Goal: Information Seeking & Learning: Learn about a topic

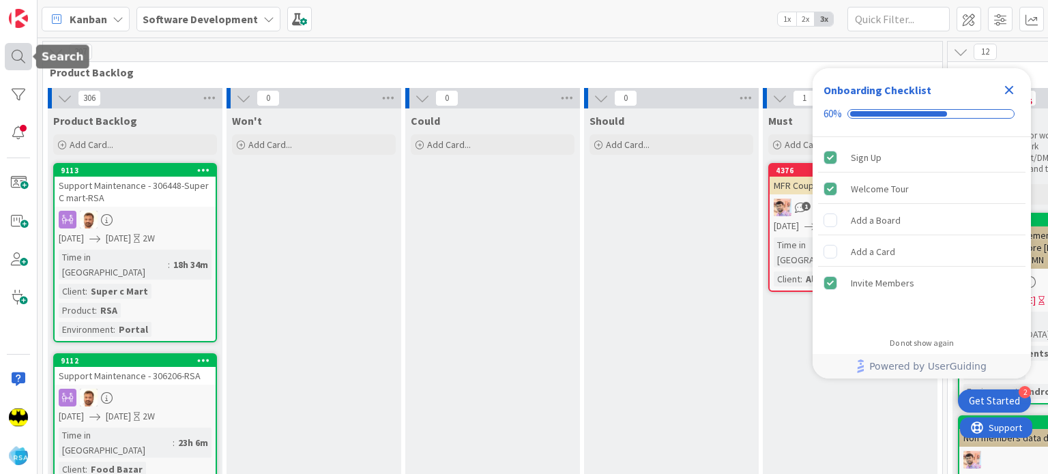
click at [22, 57] on div at bounding box center [18, 56] width 27 height 27
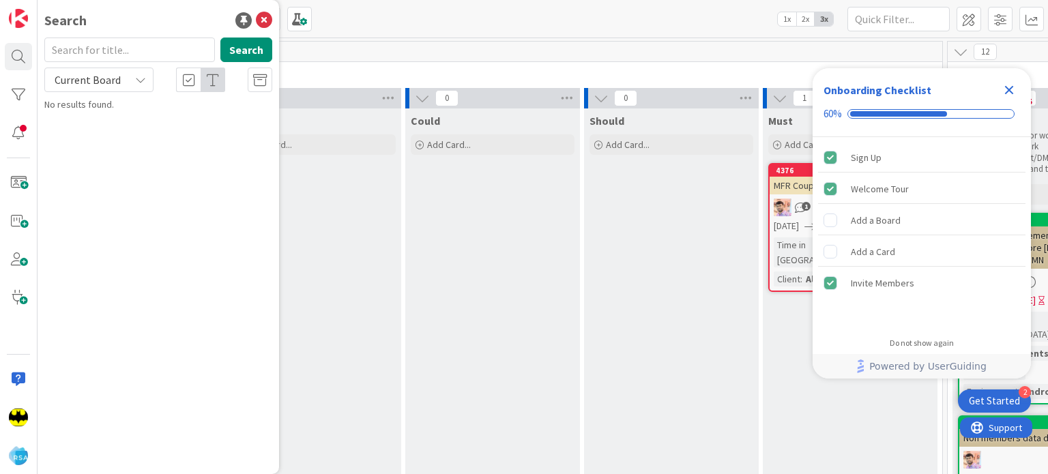
click at [87, 55] on input "text" at bounding box center [129, 50] width 171 height 25
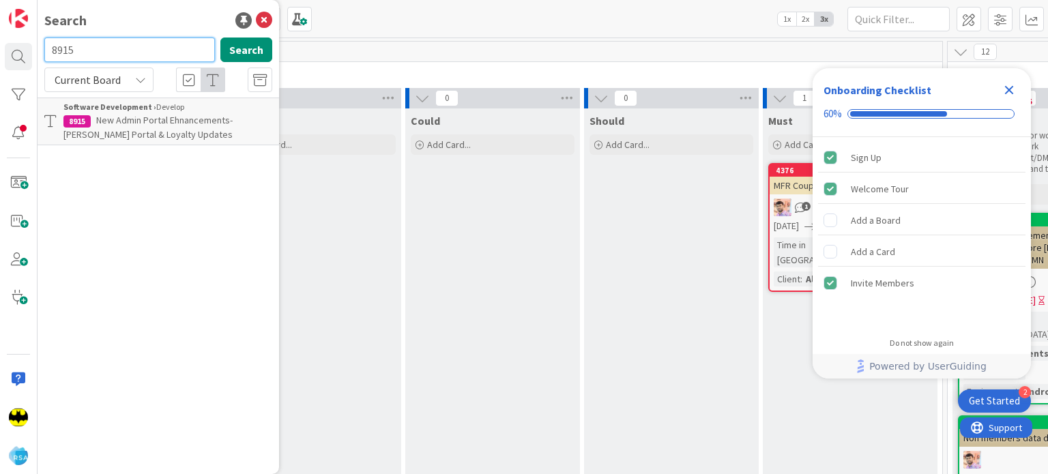
click at [96, 58] on input "8915" at bounding box center [129, 50] width 171 height 25
click at [113, 48] on input "8831" at bounding box center [129, 50] width 171 height 25
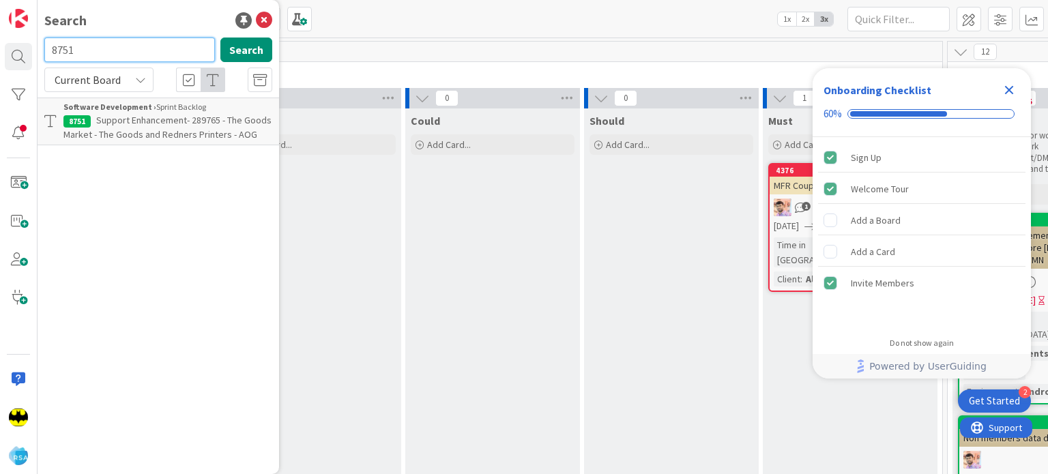
click at [177, 43] on input "8751" at bounding box center [129, 50] width 171 height 25
click at [116, 43] on input "8402" at bounding box center [129, 50] width 171 height 25
click at [134, 61] on input "8999" at bounding box center [129, 50] width 171 height 25
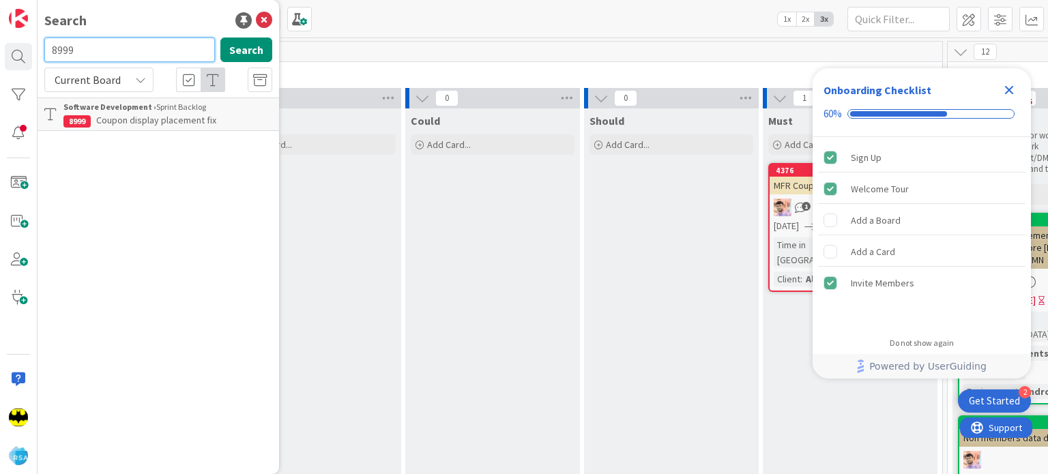
click at [134, 61] on input "8999" at bounding box center [129, 50] width 171 height 25
click at [113, 50] on input "8935" at bounding box center [129, 50] width 171 height 25
click at [132, 51] on input "8747" at bounding box center [129, 50] width 171 height 25
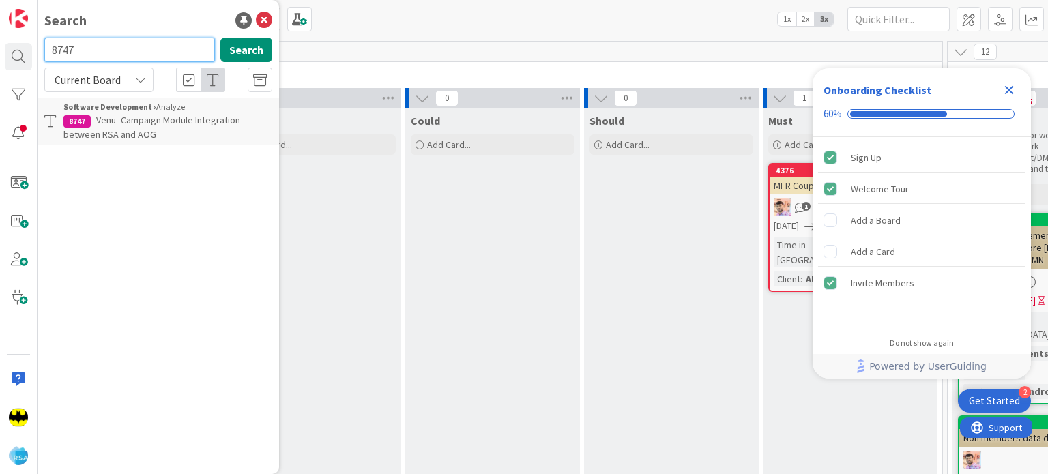
click at [132, 51] on input "8747" at bounding box center [129, 50] width 171 height 25
click at [88, 52] on input "8992" at bounding box center [129, 50] width 171 height 25
click at [151, 44] on input "8997" at bounding box center [129, 50] width 171 height 25
click at [158, 44] on input "9000" at bounding box center [129, 50] width 171 height 25
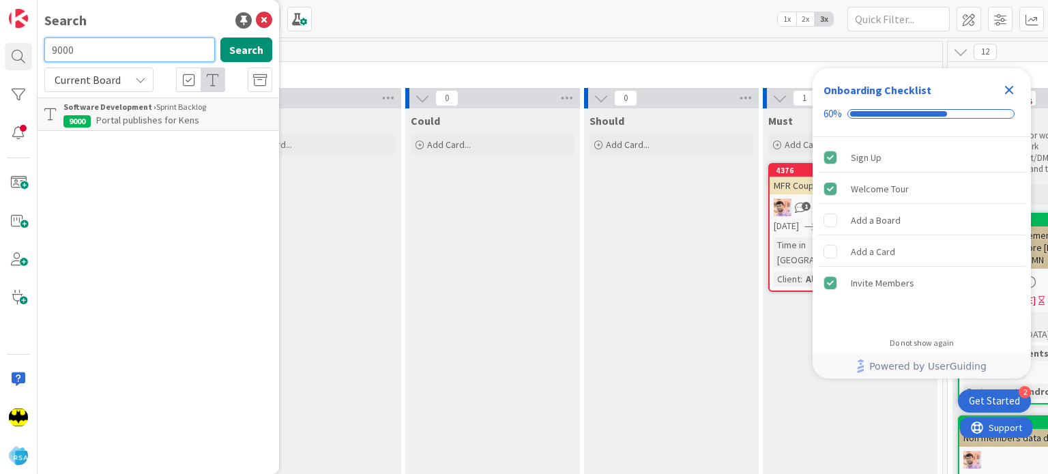
click at [158, 44] on input "9000" at bounding box center [129, 50] width 171 height 25
click at [106, 50] on input "8782" at bounding box center [129, 50] width 171 height 25
click at [177, 47] on input "8994" at bounding box center [129, 50] width 171 height 25
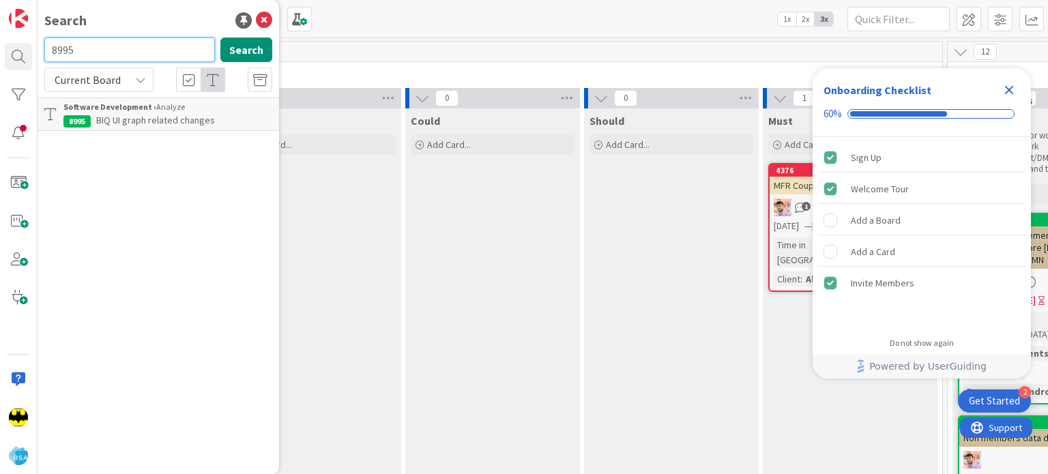
click at [158, 44] on input "8995" at bounding box center [129, 50] width 171 height 25
click at [129, 46] on input "8639" at bounding box center [129, 50] width 171 height 25
click at [127, 56] on input "9001" at bounding box center [129, 50] width 171 height 25
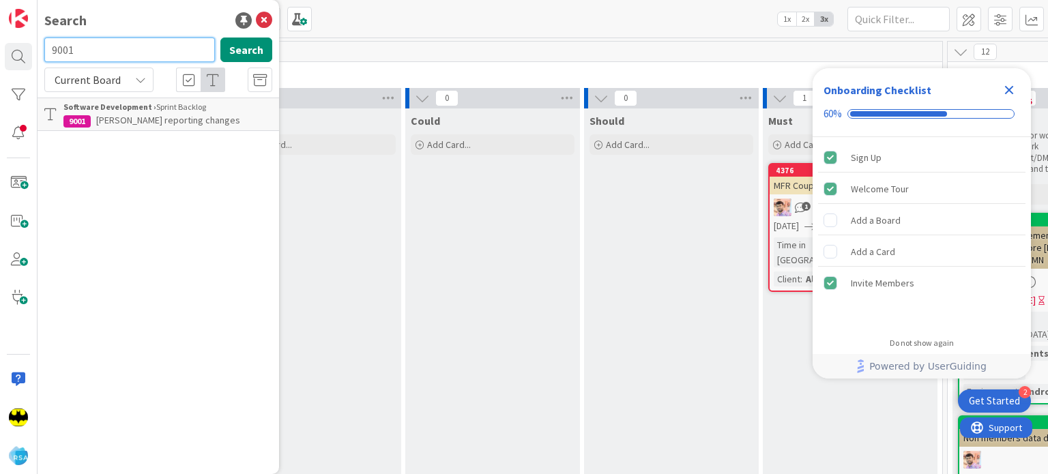
click at [127, 56] on input "9001" at bounding box center [129, 50] width 171 height 25
click at [123, 53] on input "8917" at bounding box center [129, 50] width 171 height 25
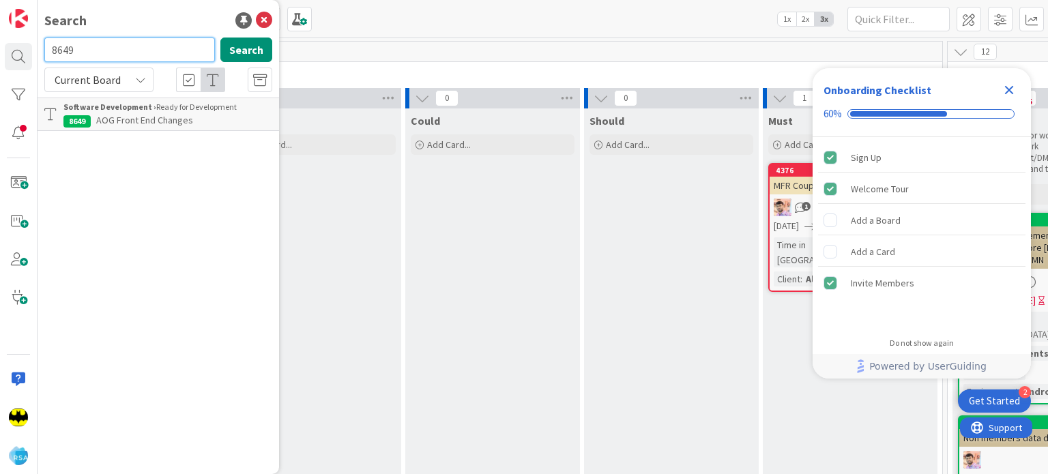
click at [176, 46] on input "8649" at bounding box center [129, 50] width 171 height 25
click at [135, 48] on input "8417" at bounding box center [129, 50] width 171 height 25
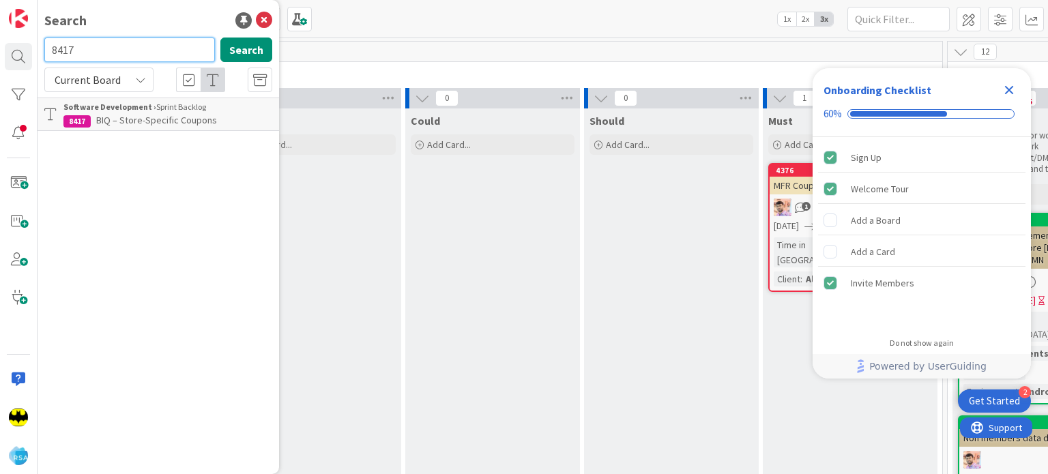
click at [135, 48] on input "8417" at bounding box center [129, 50] width 171 height 25
click at [106, 61] on input "8781" at bounding box center [129, 50] width 171 height 25
click at [146, 38] on input "8797" at bounding box center [129, 50] width 171 height 25
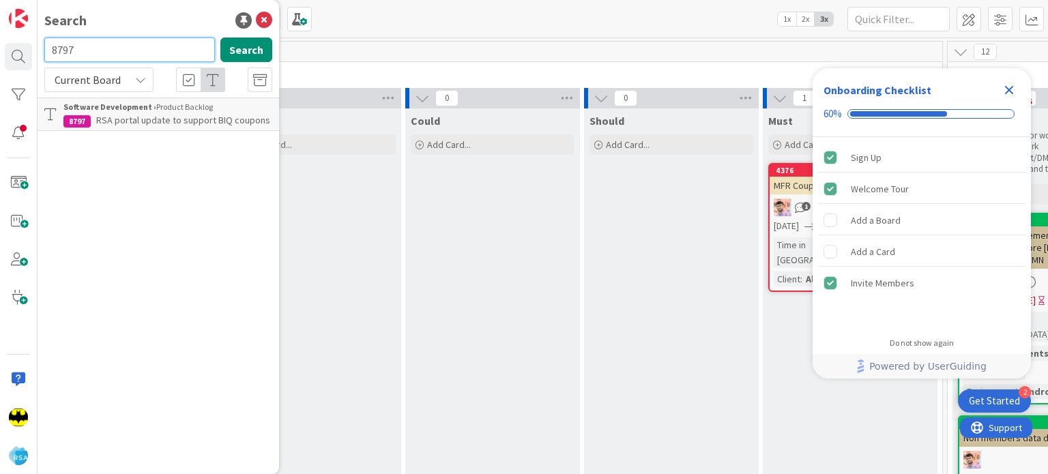
click at [146, 38] on input "8797" at bounding box center [129, 50] width 171 height 25
click at [134, 59] on input "8562" at bounding box center [129, 50] width 171 height 25
click at [115, 46] on input "8775" at bounding box center [129, 50] width 171 height 25
click at [100, 46] on input "8798" at bounding box center [129, 50] width 171 height 25
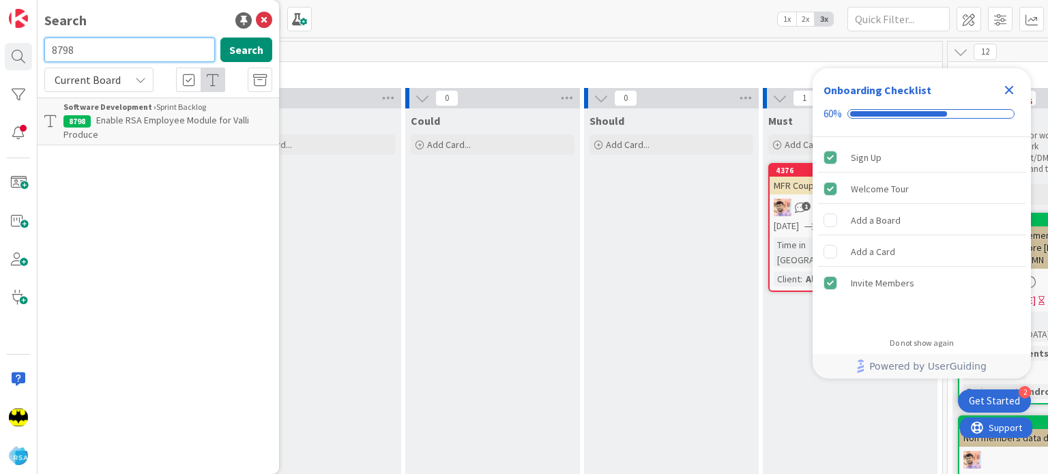
click at [100, 46] on input "8798" at bounding box center [129, 50] width 171 height 25
click at [145, 59] on input "8832" at bounding box center [129, 50] width 171 height 25
click at [144, 54] on input "8996" at bounding box center [129, 50] width 171 height 25
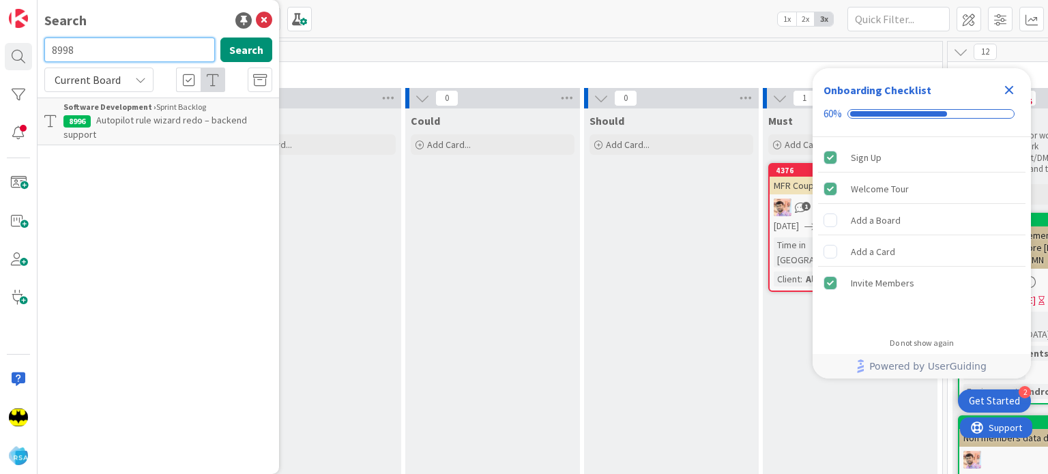
type input "8998"
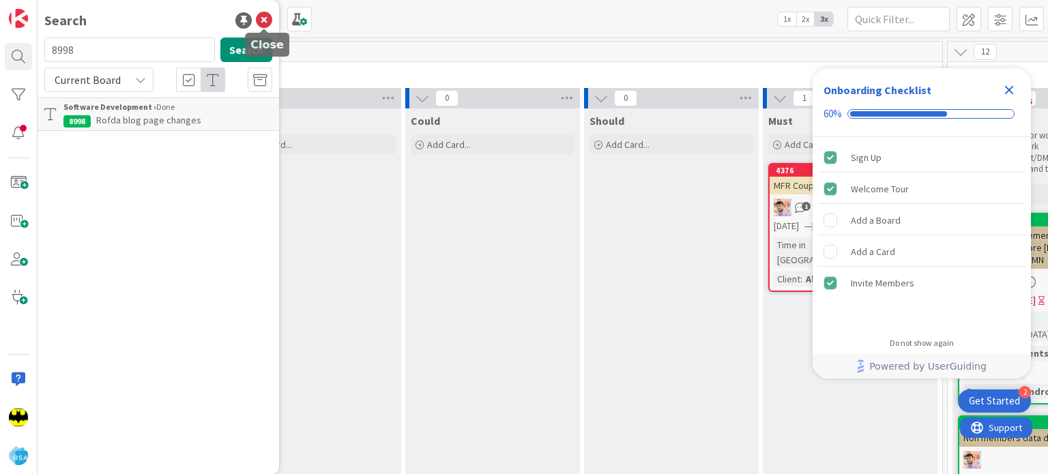
click at [265, 15] on icon at bounding box center [264, 20] width 16 height 16
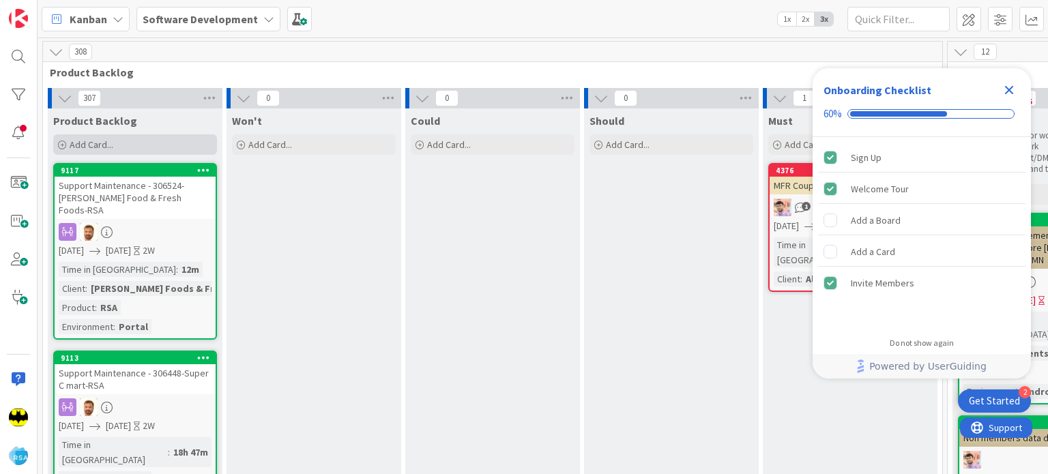
click at [64, 146] on icon at bounding box center [62, 145] width 8 height 8
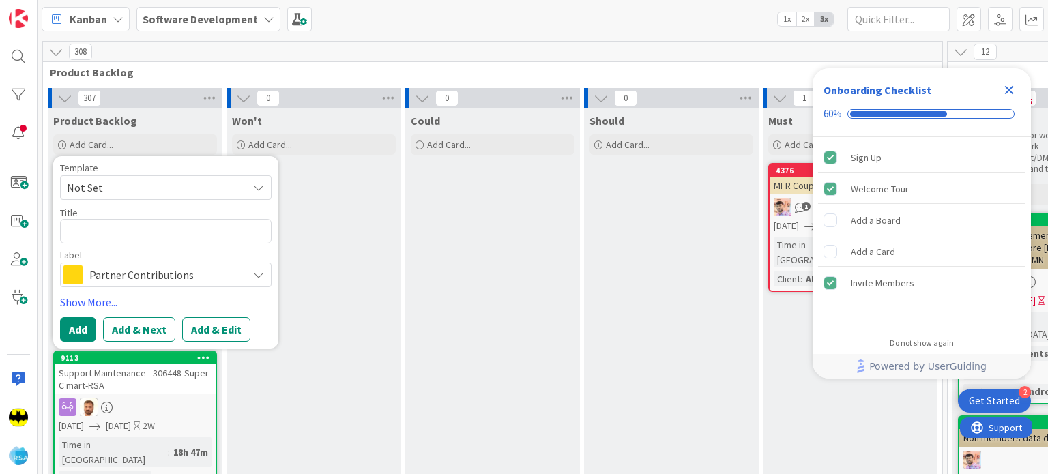
click at [162, 184] on span "Not Set" at bounding box center [152, 188] width 171 height 18
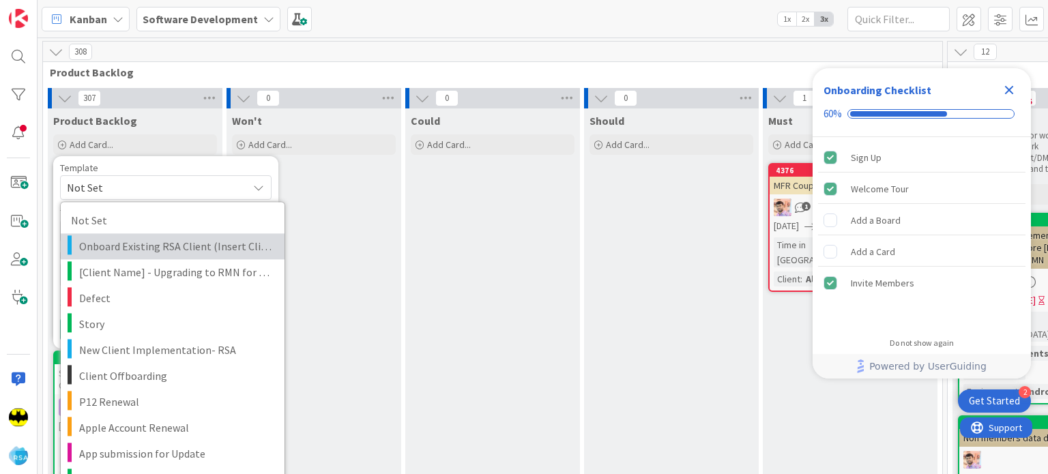
click at [179, 246] on span "Onboard Existing RSA Client (Insert Client Name) to Autopilot" at bounding box center [176, 246] width 195 height 18
type textarea "x"
type textarea "Onboard Existing RSA Client (Insert Client Name) to Autopilot"
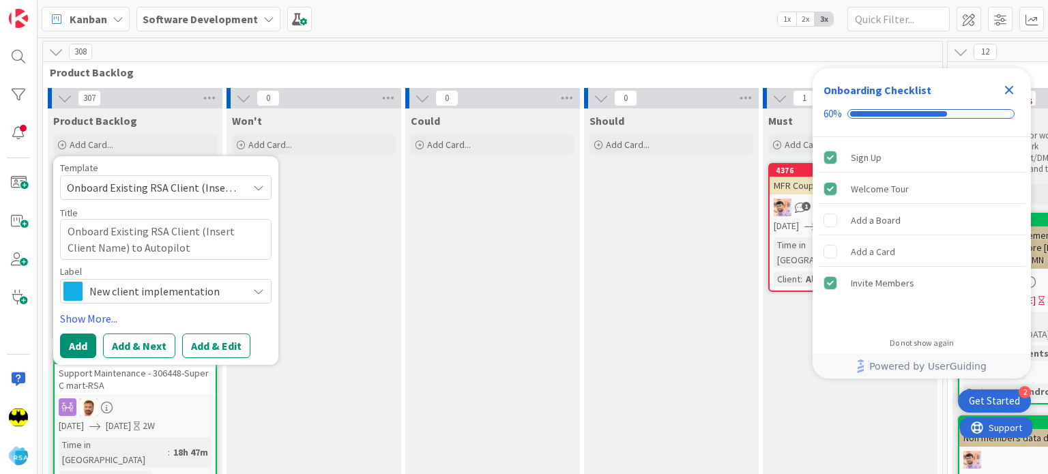
click at [211, 185] on span "Onboard Existing RSA Client (Insert Client Name) to Autopilot" at bounding box center [152, 188] width 171 height 18
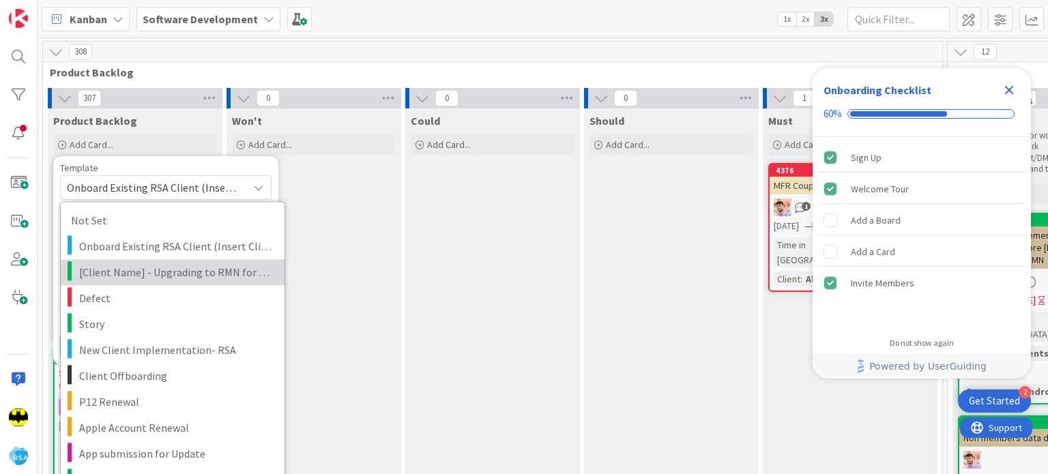
click at [215, 280] on span "[Client Name] - Upgrading to RMN for existing client" at bounding box center [176, 272] width 195 height 18
type textarea "x"
type textarea "[Client Name] - Upgrading to RMN for existing client"
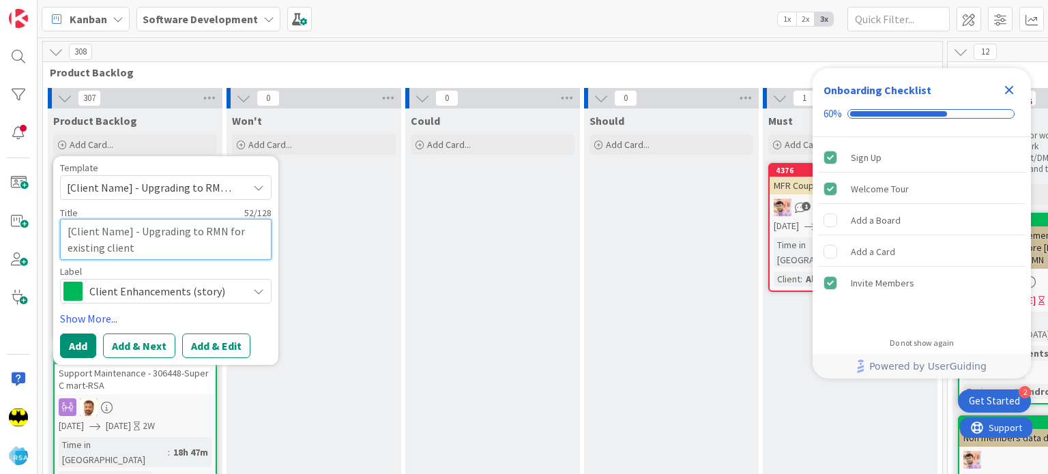
drag, startPoint x: 129, startPoint y: 231, endPoint x: 64, endPoint y: 231, distance: 64.8
click at [64, 231] on textarea "[Client Name] - Upgrading to RMN for existing client" at bounding box center [165, 239] width 211 height 41
type textarea "x"
type textarea "- Upgrading to RMN for existing client"
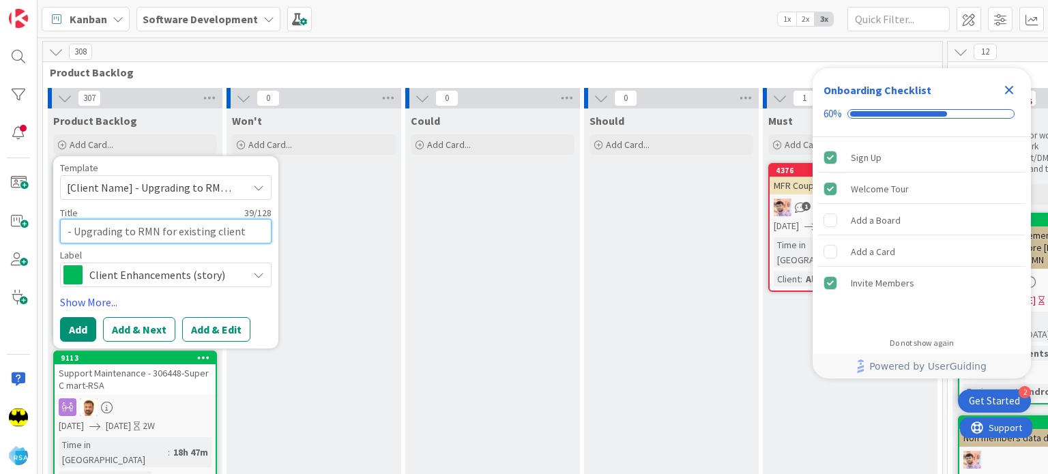
type textarea "x"
type textarea "H - Upgrading to RMN for existing client"
type textarea "x"
type textarea "He - Upgrading to RMN for existing client"
type textarea "x"
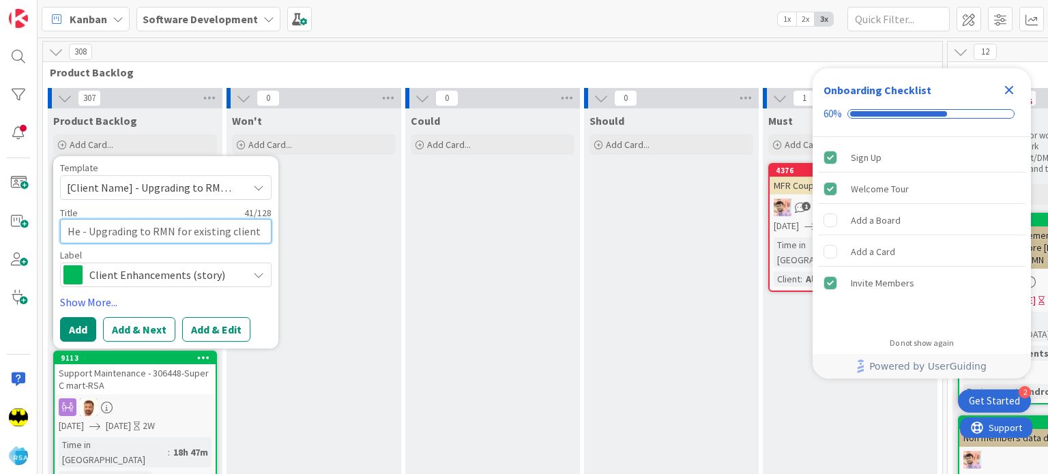
type textarea "Hen - Upgrading to RMN for existing client"
type textarea "x"
type textarea "Hend - Upgrading to RMN for existing client"
type textarea "x"
type textarea "Hende - Upgrading to RMN for existing client"
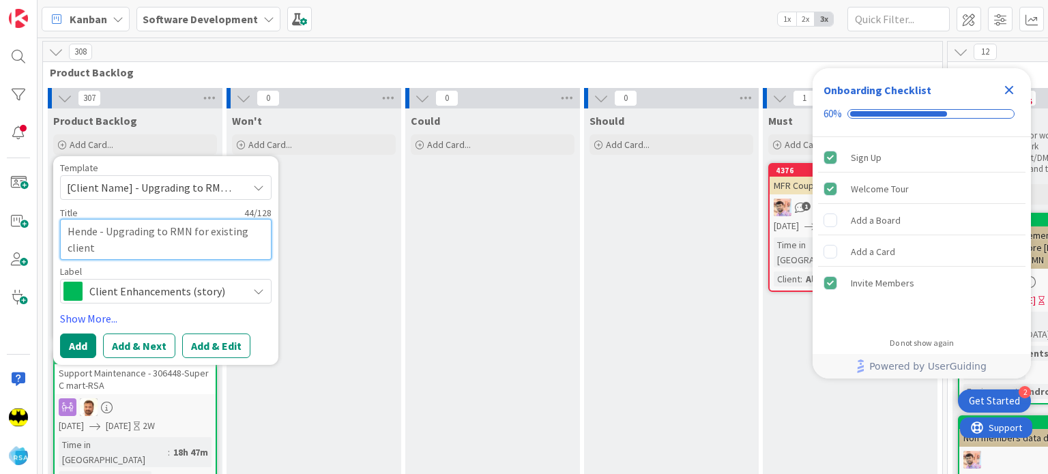
type textarea "x"
type textarea "Hender - Upgrading to RMN for existing client"
type textarea "x"
type textarea "[PERSON_NAME] - Upgrading to RMN for existing client"
type textarea "x"
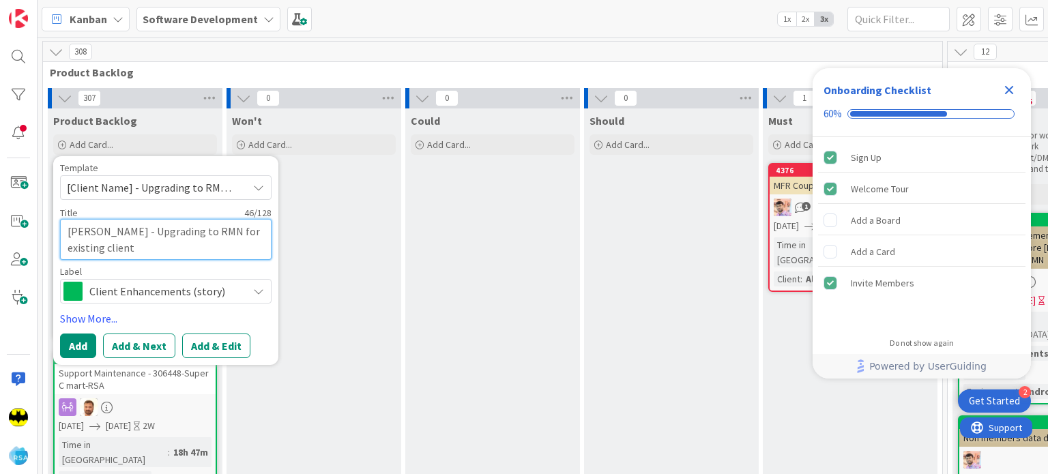
type textarea "Henderso - Upgrading to RMN for existing client"
type textarea "x"
type textarea "[PERSON_NAME] - Upgrading to RMN for existing client"
type textarea "x"
type textarea "[PERSON_NAME] - Upgrading to RMN for existing client"
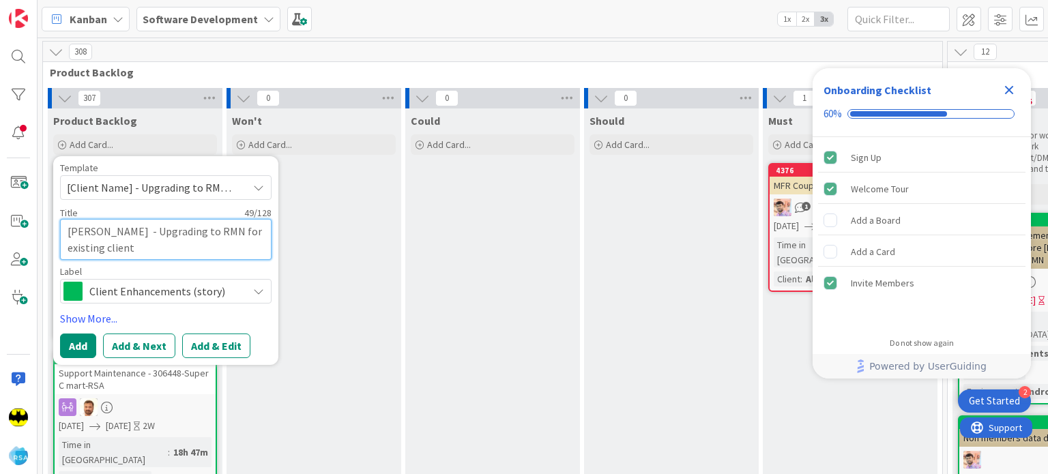
type textarea "x"
type textarea "[PERSON_NAME] I - Upgrading to RMN for existing client"
type textarea "x"
type textarea "[PERSON_NAME] - Upgrading to RMN for existing client"
type textarea "x"
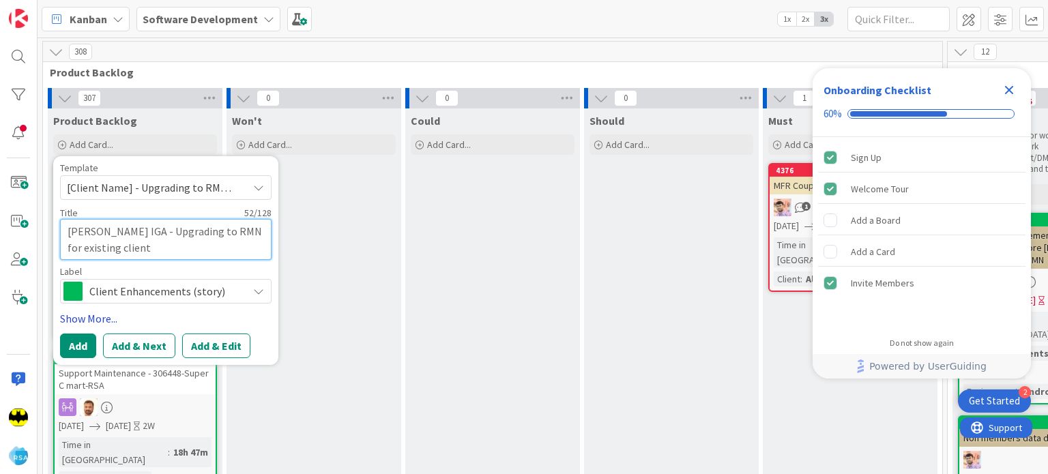
type textarea "[PERSON_NAME] IGA - Upgrading to RMN for existing client"
click at [103, 316] on link "Show More..." at bounding box center [165, 318] width 211 height 16
type textarea "x"
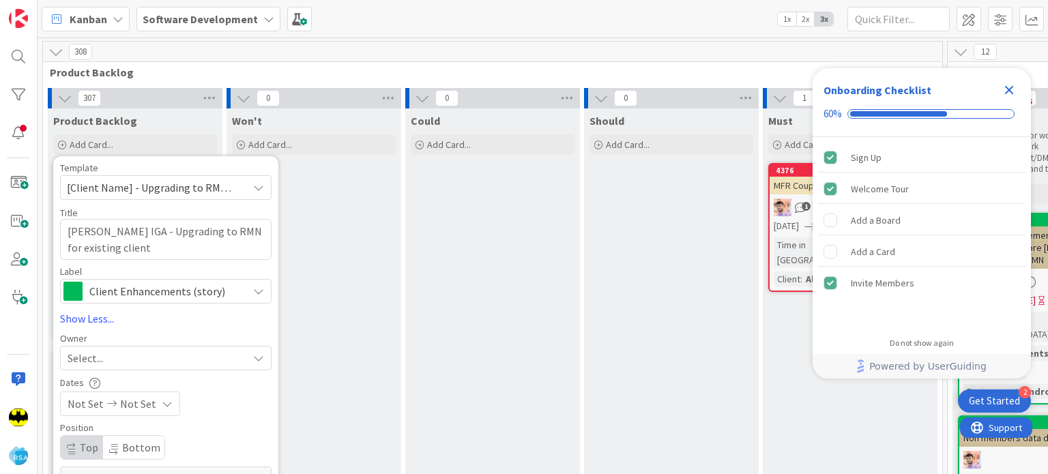
click at [106, 354] on div "Select..." at bounding box center [158, 358] width 180 height 16
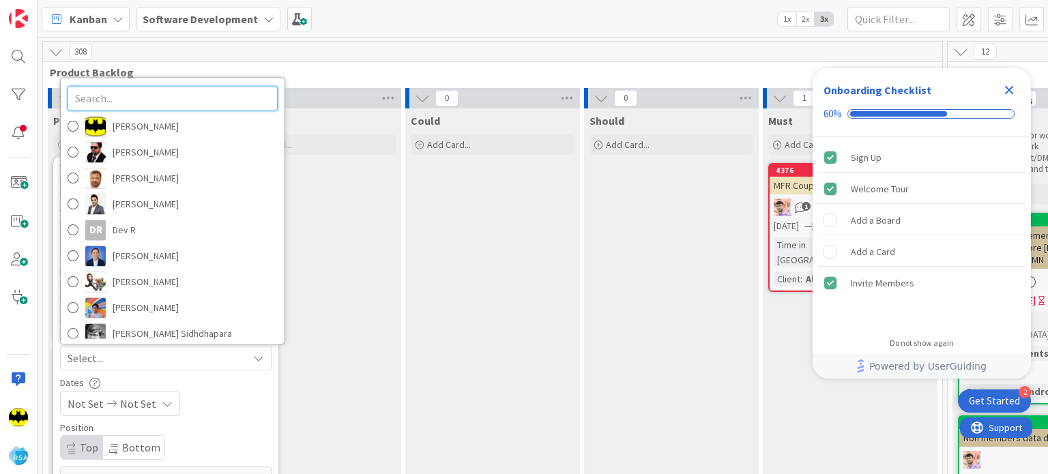
click at [145, 88] on input "text" at bounding box center [173, 98] width 210 height 25
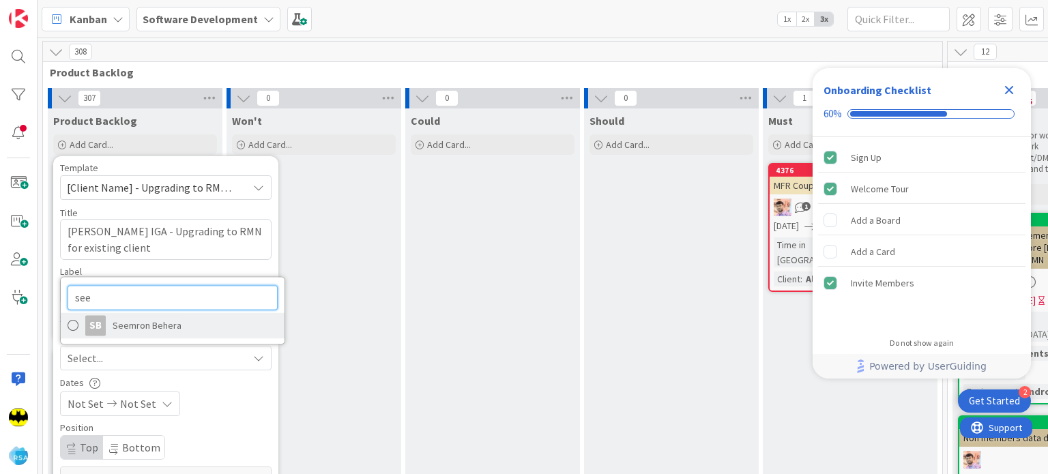
type input "see"
click at [142, 334] on span "Seemron Behera" at bounding box center [147, 325] width 69 height 20
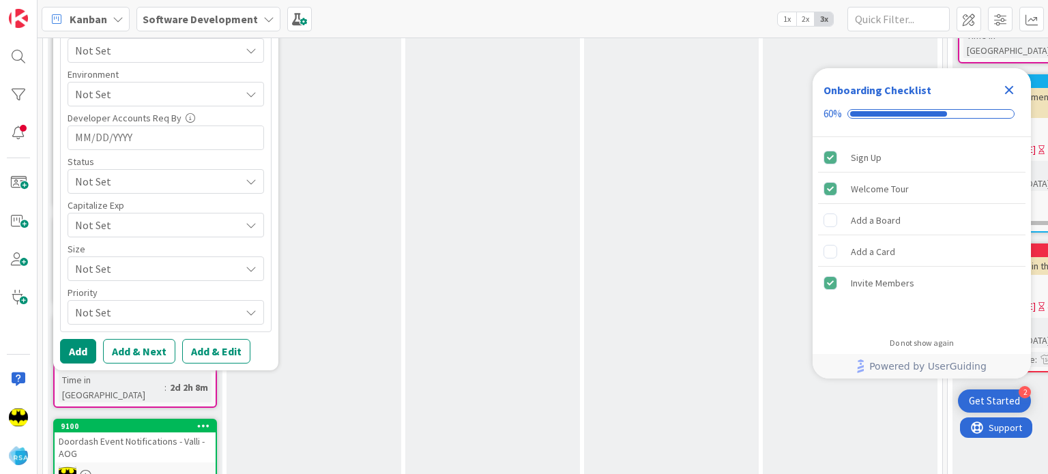
scroll to position [717, 0]
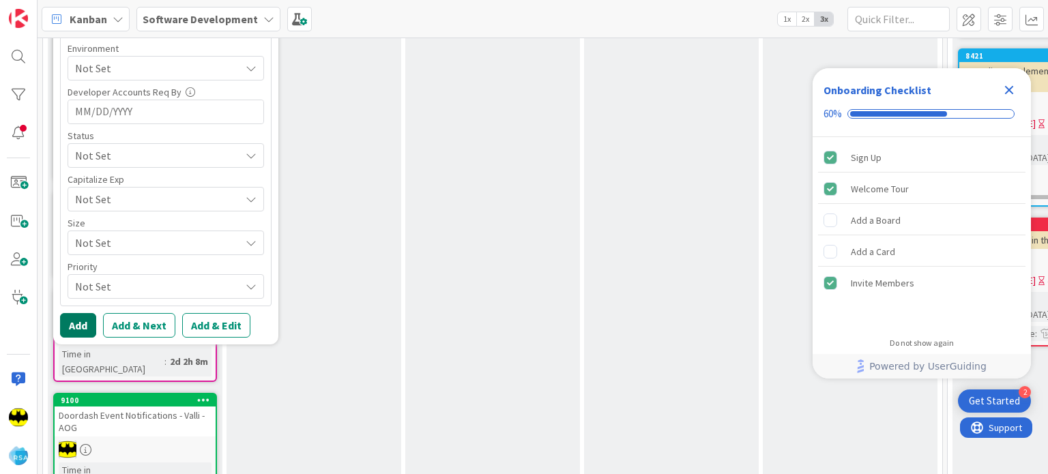
click at [72, 317] on button "Add" at bounding box center [78, 325] width 36 height 25
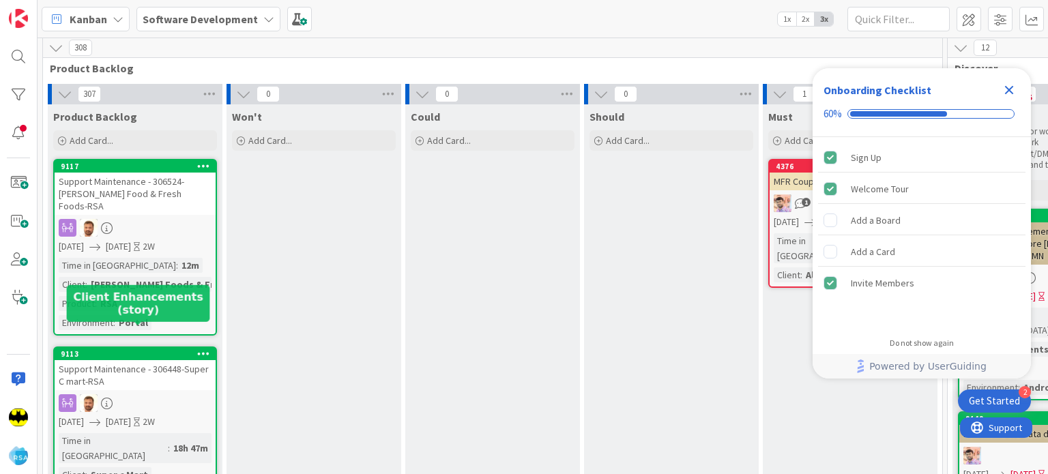
scroll to position [0, 0]
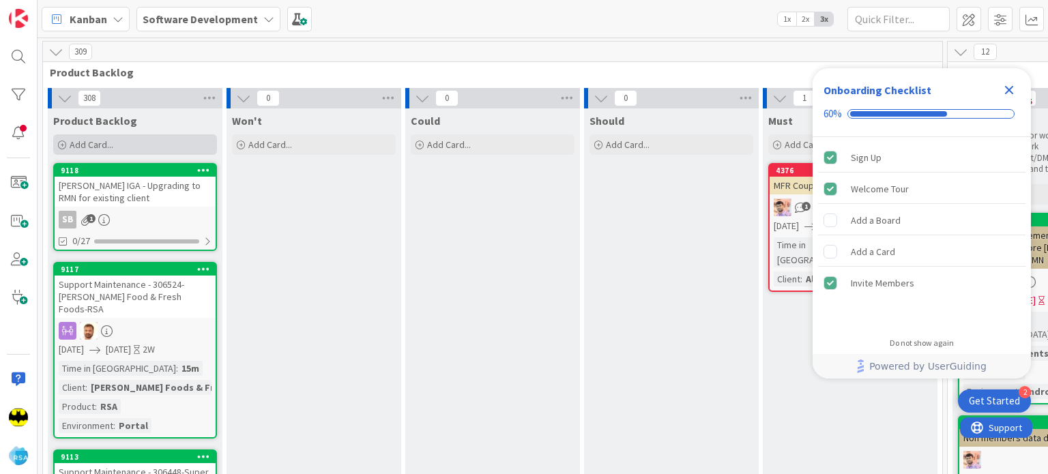
click at [59, 141] on icon at bounding box center [62, 145] width 8 height 8
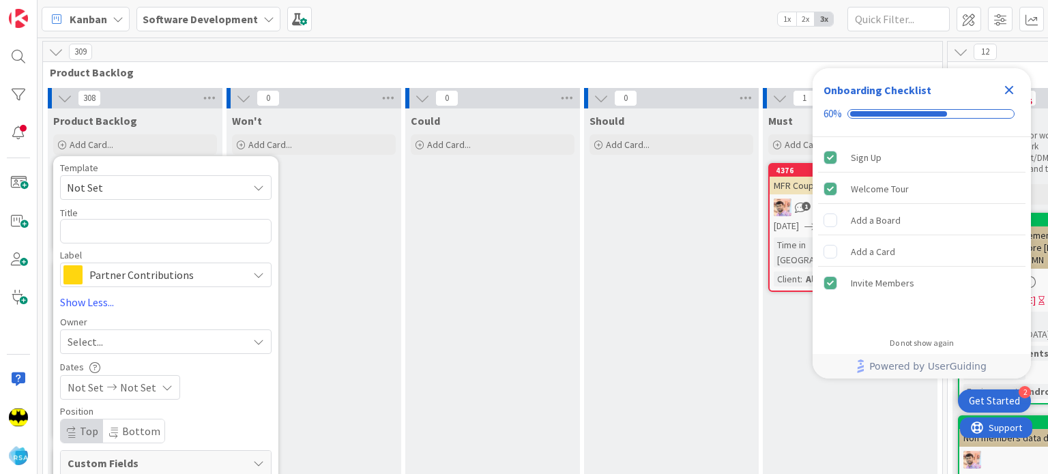
click at [137, 189] on span "Not Set" at bounding box center [152, 188] width 171 height 18
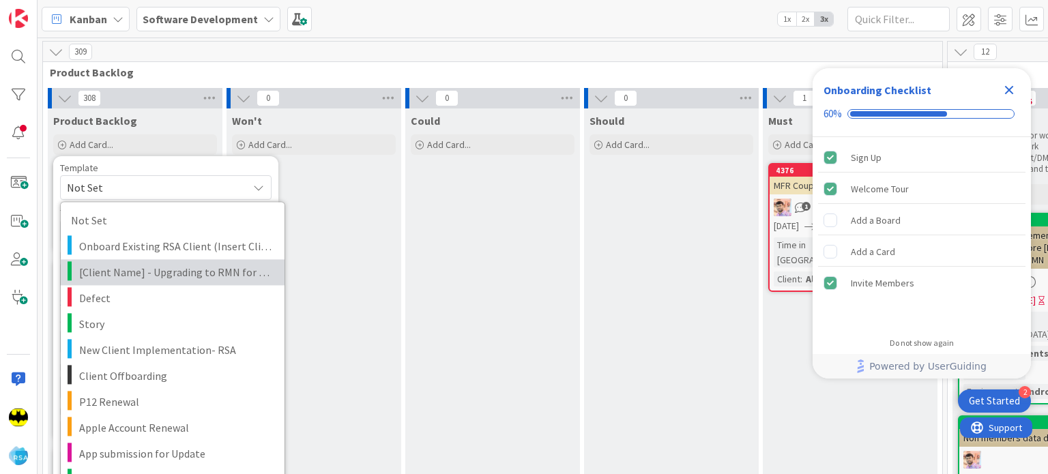
click at [165, 282] on link "[Client Name] - Upgrading to RMN for existing client" at bounding box center [173, 272] width 224 height 26
type textarea "x"
type textarea "[Client Name] - Upgrading to RMN for existing client"
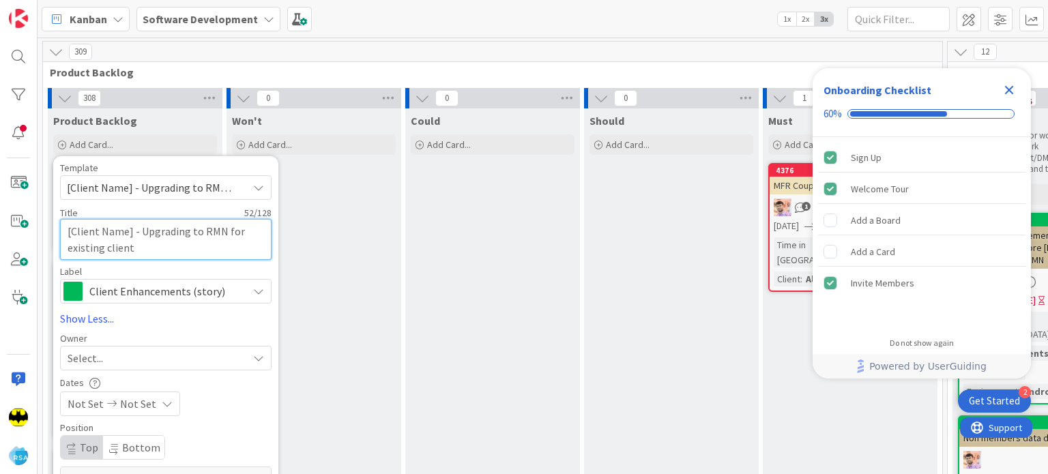
drag, startPoint x: 128, startPoint y: 228, endPoint x: 58, endPoint y: 228, distance: 70.2
type textarea "x"
type textarea "- Upgrading to RMN for existing client"
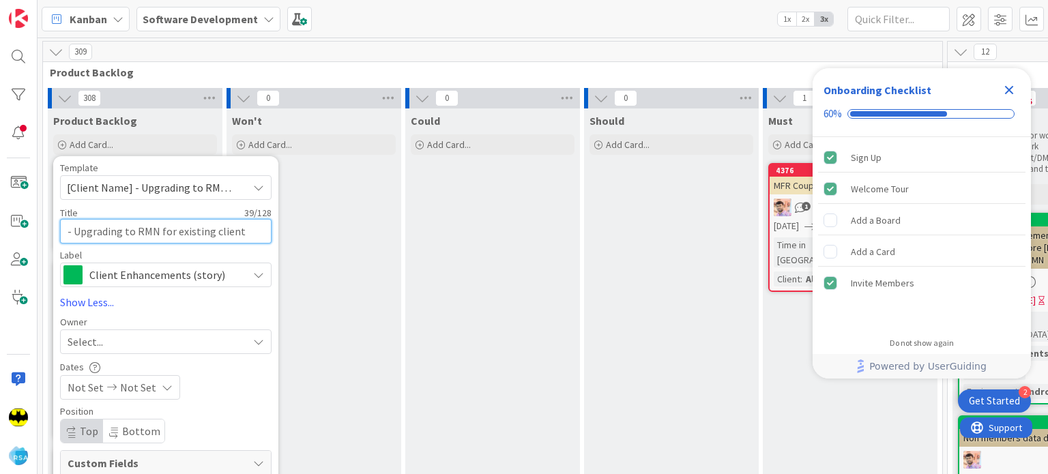
type textarea "x"
type textarea "P - Upgrading to RMN for existing client"
type textarea "x"
type textarea "Pa - Upgrading to RMN for existing client"
type textarea "x"
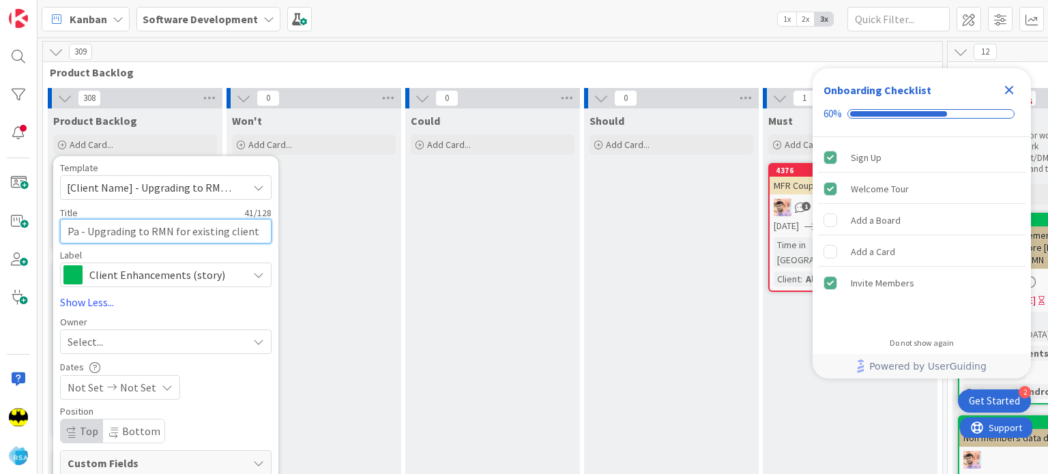
type textarea "Pac - Upgrading to RMN for existing client"
type textarea "x"
type textarea "Pac - Upgrading to RMN for existing client"
type textarea "x"
type textarea "Pac N - Upgrading to RMN for existing client"
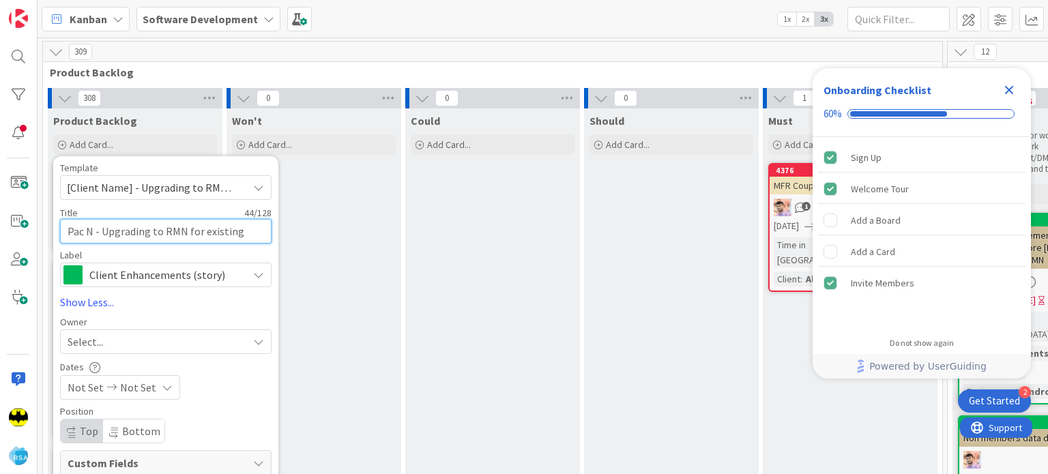
type textarea "x"
type textarea "Pac N - Upgrading to RMN for existing client"
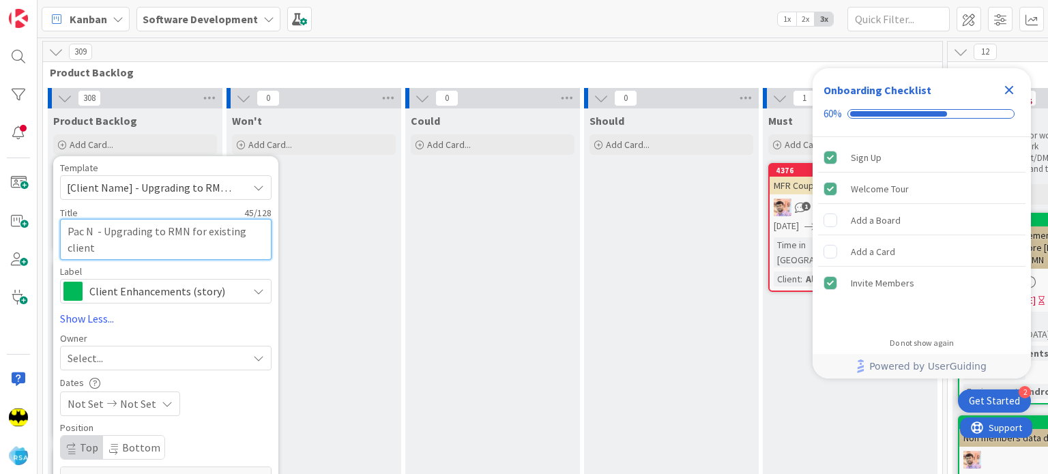
type textarea "x"
type textarea "Pac N S - Upgrading to RMN for existing client"
type textarea "x"
type textarea "Pac N Sa - Upgrading to RMN for existing client"
type textarea "x"
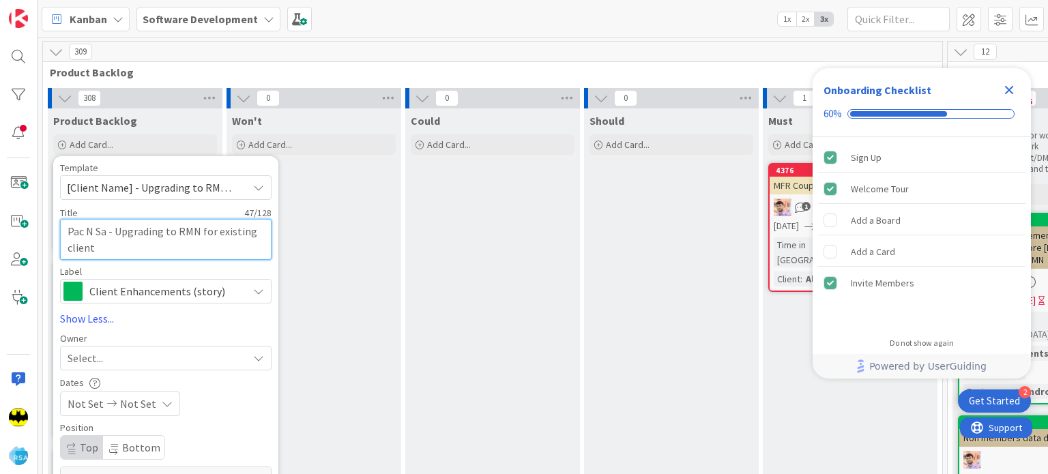
type textarea "Pac N Sav - Upgrading to RMN for existing client"
type textarea "x"
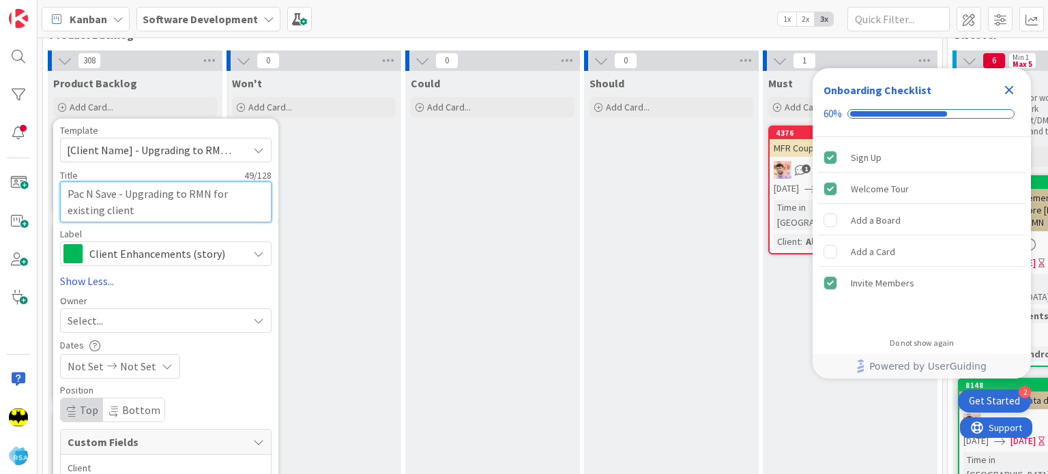
scroll to position [44, 0]
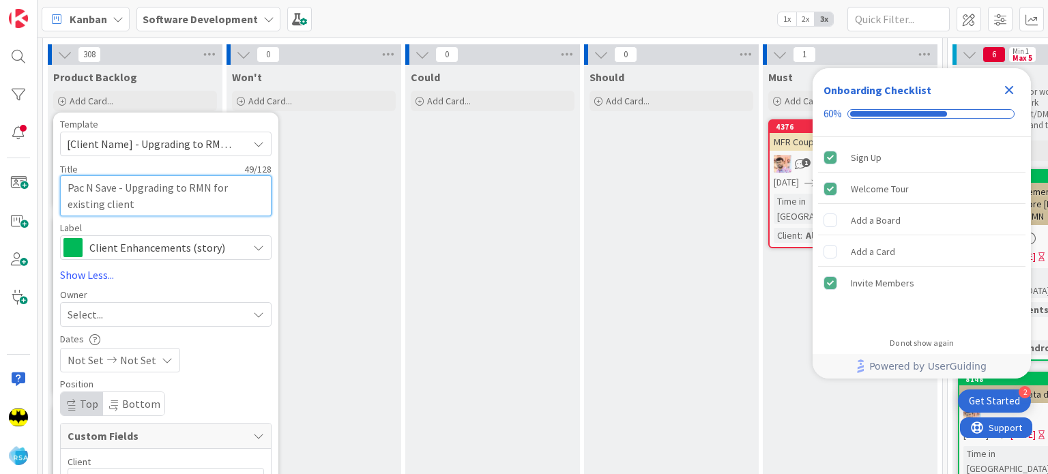
type textarea "Pac N Save - Upgrading to RMN for existing client"
click at [175, 317] on div "Select..." at bounding box center [158, 314] width 180 height 16
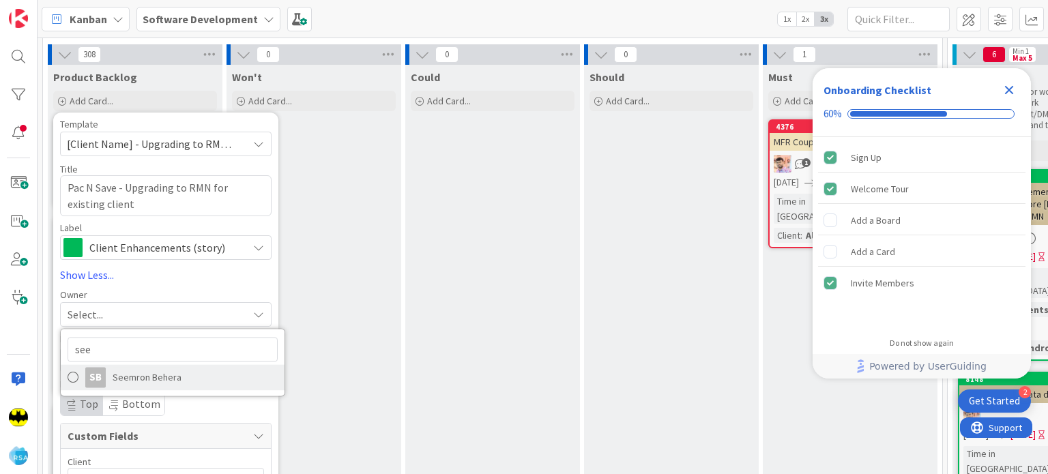
click at [153, 376] on span "Seemron Behera" at bounding box center [147, 377] width 69 height 20
type textarea "x"
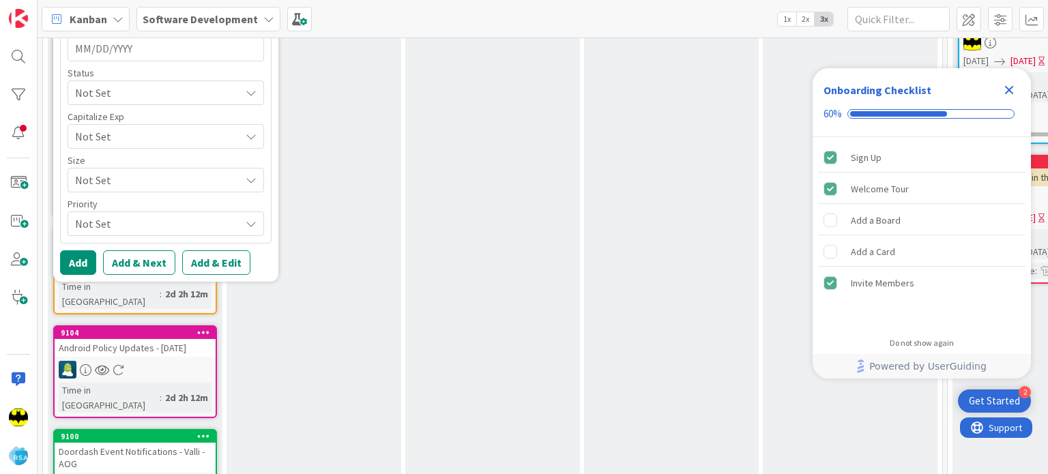
scroll to position [780, 0]
click at [81, 261] on button "Add" at bounding box center [78, 262] width 36 height 25
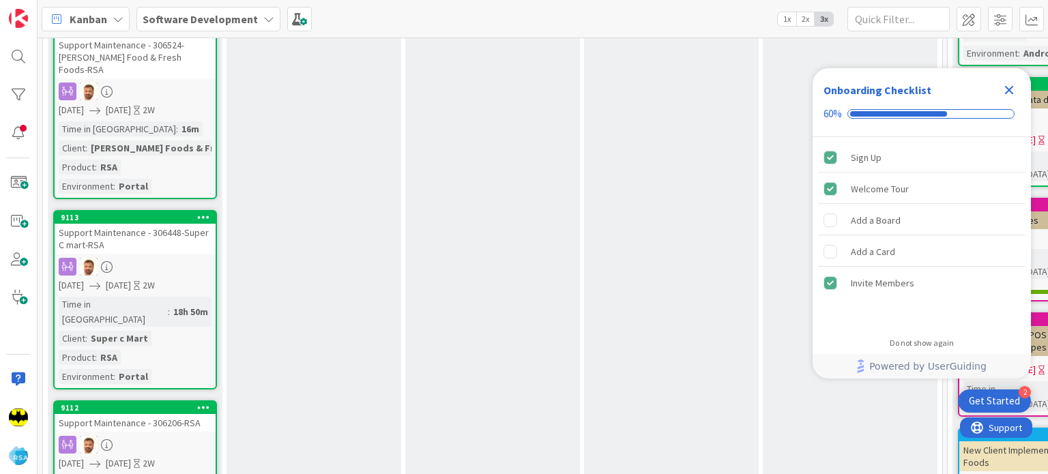
scroll to position [0, 0]
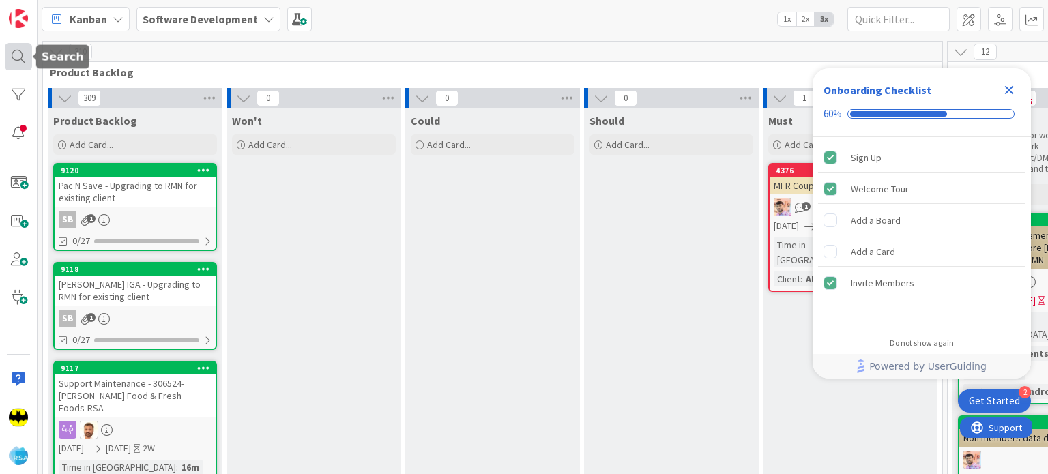
click at [16, 57] on div at bounding box center [18, 56] width 27 height 27
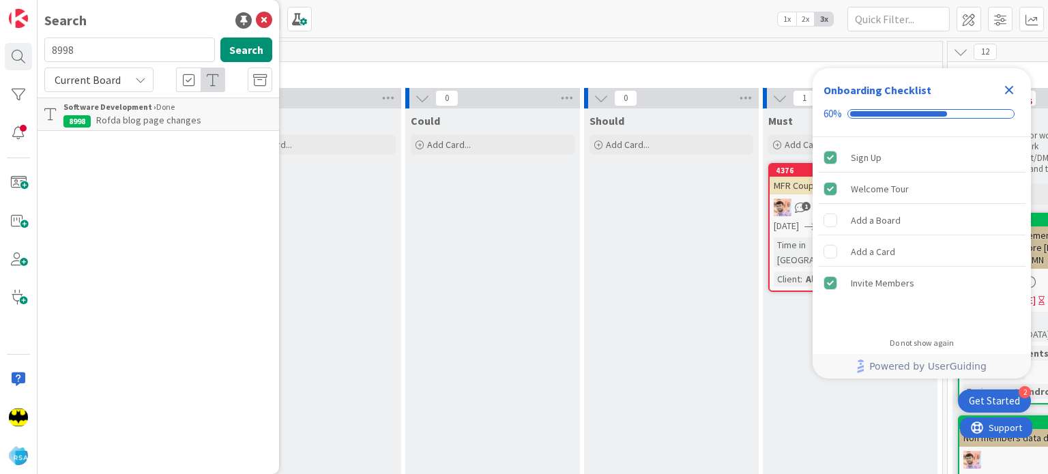
click at [110, 38] on input "8998" at bounding box center [129, 50] width 171 height 25
click at [144, 45] on input "8992" at bounding box center [129, 50] width 171 height 25
click at [143, 49] on input "8922" at bounding box center [129, 50] width 171 height 25
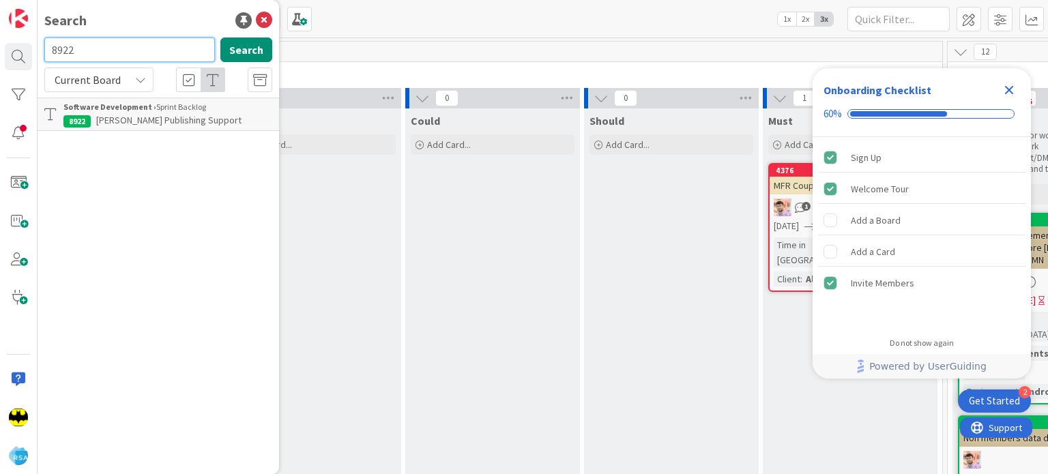
click at [143, 49] on input "8922" at bounding box center [129, 50] width 171 height 25
type input "8654"
click at [92, 126] on p "Weight-Based and Final Price Coupons Enhancements" at bounding box center [167, 127] width 209 height 29
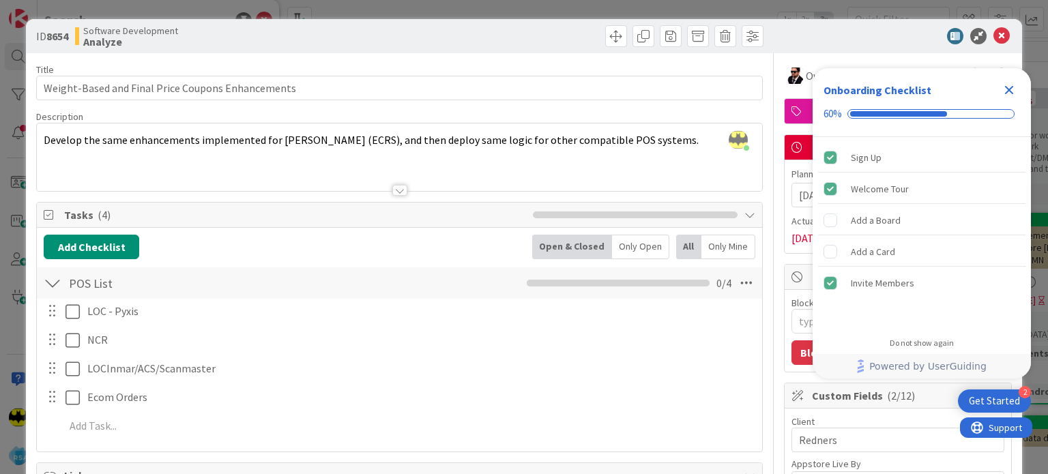
click at [404, 190] on div at bounding box center [399, 173] width 724 height 35
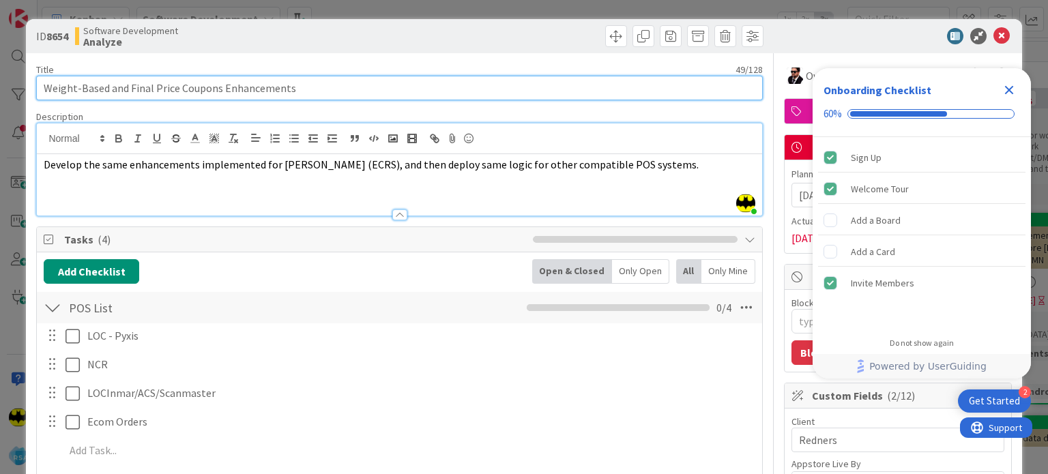
click at [317, 91] on input "Weight-Based and Final Price Coupons Enhancements" at bounding box center [399, 88] width 726 height 25
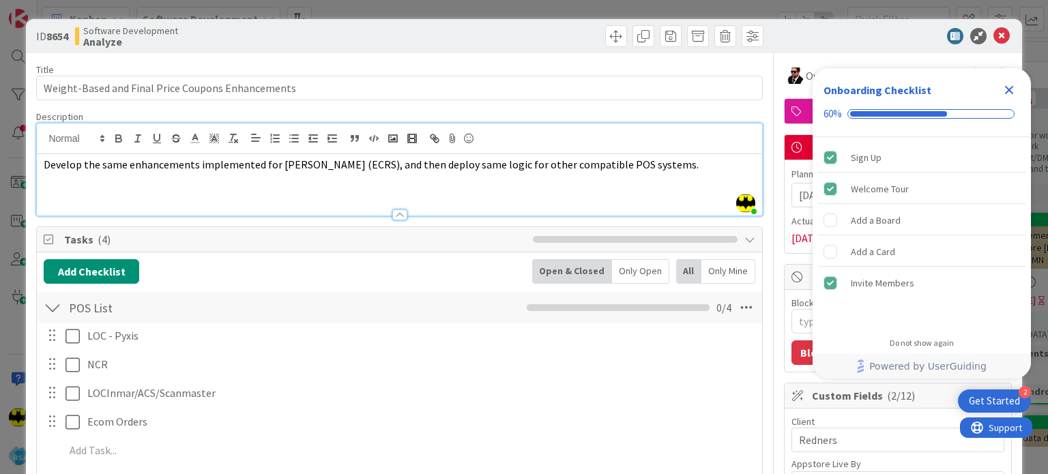
click at [360, 160] on span "Develop the same enhancements implemented for [PERSON_NAME] (ECRS), and then de…" at bounding box center [371, 165] width 655 height 14
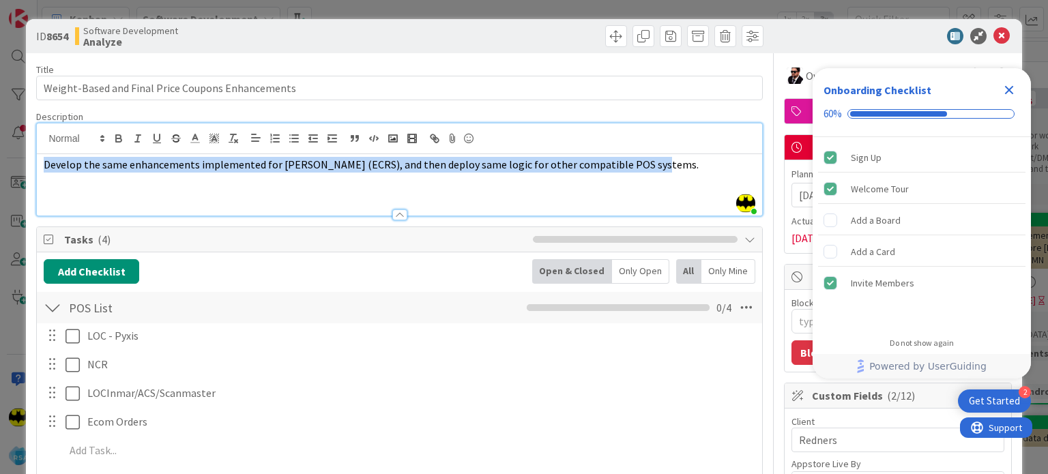
click at [360, 160] on span "Develop the same enhancements implemented for [PERSON_NAME] (ECRS), and then de…" at bounding box center [371, 165] width 655 height 14
copy span "Develop the same enhancements implemented for [PERSON_NAME] (ECRS), and then de…"
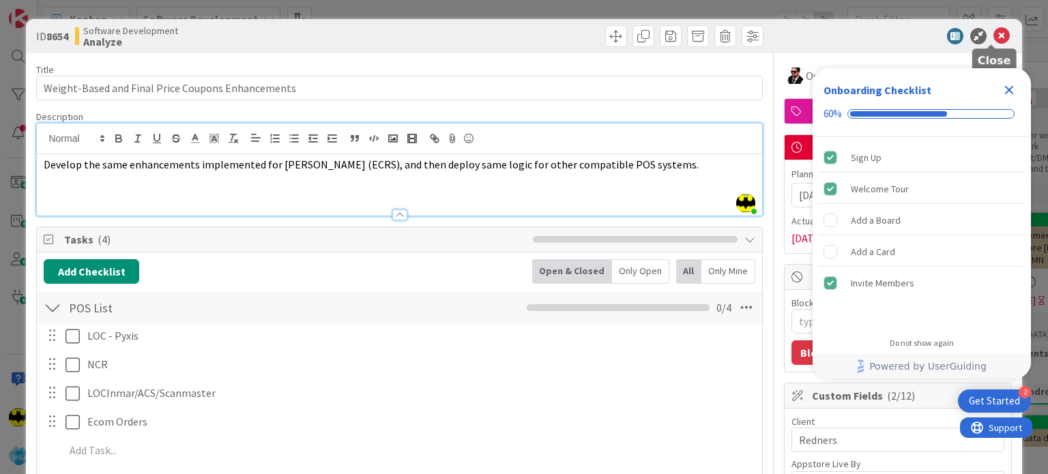
click at [997, 31] on icon at bounding box center [1001, 36] width 16 height 16
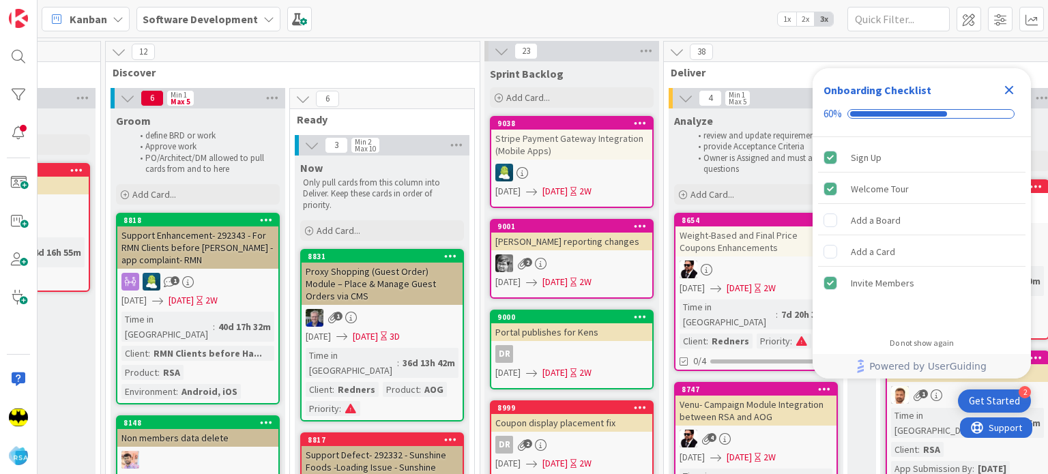
scroll to position [0, 844]
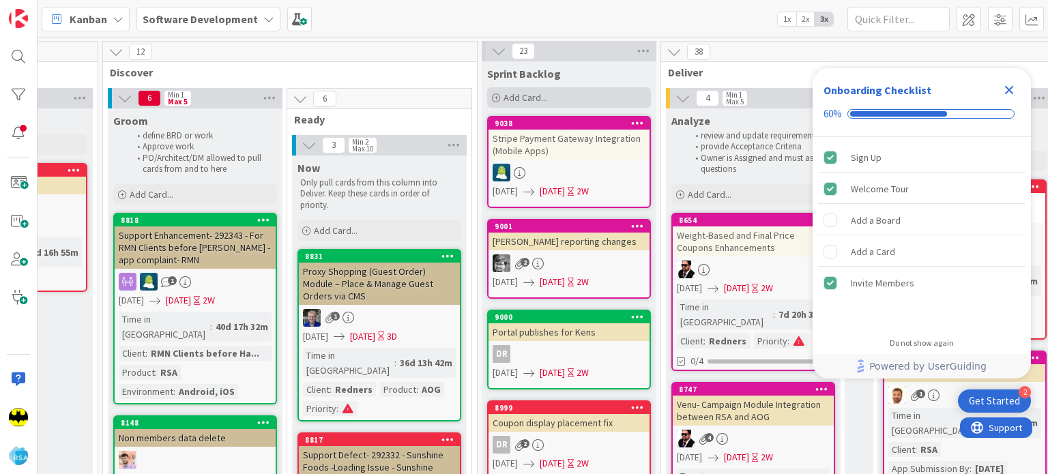
click at [496, 100] on icon at bounding box center [496, 98] width 8 height 8
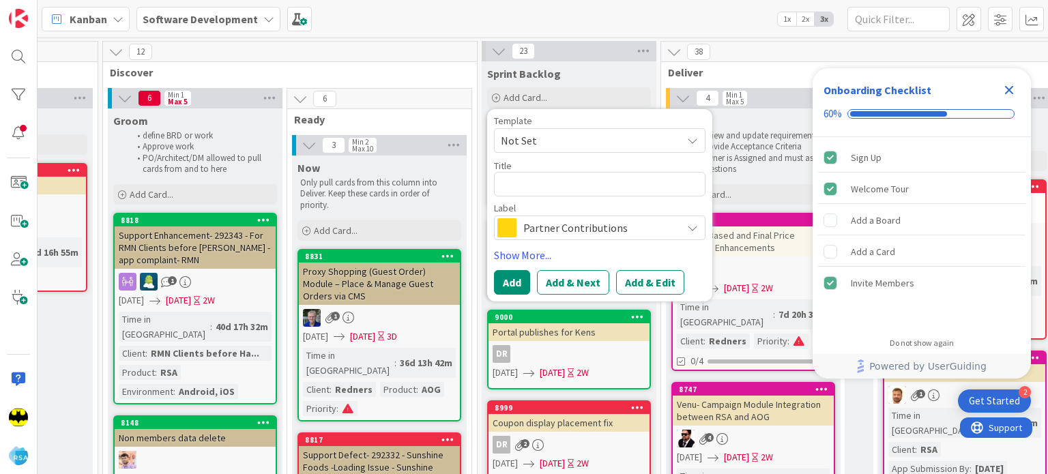
type textarea "x"
type textarea "[PERSON_NAME] Market – Member Promos, Campaigns & Portal (App & Web)"
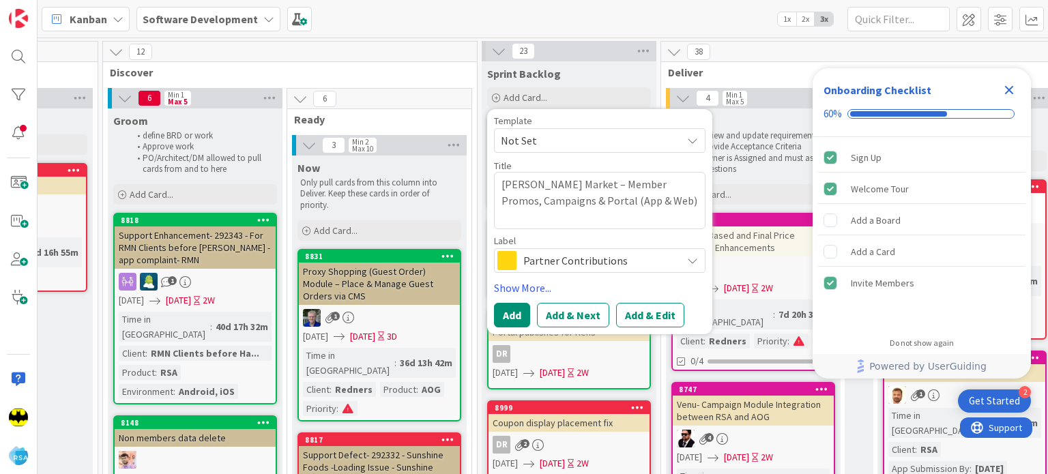
type textarea "x"
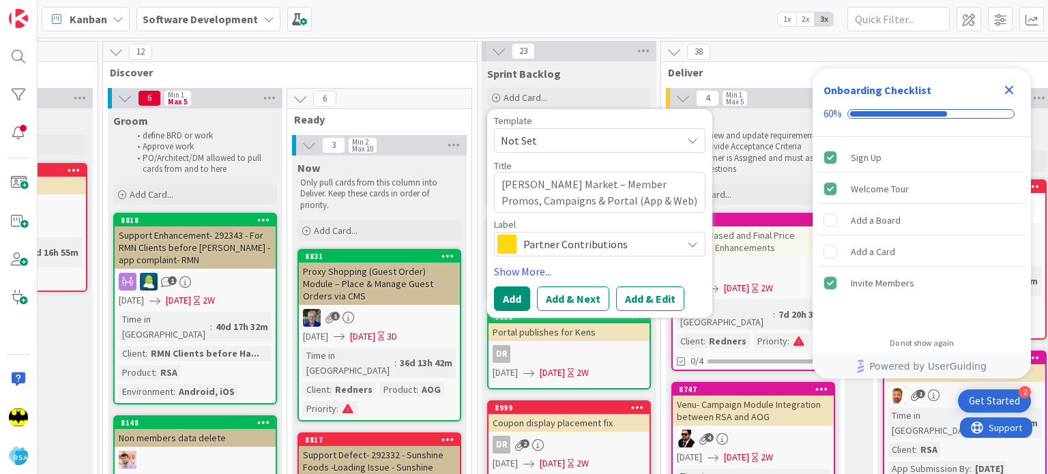
type textarea "[PERSON_NAME] Market – Member Promos, Campaigns & Portal (App & Web)"
click at [568, 246] on span "Partner Contributions" at bounding box center [598, 244] width 151 height 19
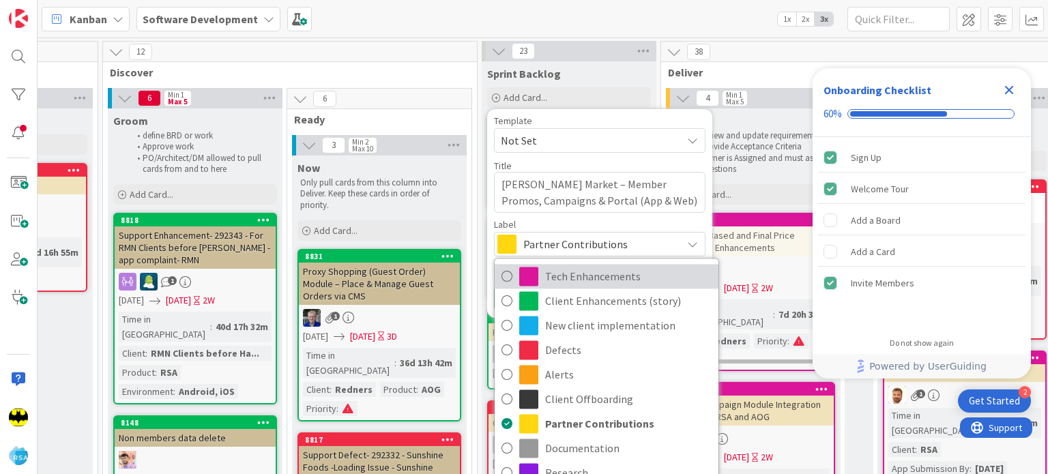
click at [578, 280] on span "Tech Enhancements" at bounding box center [628, 276] width 166 height 20
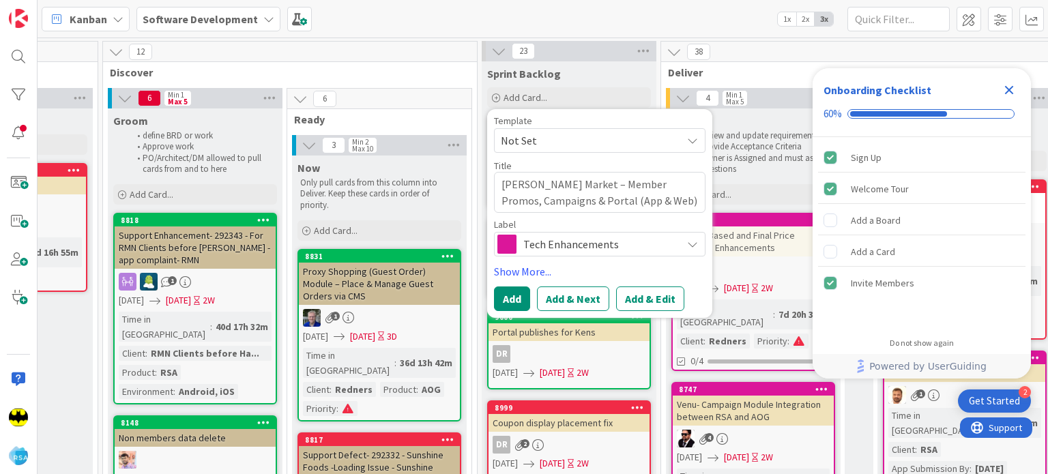
click at [557, 239] on span "Tech Enhancements" at bounding box center [598, 244] width 151 height 19
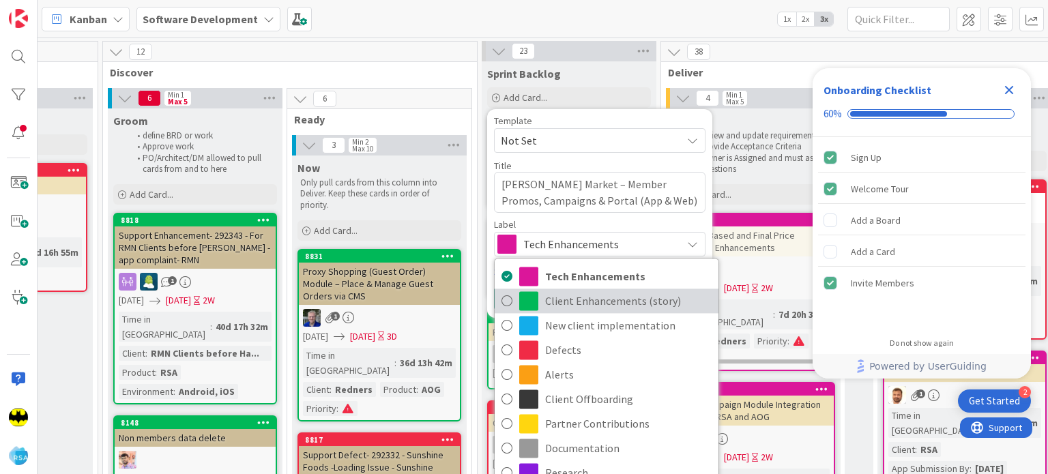
click at [561, 302] on span "Client Enhancements (story)" at bounding box center [628, 301] width 166 height 20
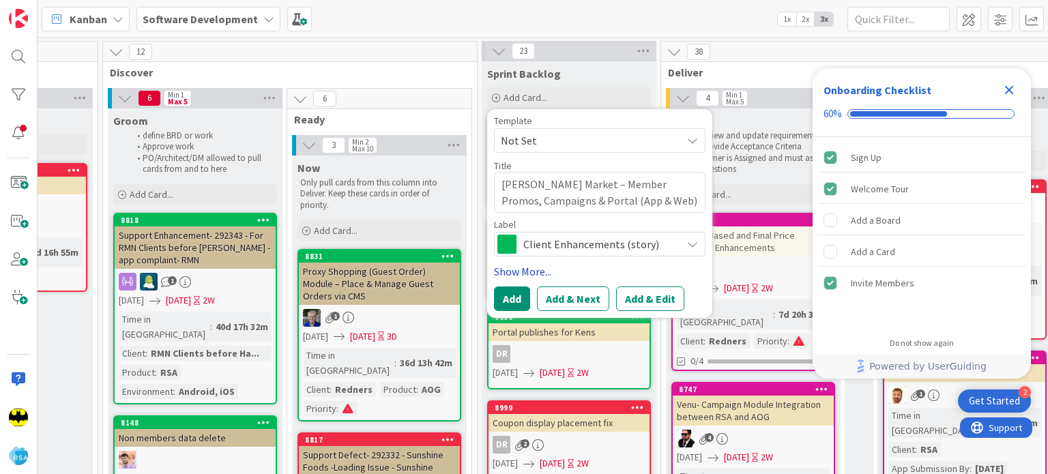
click at [515, 275] on link "Show More..." at bounding box center [599, 271] width 211 height 16
type textarea "x"
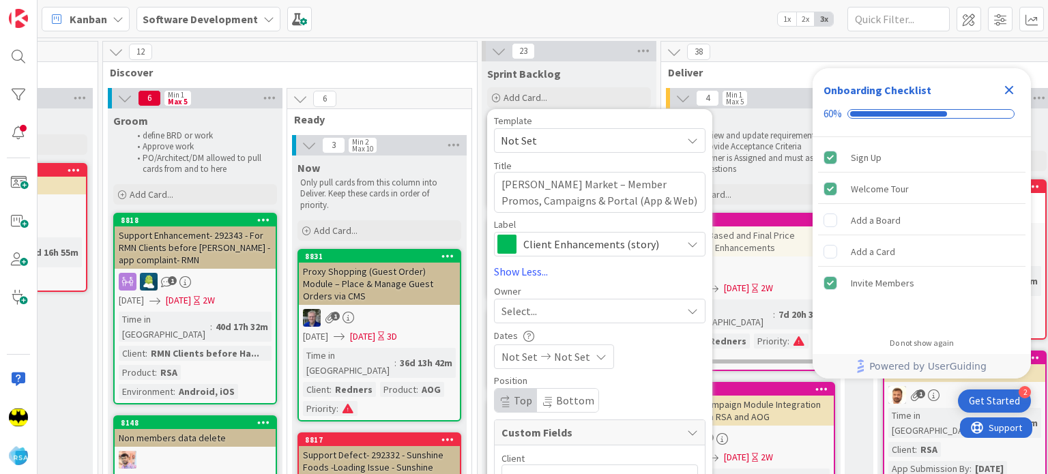
click at [527, 305] on span "Select..." at bounding box center [518, 311] width 35 height 16
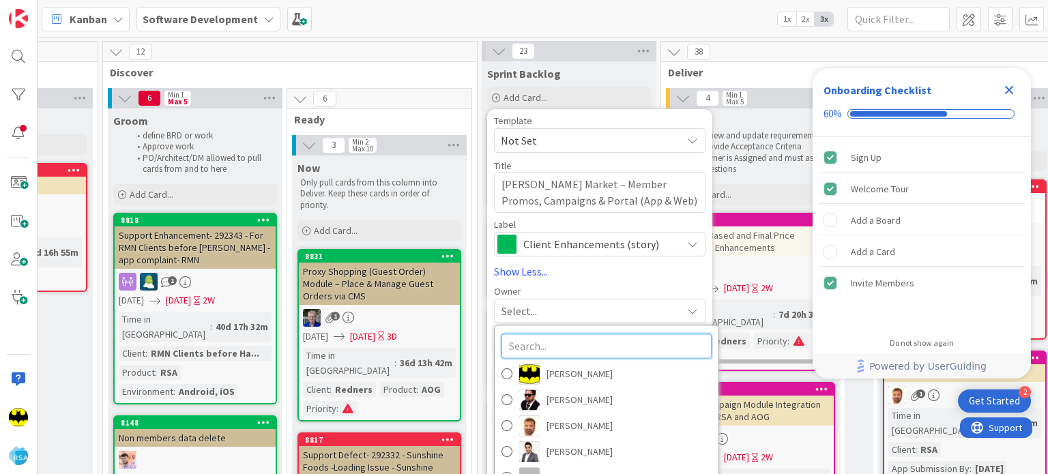
click at [541, 340] on input "text" at bounding box center [606, 346] width 210 height 25
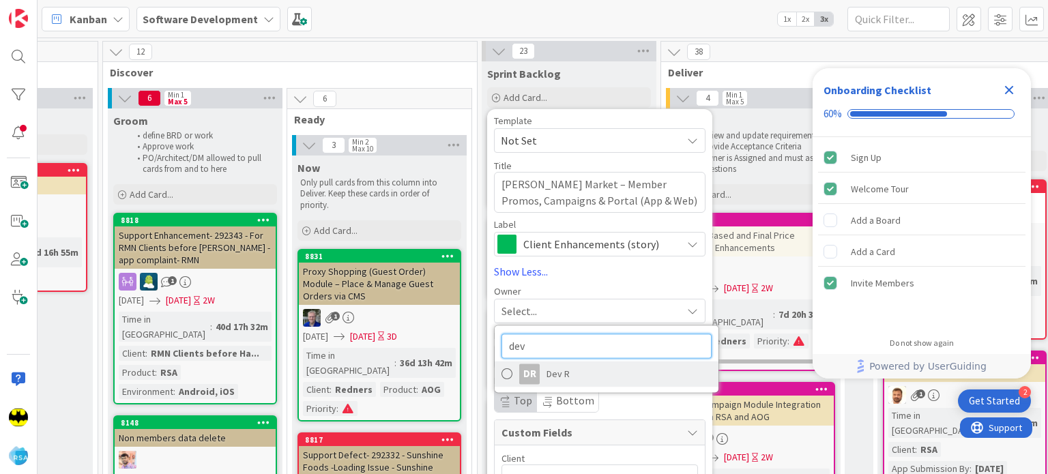
type input "dev"
click at [534, 370] on div "DR" at bounding box center [529, 374] width 20 height 20
type textarea "x"
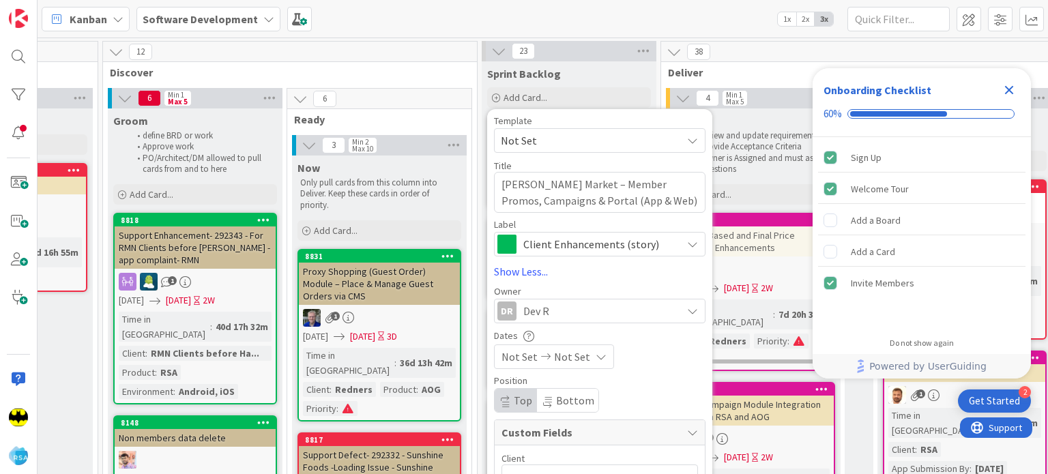
click at [515, 357] on span "Not Set" at bounding box center [519, 357] width 36 height 16
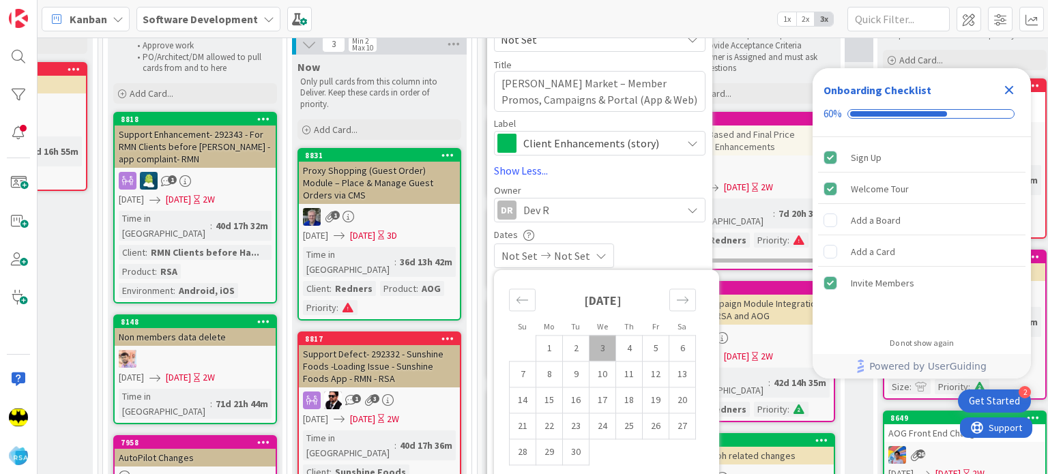
scroll to position [102, 844]
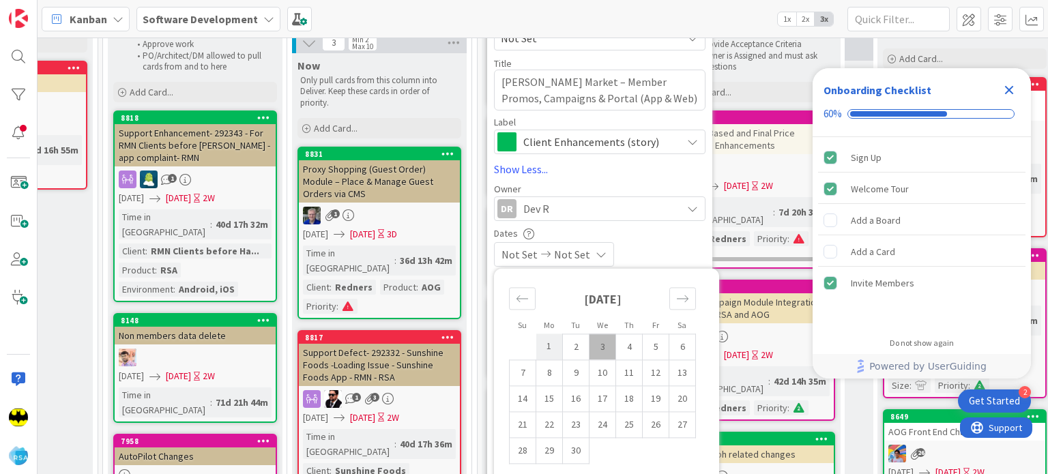
click at [554, 347] on td "1" at bounding box center [549, 347] width 27 height 26
type input "[DATE]"
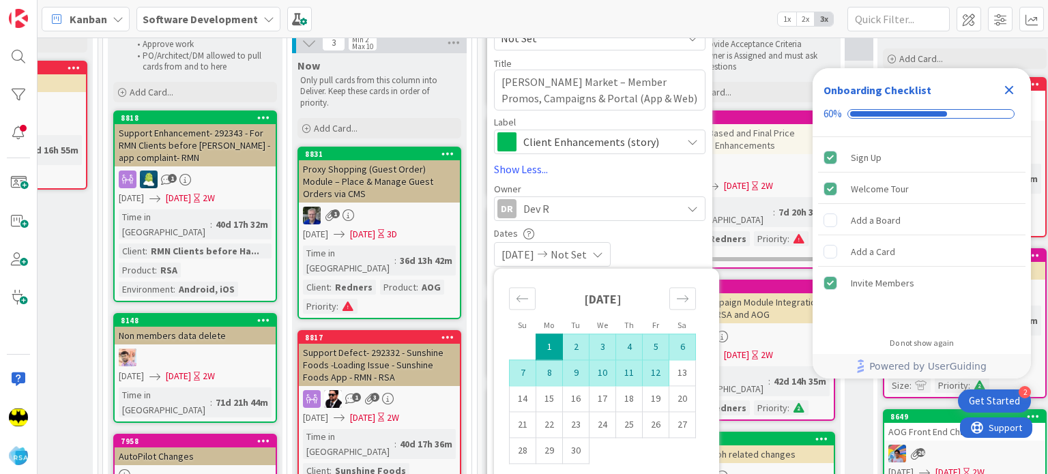
type textarea "x"
click at [651, 373] on td "12" at bounding box center [655, 372] width 27 height 26
type input "[DATE]"
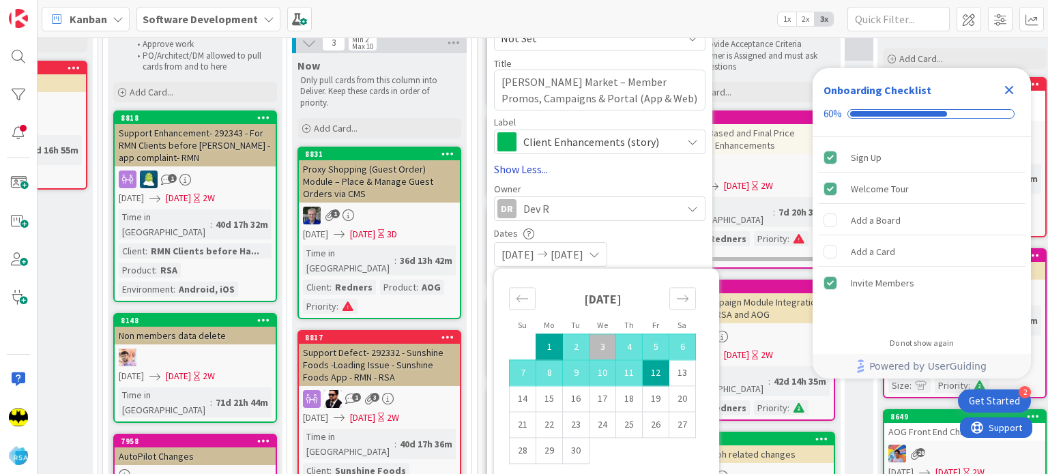
click at [664, 166] on link "Show Less..." at bounding box center [599, 169] width 211 height 16
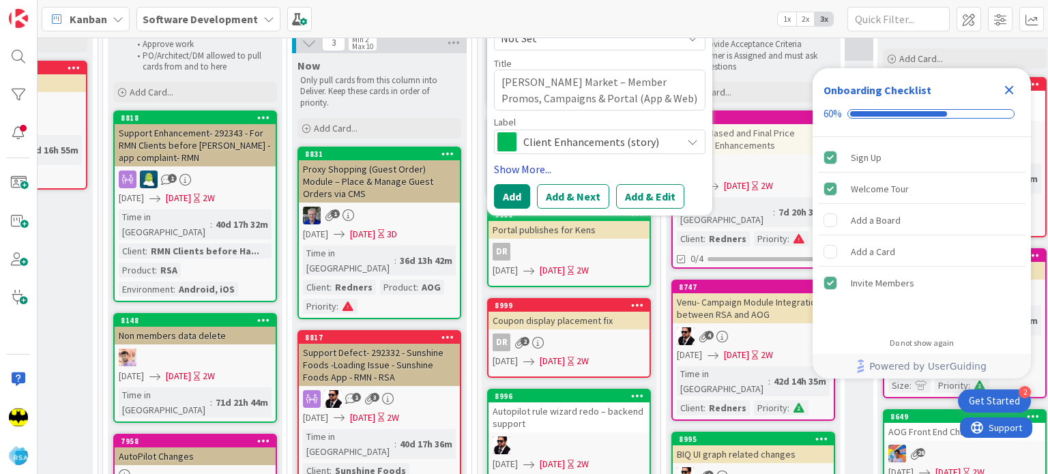
click at [523, 164] on link "Show More..." at bounding box center [599, 169] width 211 height 16
type textarea "x"
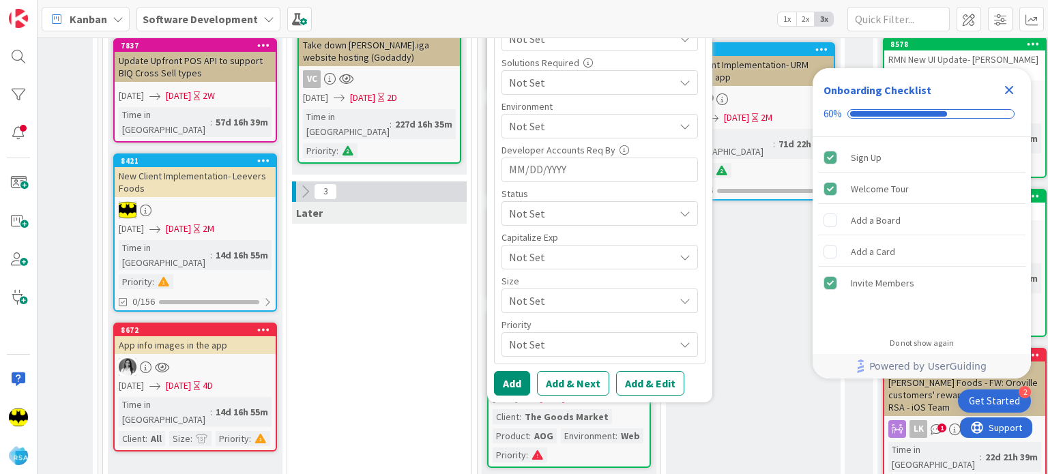
scroll to position [627, 844]
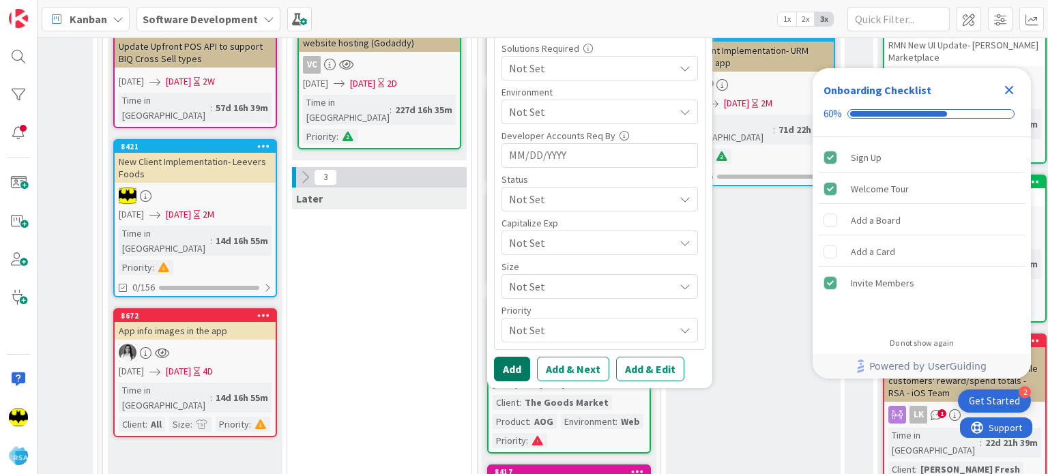
click at [513, 365] on button "Add" at bounding box center [512, 369] width 36 height 25
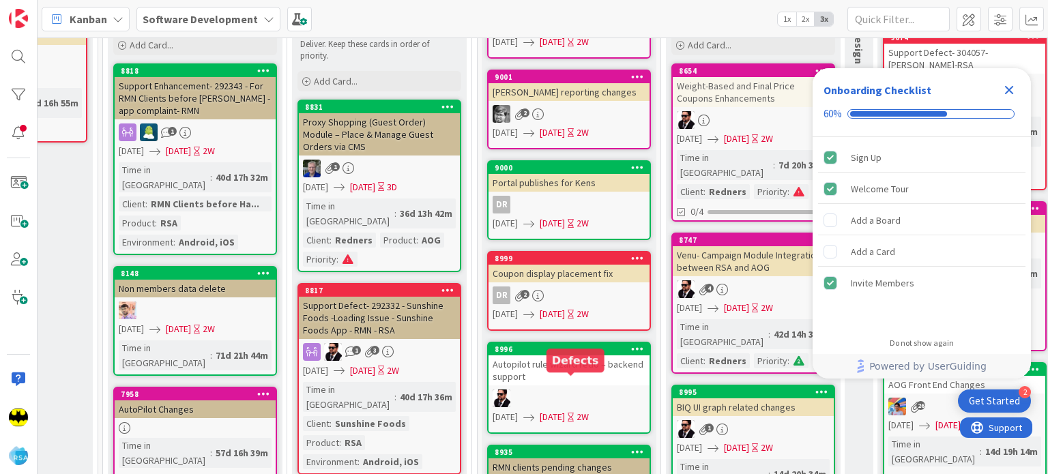
scroll to position [0, 844]
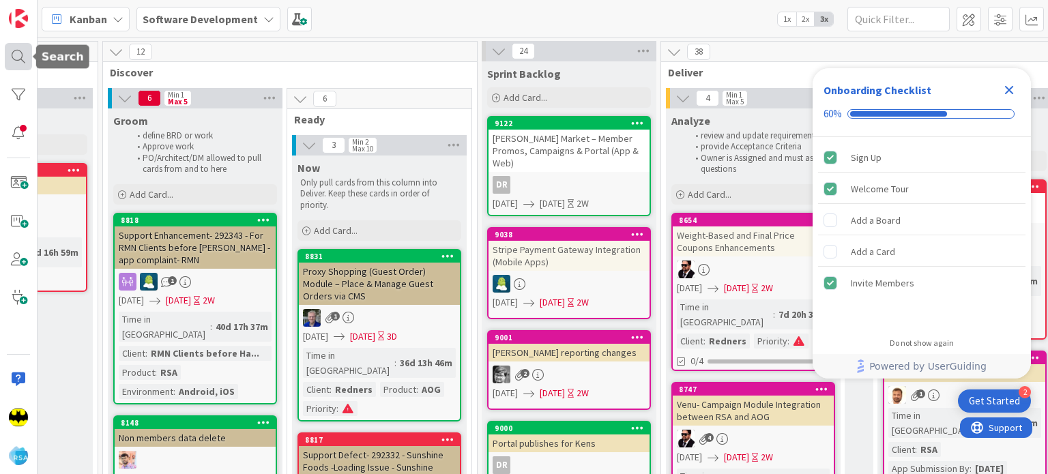
click at [14, 63] on div at bounding box center [18, 56] width 27 height 27
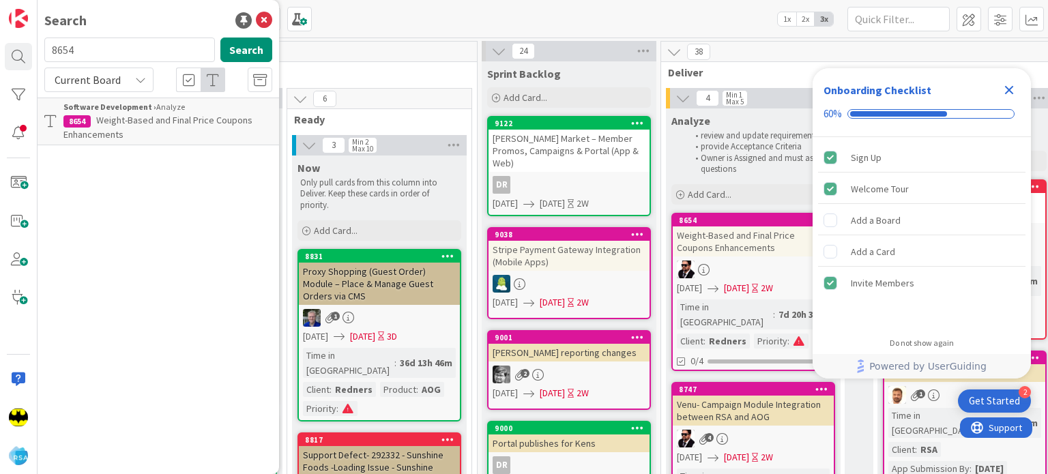
click at [131, 51] on input "8654" at bounding box center [129, 50] width 171 height 25
type input "9038"
click at [188, 132] on p "Stripe Payment Gateway Integration (Mobile Apps)" at bounding box center [167, 127] width 209 height 29
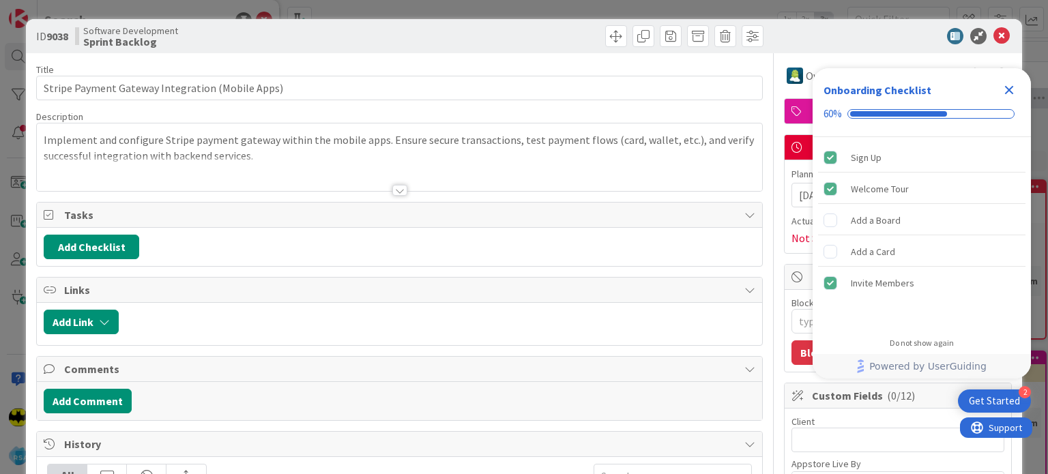
type textarea "x"
click at [993, 29] on icon at bounding box center [1001, 36] width 16 height 16
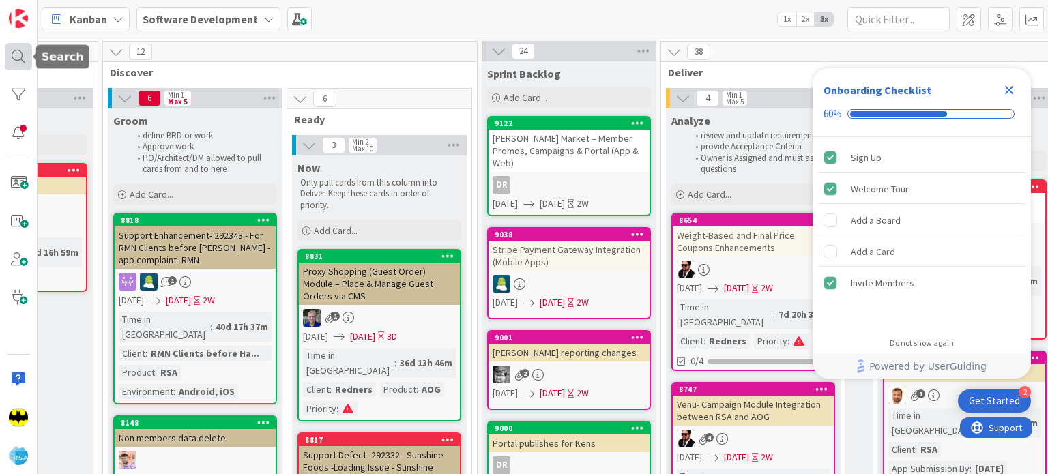
click at [29, 43] on div at bounding box center [18, 56] width 27 height 27
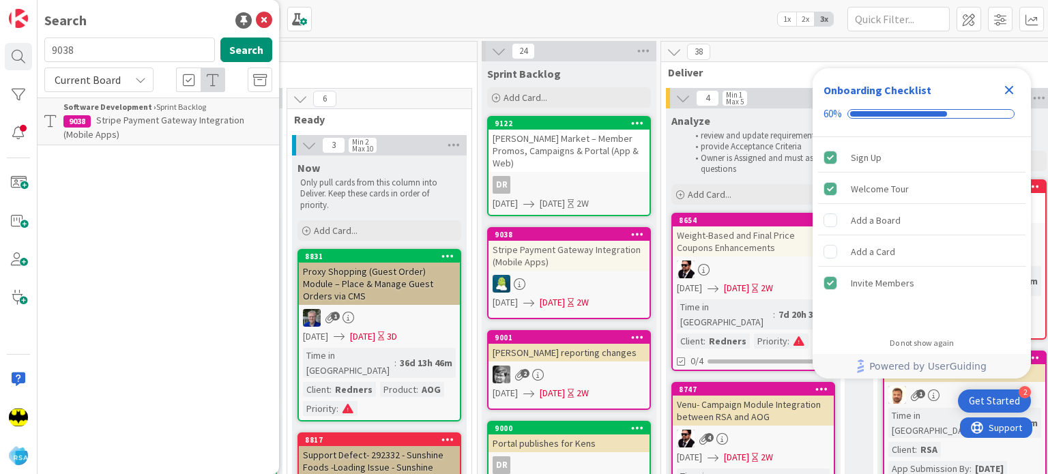
click at [73, 38] on input "9038" at bounding box center [129, 50] width 171 height 25
type input "[PERSON_NAME] locker"
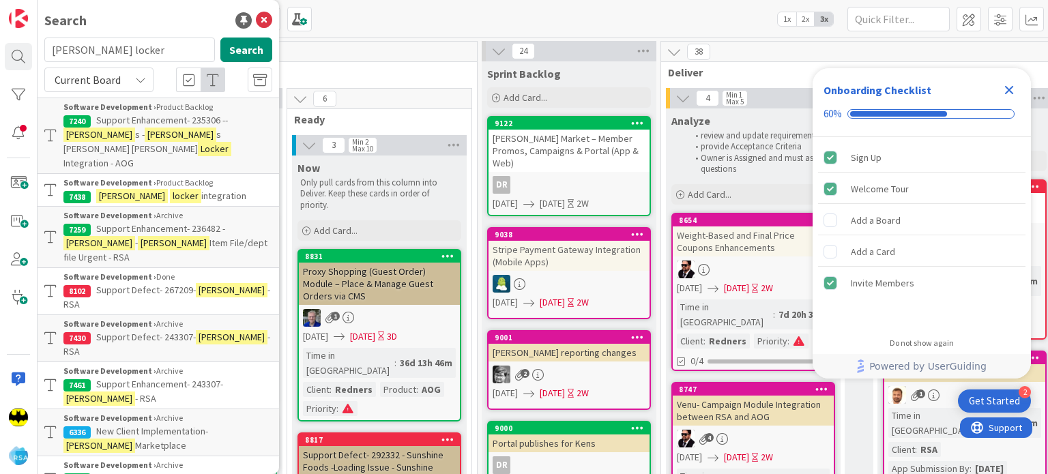
click at [181, 124] on span "Support Enhancement- 235306 --" at bounding box center [162, 120] width 132 height 12
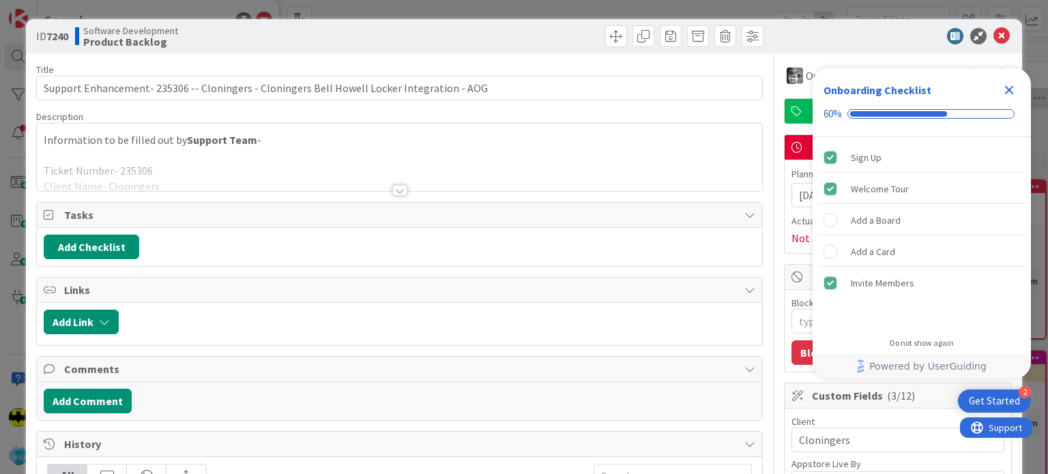
click at [393, 186] on div at bounding box center [399, 190] width 15 height 11
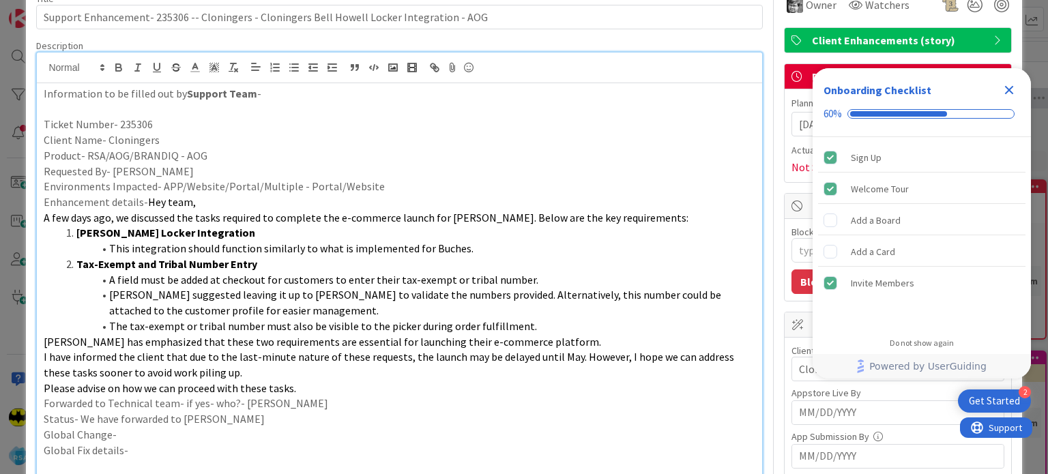
scroll to position [71, 0]
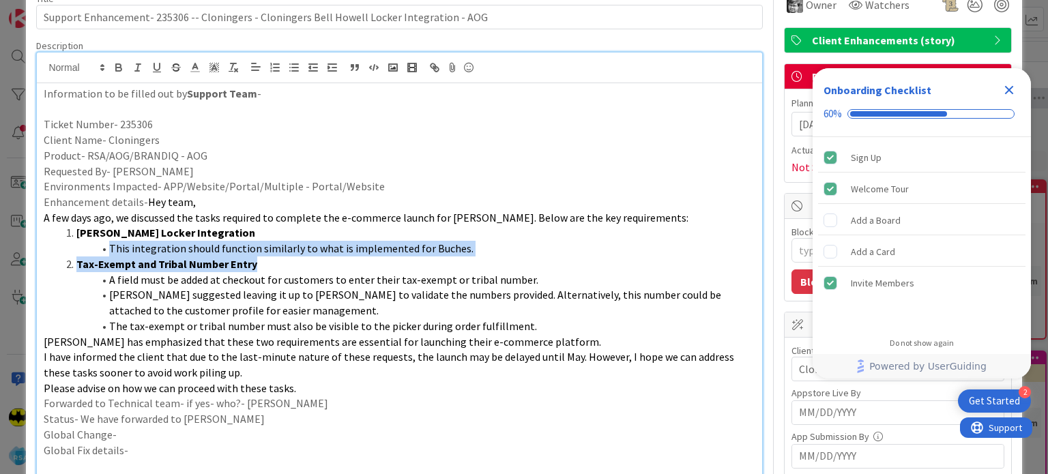
drag, startPoint x: 266, startPoint y: 263, endPoint x: 85, endPoint y: 246, distance: 181.6
click at [85, 246] on ol "Bell Howell Locker Integration This integration should function similarly to wh…" at bounding box center [399, 279] width 711 height 108
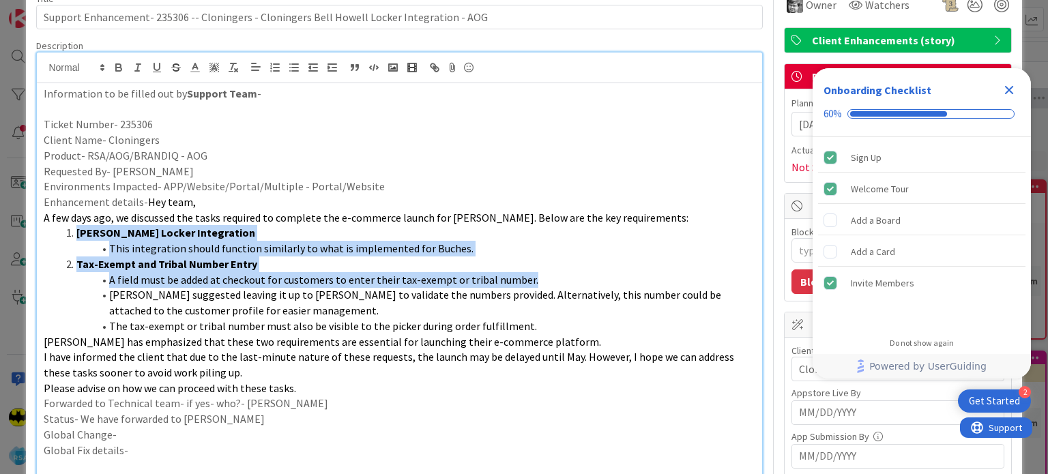
drag, startPoint x: 527, startPoint y: 278, endPoint x: 68, endPoint y: 231, distance: 461.4
click at [68, 231] on ol "Bell Howell Locker Integration This integration should function similarly to wh…" at bounding box center [399, 279] width 711 height 108
copy ol "Bell Howell Locker Integration This integration should function similarly to wh…"
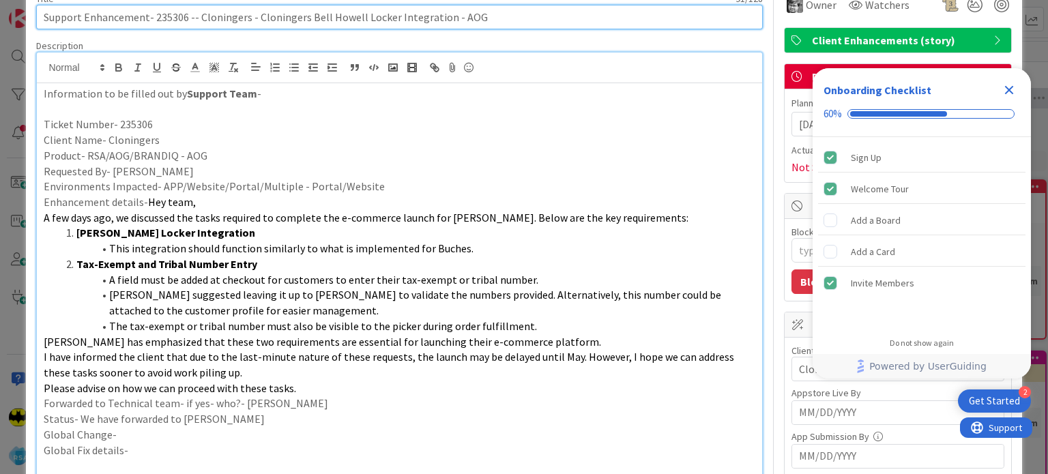
drag, startPoint x: 254, startPoint y: 13, endPoint x: 439, endPoint y: 19, distance: 185.6
click at [439, 19] on input "Support Enhancement- 235306 -- Cloningers - Cloningers Bell Howell Locker Integ…" at bounding box center [399, 17] width 726 height 25
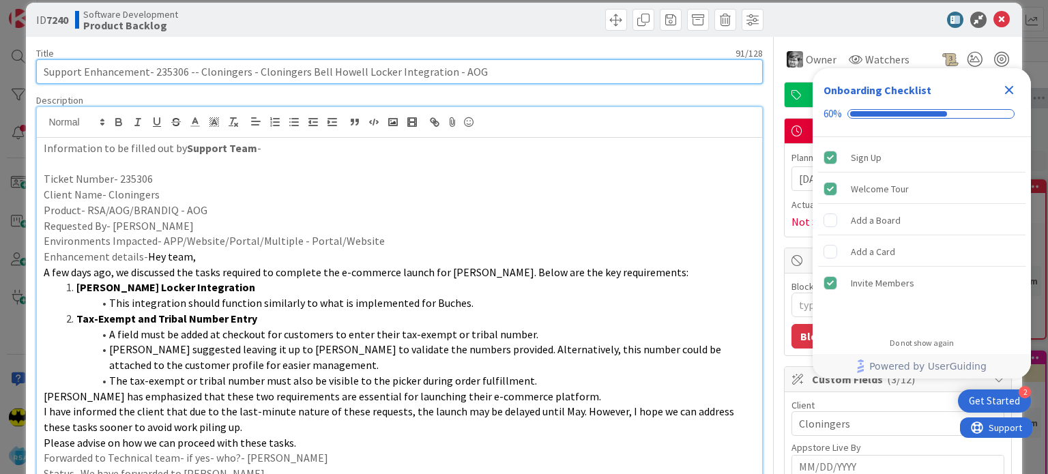
scroll to position [10, 0]
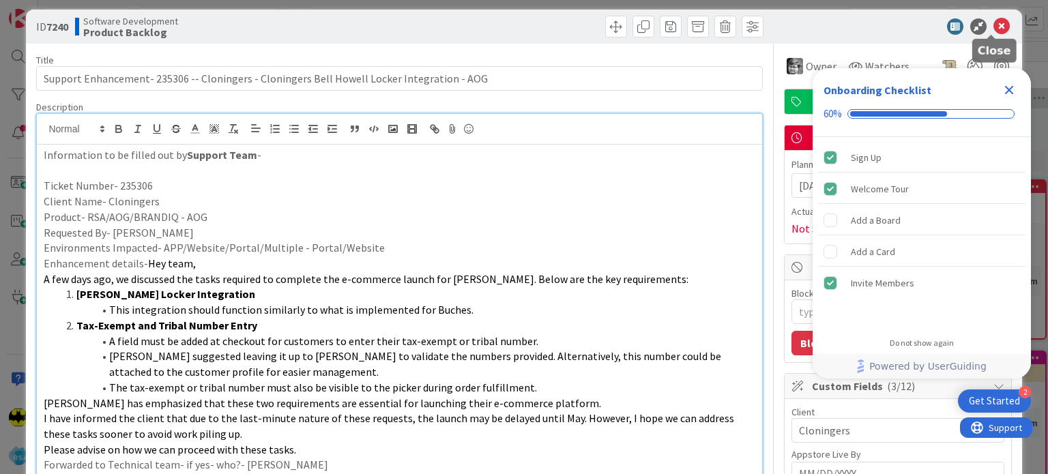
click at [993, 31] on icon at bounding box center [1001, 26] width 16 height 16
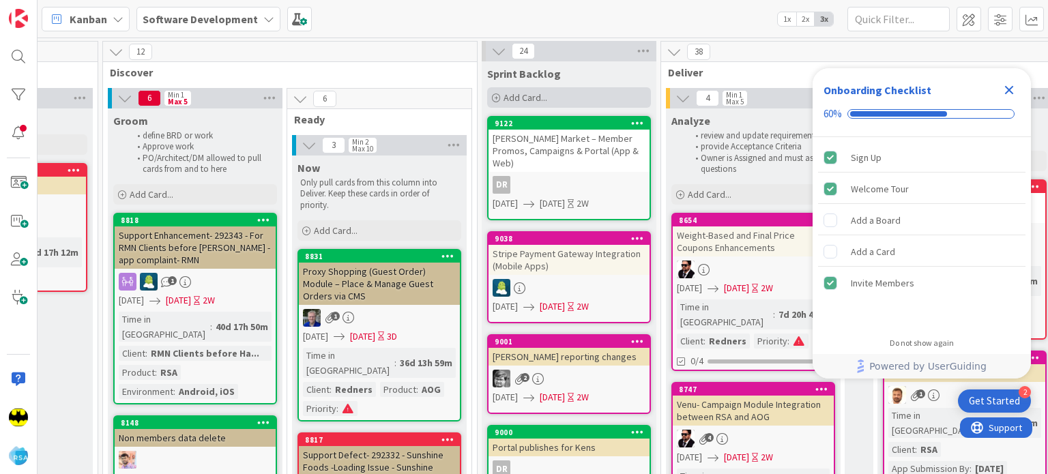
click at [488, 96] on div "Add Card..." at bounding box center [569, 97] width 164 height 20
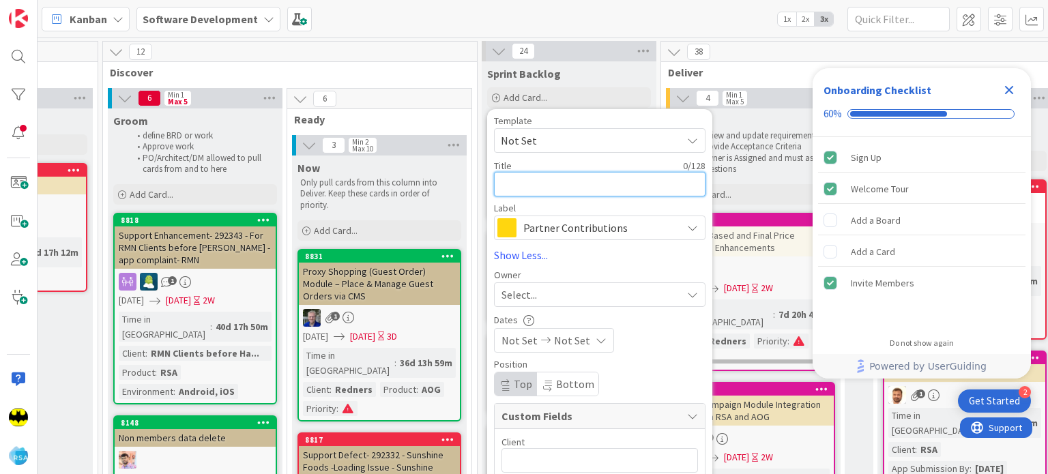
paste textarea "Tax-Exempt and Tribal Number Entry"
type textarea "x"
type textarea "Tax-Exempt and Tribal Number Entry"
drag, startPoint x: 686, startPoint y: 188, endPoint x: 552, endPoint y: 190, distance: 133.7
click at [552, 190] on textarea "Tax-Exempt and Tribal Number Entry" at bounding box center [599, 184] width 211 height 25
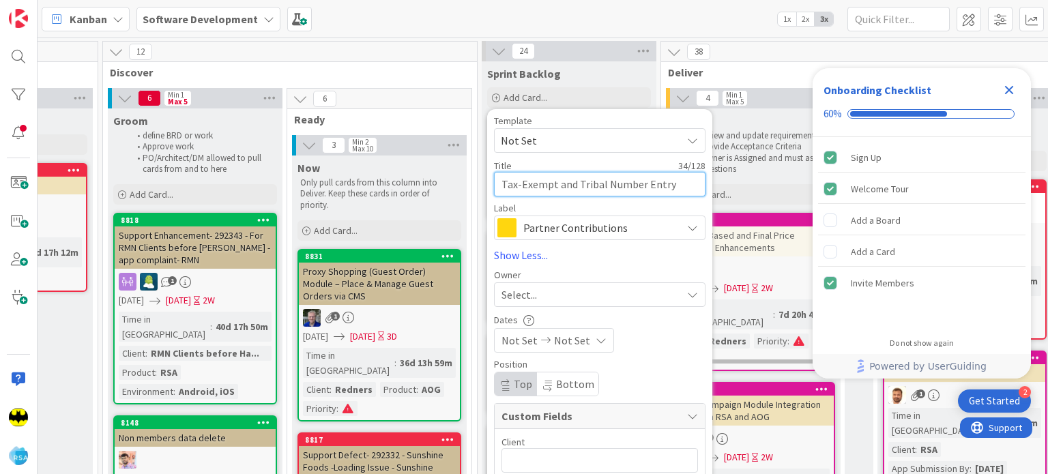
type textarea "x"
type textarea "Tax-Exempt"
type textarea "x"
type textarea "Tax-Exempt"
type textarea "x"
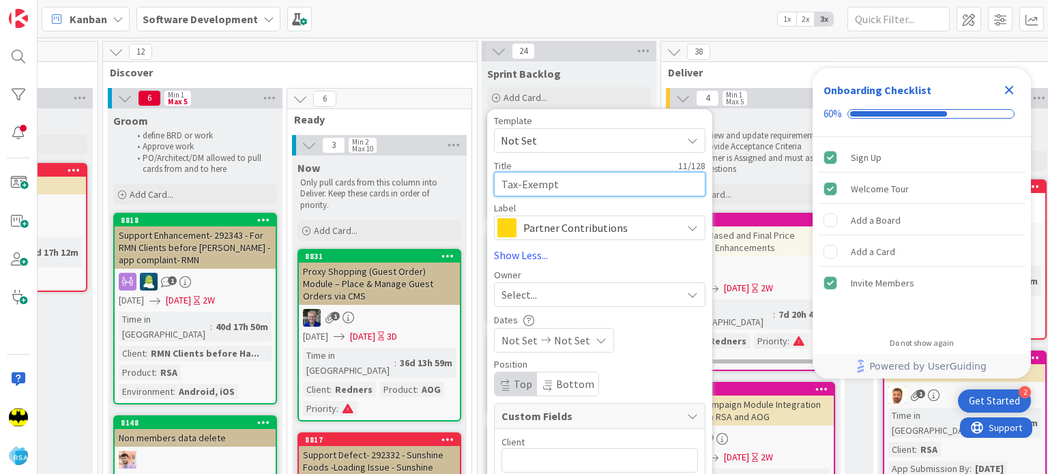
type textarea "Tax-Exempt C"
type textarea "x"
type textarea "Tax-Exempt Ch"
type textarea "x"
type textarea "Tax-Exempt Che"
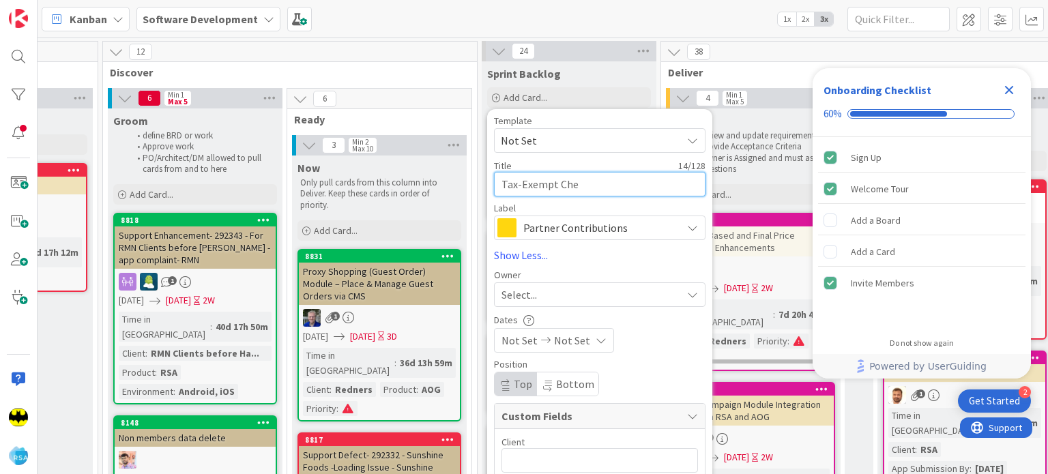
type textarea "x"
type textarea "Tax-Exempt Chec"
type textarea "x"
type textarea "Tax-Exempt Check"
type textarea "x"
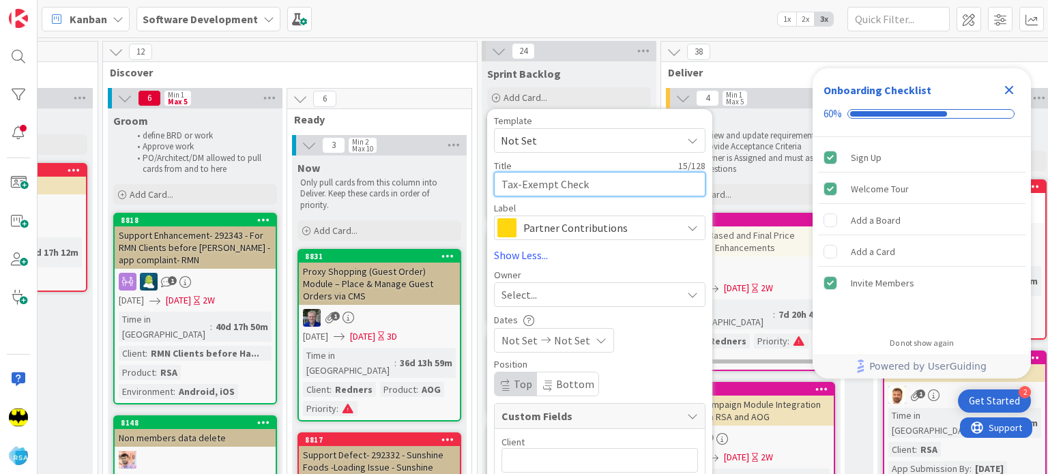
type textarea "Tax-Exempt Checko"
type textarea "x"
type textarea "Tax-Exempt Checkou"
type textarea "x"
type textarea "Tax-Exempt Checkout"
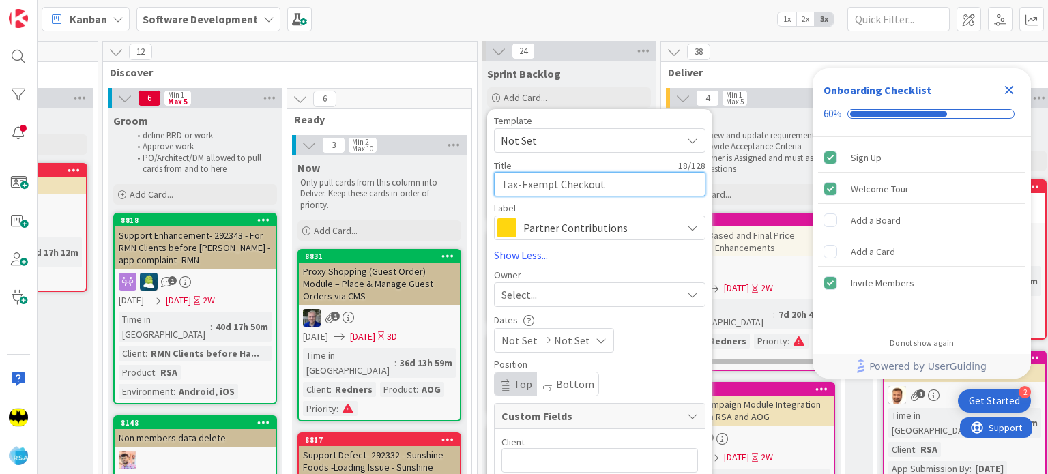
type textarea "x"
type textarea "Tax-Exempt Checkout"
type textarea "x"
type textarea "Tax-Exempt Checkout F"
type textarea "x"
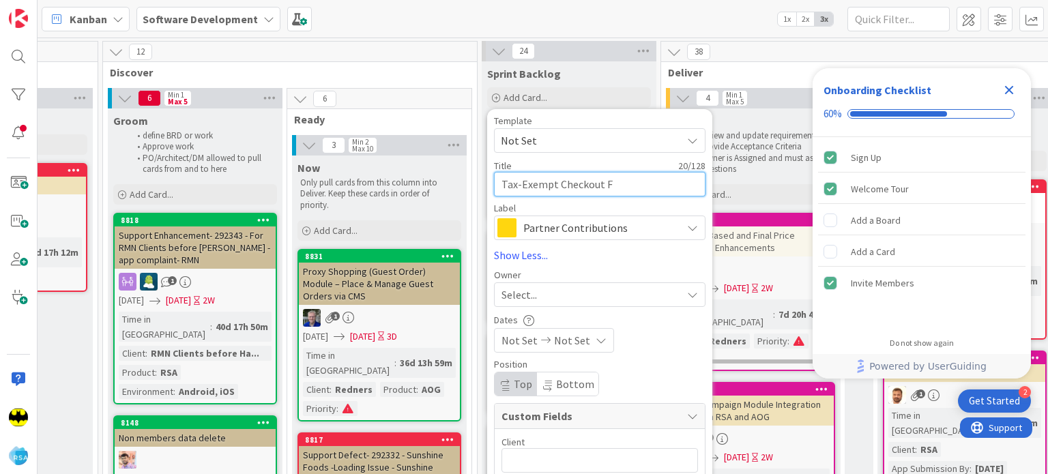
type textarea "Tax-Exempt Checkout Fl"
type textarea "x"
type textarea "Tax-Exempt Checkout Flo"
type textarea "x"
type textarea "Tax-Exempt Checkout Flow"
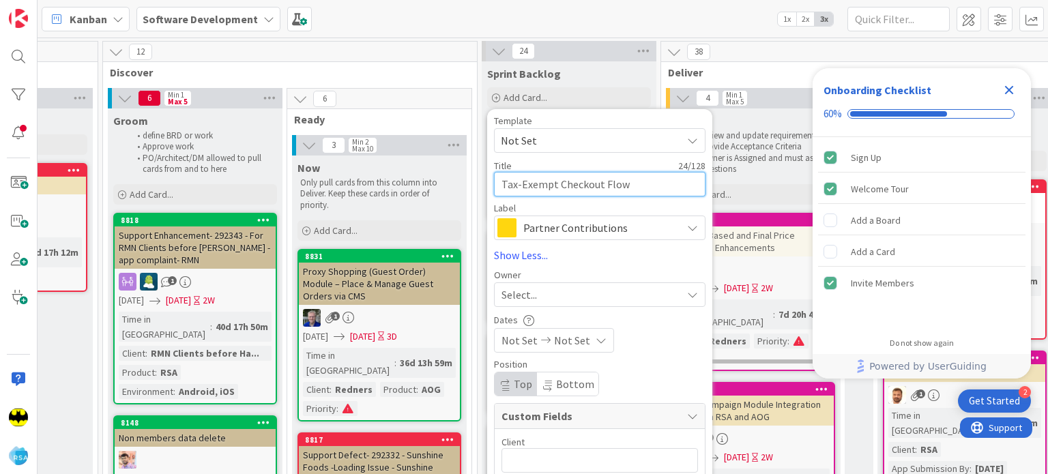
type textarea "x"
type textarea "Tax-Exempt Checkout Flow-"
type textarea "x"
type textarea "Tax-Exempt Checkout Flow-"
type textarea "x"
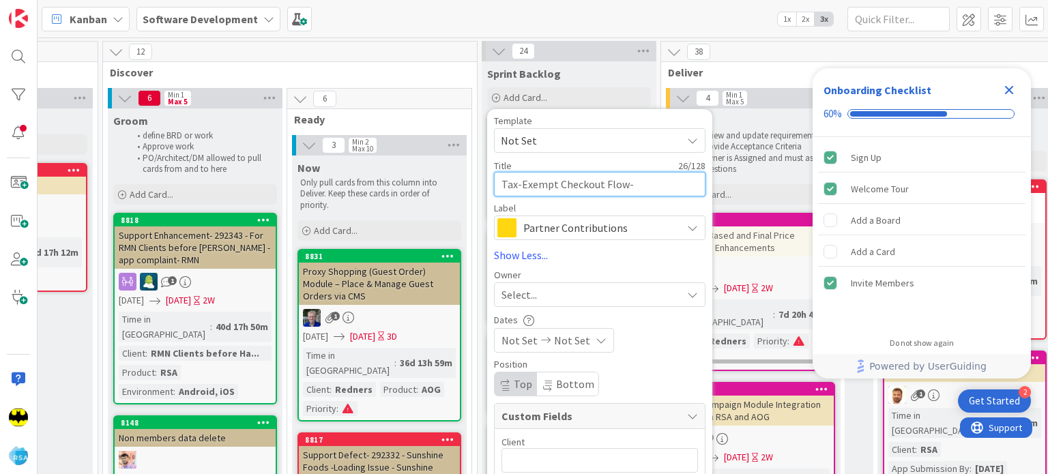
type textarea "Tax-Exempt Checkout Flow- R"
type textarea "x"
type textarea "Tax-Exempt Checkout Flow- Re"
type textarea "x"
type textarea "Tax-Exempt Checkout Flow- Red"
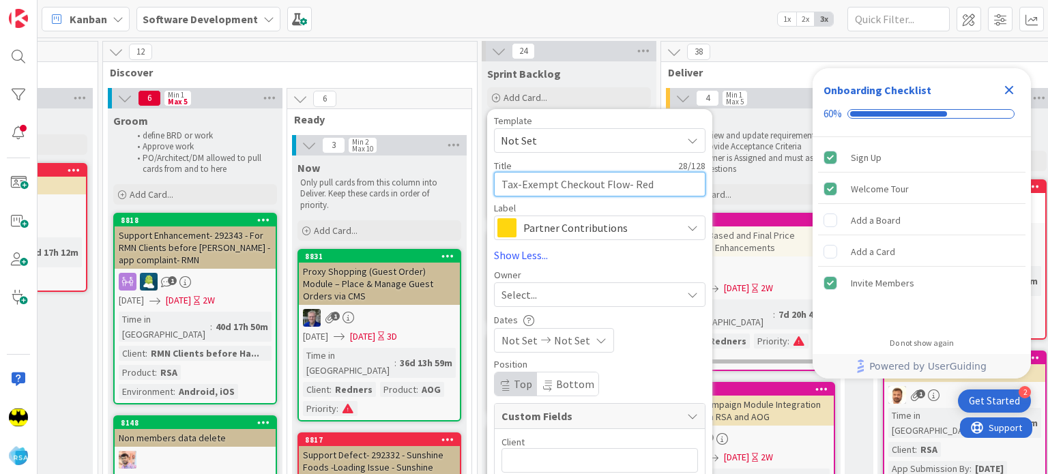
type textarea "x"
type textarea "Tax-Exempt Checkout Flow- Redn"
type textarea "x"
type textarea "Tax-Exempt Checkout Flow- Redne"
type textarea "x"
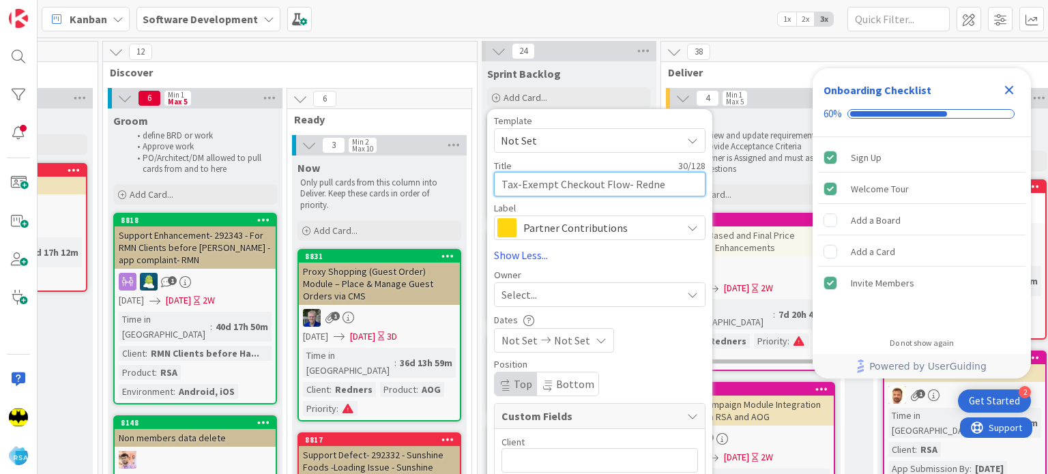
type textarea "Tax-Exempt Checkout Flow- [PERSON_NAME]"
type textarea "x"
type textarea "Tax-Exempt Checkout Flow- [PERSON_NAME]'"
type textarea "x"
type textarea "Tax-Exempt Checkout Flow- [PERSON_NAME]"
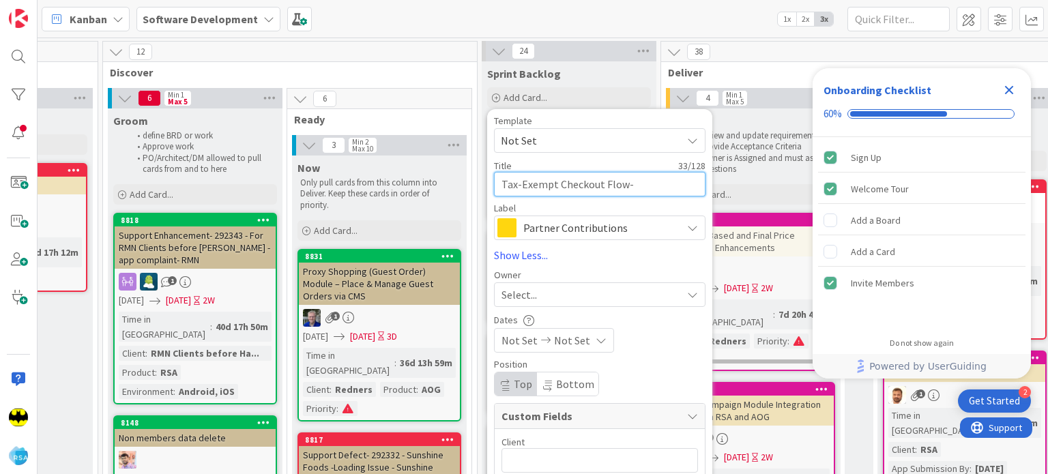
type textarea "x"
type textarea "Tax-Exempt Checkout Flow- [PERSON_NAME] C"
type textarea "x"
type textarea "Tax-Exempt Checkout Flow- [PERSON_NAME]"
type textarea "x"
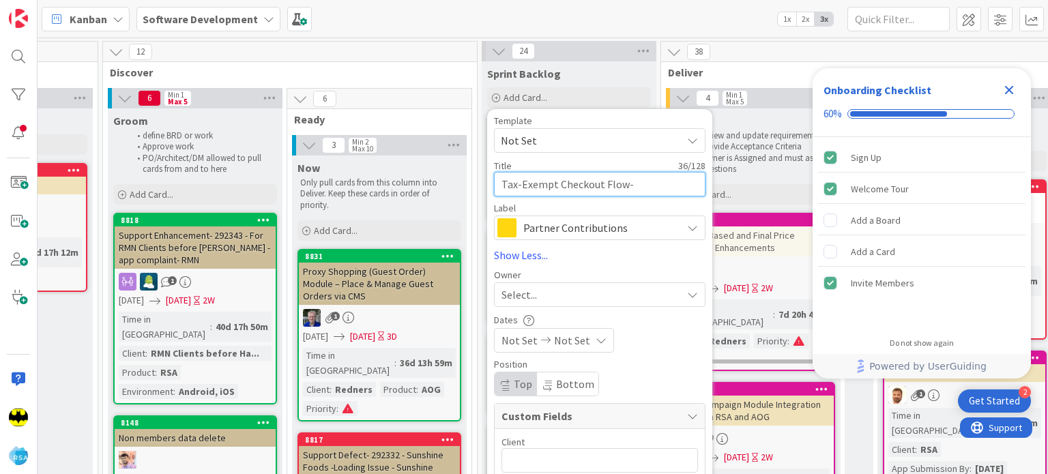
type textarea "Tax-Exempt Checkout Flow- [PERSON_NAME] Clo"
type textarea "x"
type textarea "Tax-Exempt Checkout Flow- [PERSON_NAME] Clon"
type textarea "x"
type textarea "Tax-Exempt Checkout Flow- [PERSON_NAME] Cloni"
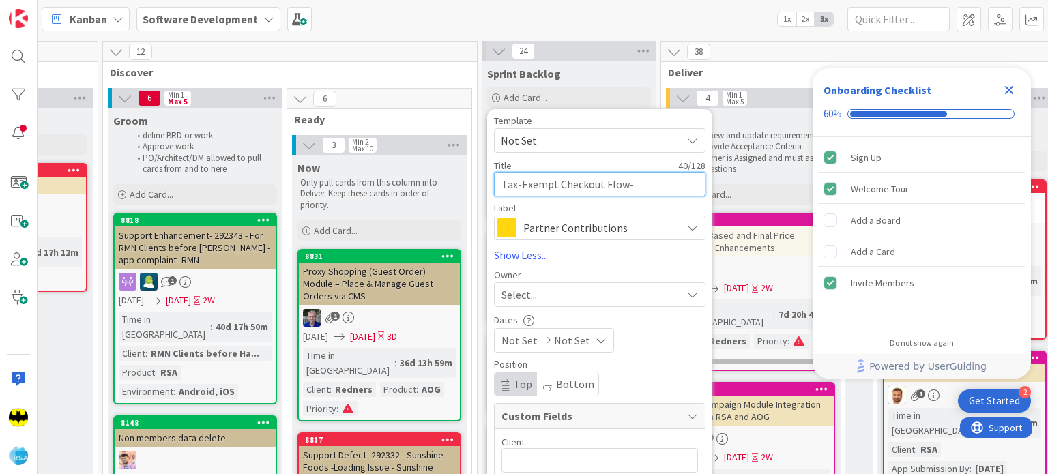
type textarea "x"
type textarea "Tax-Exempt Checkout Flow- [PERSON_NAME] [PERSON_NAME]"
type textarea "x"
type textarea "Tax-Exempt Checkout Flow- [PERSON_NAME] Cloning"
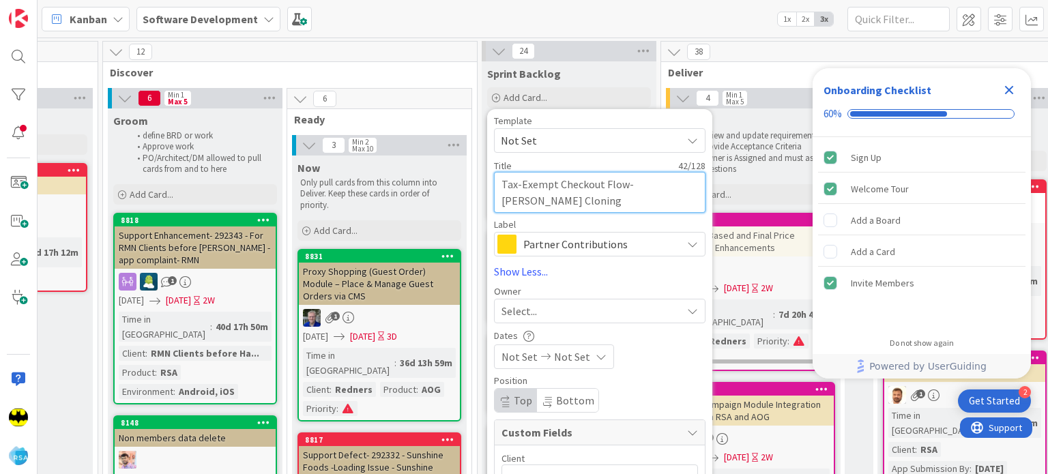
type textarea "x"
type textarea "Tax-Exempt Checkout Flow- [PERSON_NAME] Cloninge"
type textarea "x"
type textarea "Tax-Exempt Checkout Flow- [PERSON_NAME] [PERSON_NAME]"
click at [666, 187] on textarea "Tax-Exempt Checkout Flow- [PERSON_NAME] [PERSON_NAME]" at bounding box center [599, 192] width 211 height 41
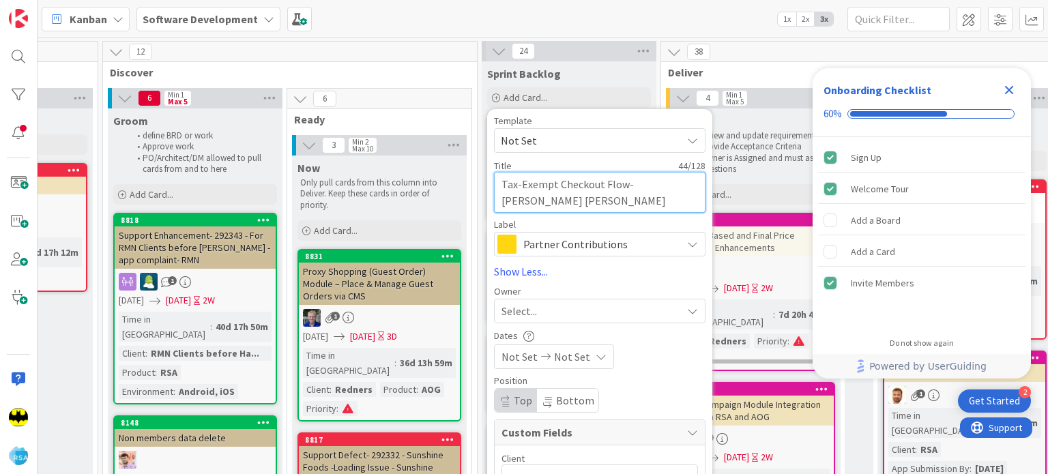
type textarea "x"
type textarea "Tax-Exempt Checkout Flow- [PERSON_NAME] [PERSON_NAME]"
type textarea "x"
type textarea "Tax-Exempt Checkout Flow- [PERSON_NAME] [PERSON_NAME]"
type textarea "x"
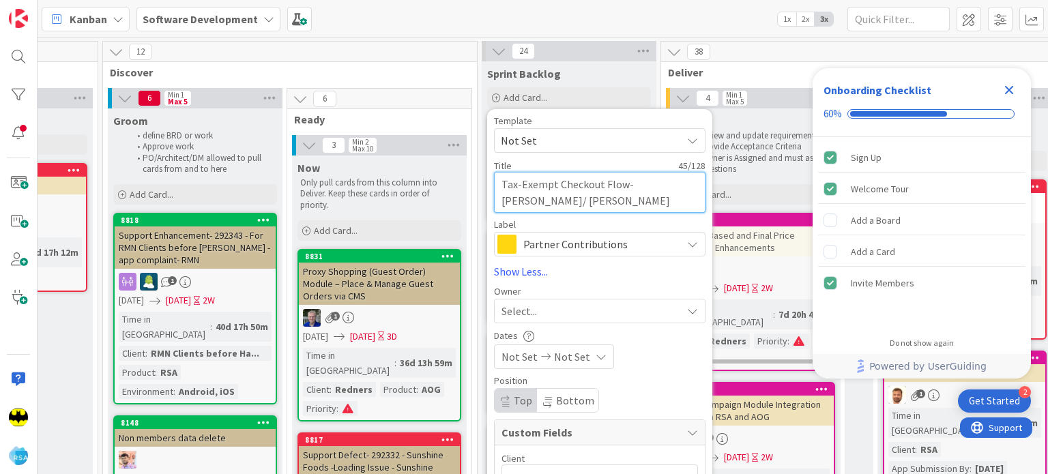
type textarea "Tax-Exempt Checkout Flow- [PERSON_NAME]/ [PERSON_NAME]"
click at [562, 306] on div "Select..." at bounding box center [591, 311] width 180 height 16
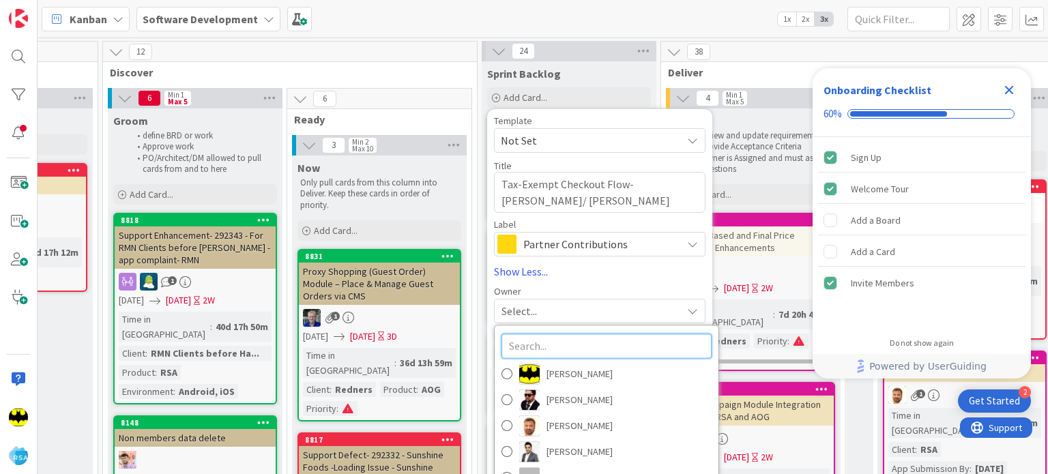
click at [550, 338] on input "text" at bounding box center [606, 346] width 210 height 25
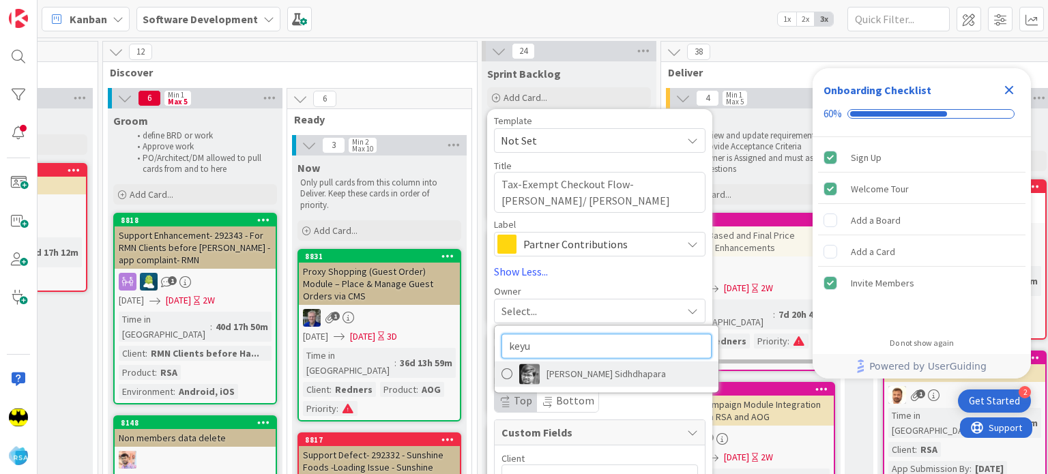
type input "keyu"
click at [531, 368] on img at bounding box center [529, 374] width 20 height 20
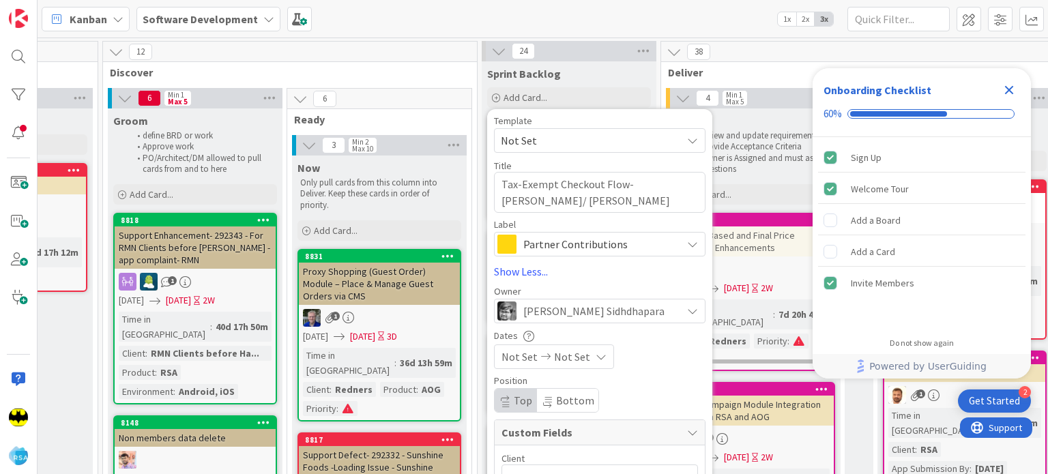
click at [557, 246] on span "Partner Contributions" at bounding box center [598, 244] width 151 height 19
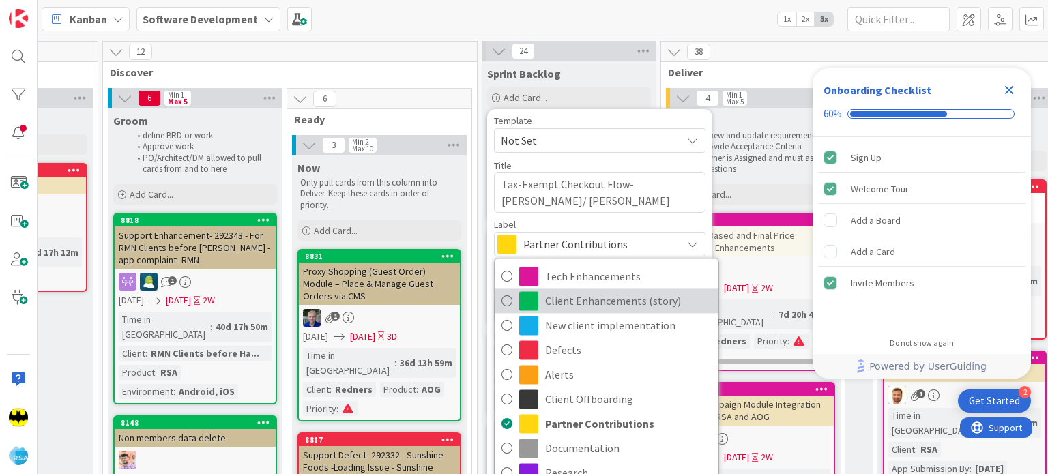
click at [562, 302] on span "Client Enhancements (story)" at bounding box center [628, 301] width 166 height 20
type textarea "x"
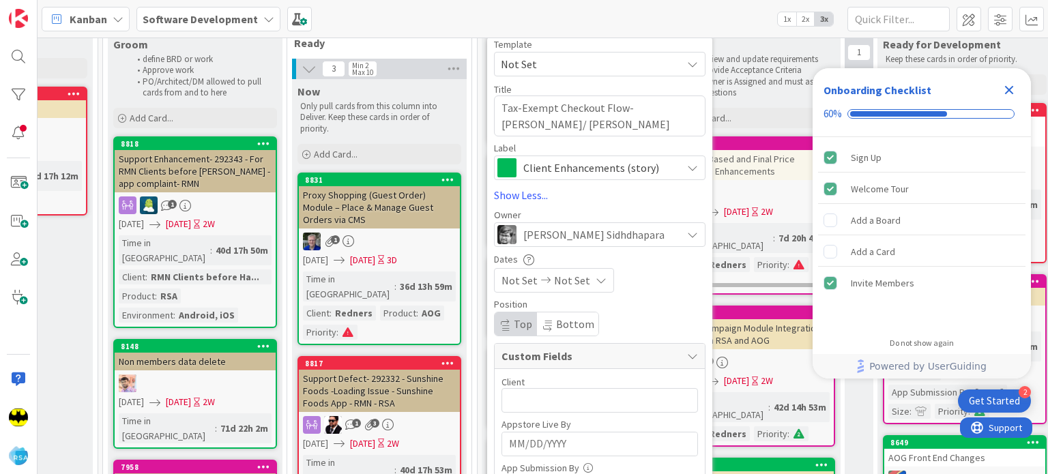
scroll to position [95, 844]
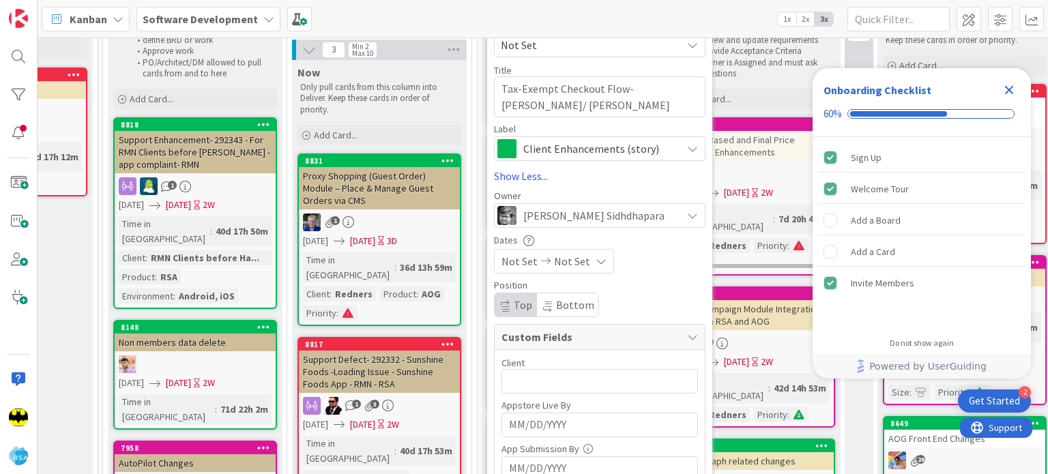
click at [521, 269] on span "Not Set" at bounding box center [519, 261] width 36 height 16
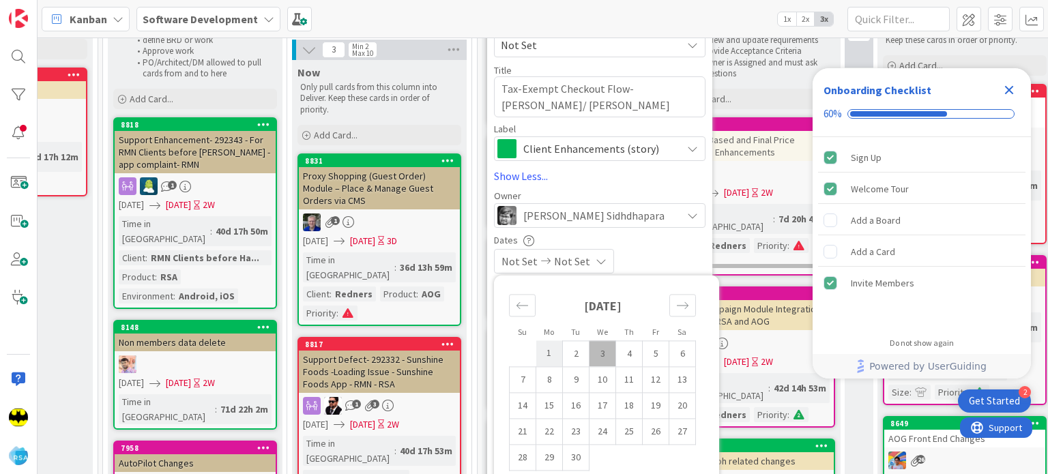
click at [552, 357] on td "1" at bounding box center [549, 353] width 27 height 26
type input "[DATE]"
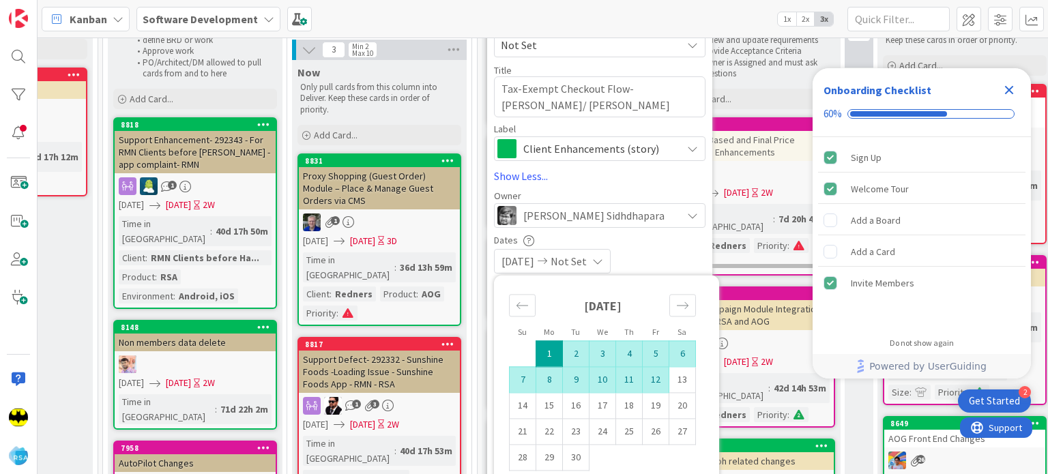
type textarea "x"
click at [645, 385] on td "12" at bounding box center [655, 379] width 27 height 26
type input "[DATE]"
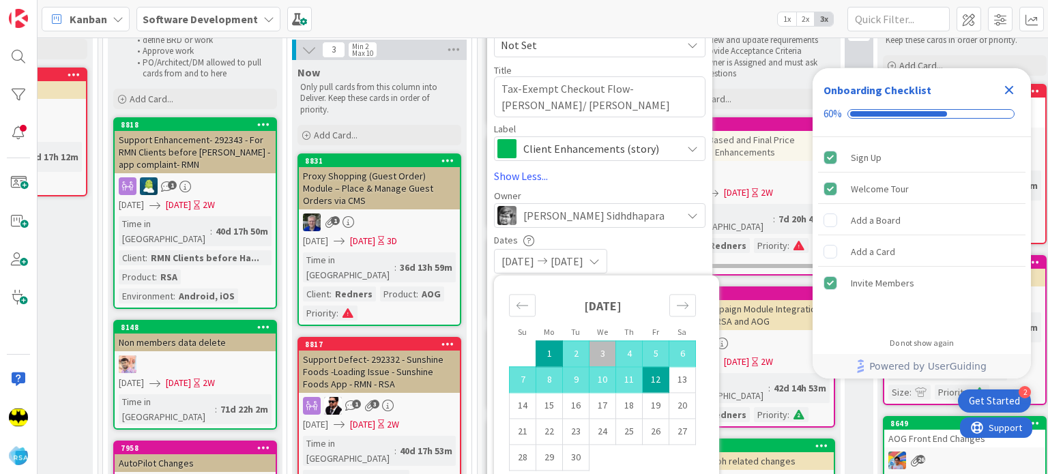
click at [634, 189] on div "Template Not Set Title 45 / 128 Tax-Exempt Checkout Flow- [PERSON_NAME]/ [PERSO…" at bounding box center [599, 466] width 211 height 892
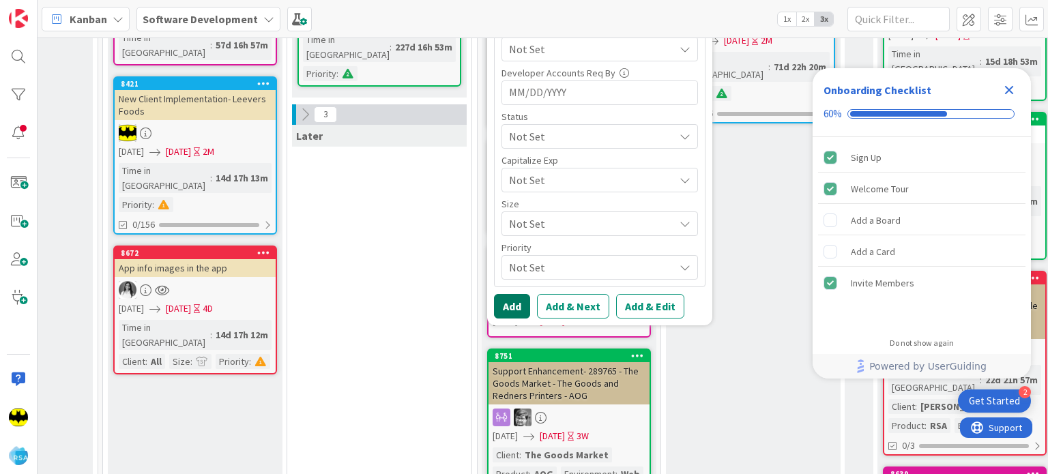
scroll to position [690, 844]
click at [500, 305] on button "Add" at bounding box center [512, 305] width 36 height 25
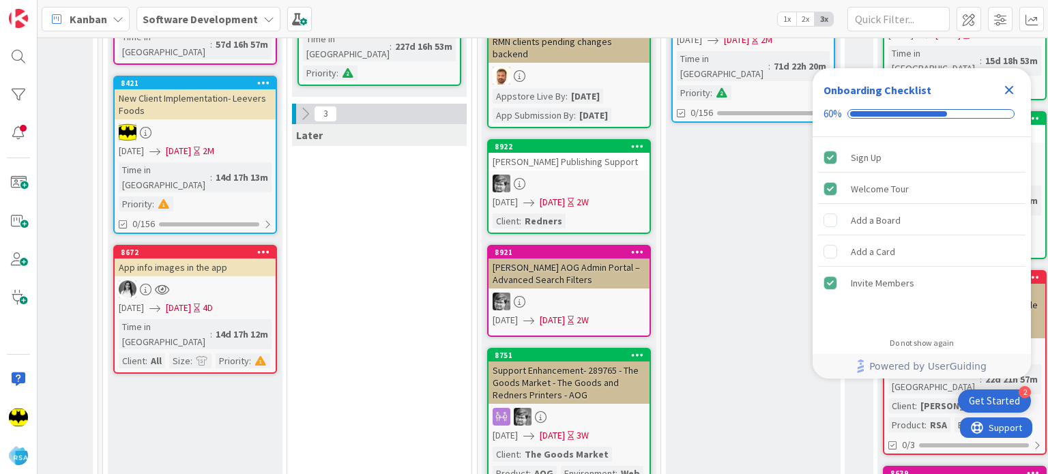
scroll to position [0, 844]
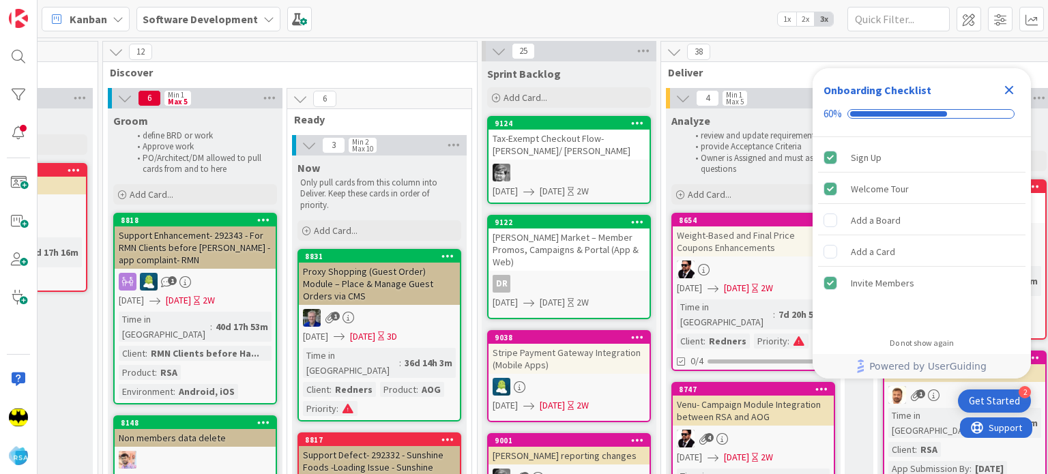
click at [550, 161] on link "9124 Tax-Exempt Checkout Flow- [PERSON_NAME]/ [PERSON_NAME] [DATE] [DATE] 2W" at bounding box center [569, 160] width 164 height 88
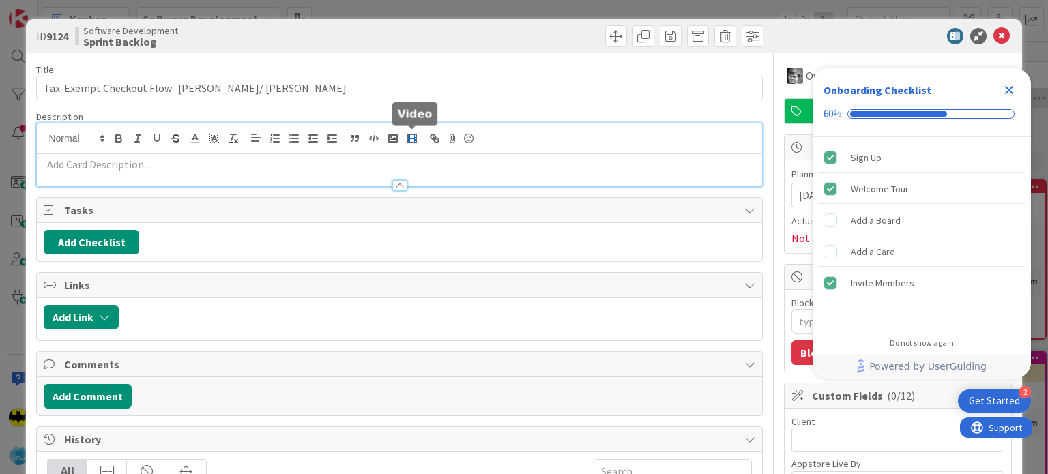
click at [420, 140] on div at bounding box center [399, 154] width 724 height 63
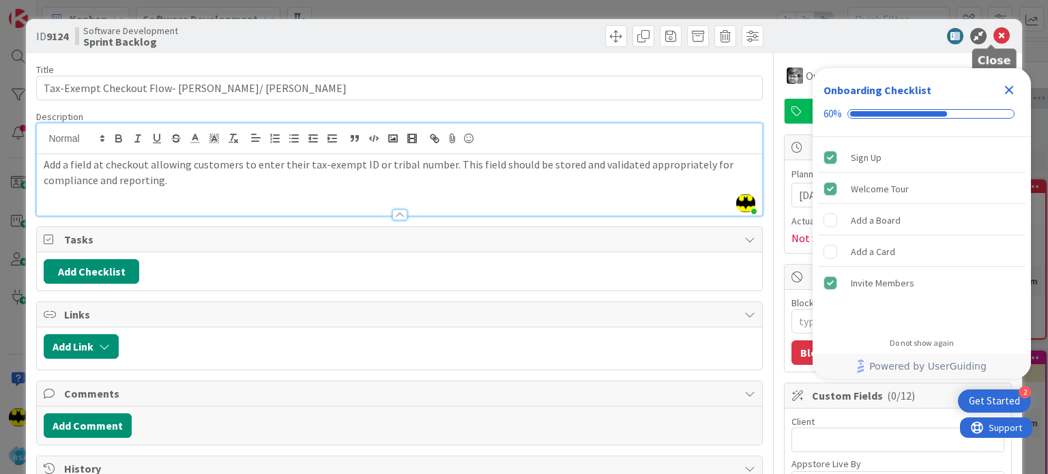
click at [993, 35] on icon at bounding box center [1001, 36] width 16 height 16
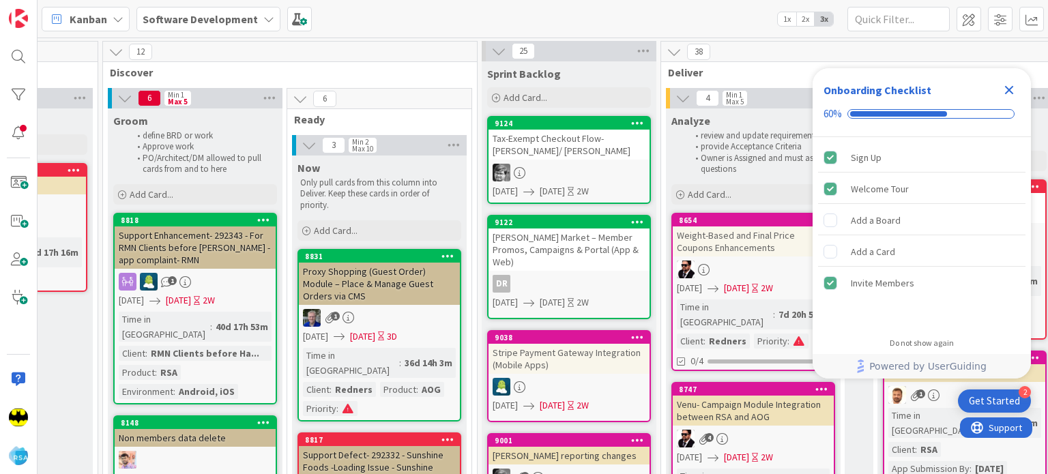
click at [580, 142] on div "Tax-Exempt Checkout Flow- [PERSON_NAME]/ [PERSON_NAME]" at bounding box center [568, 145] width 161 height 30
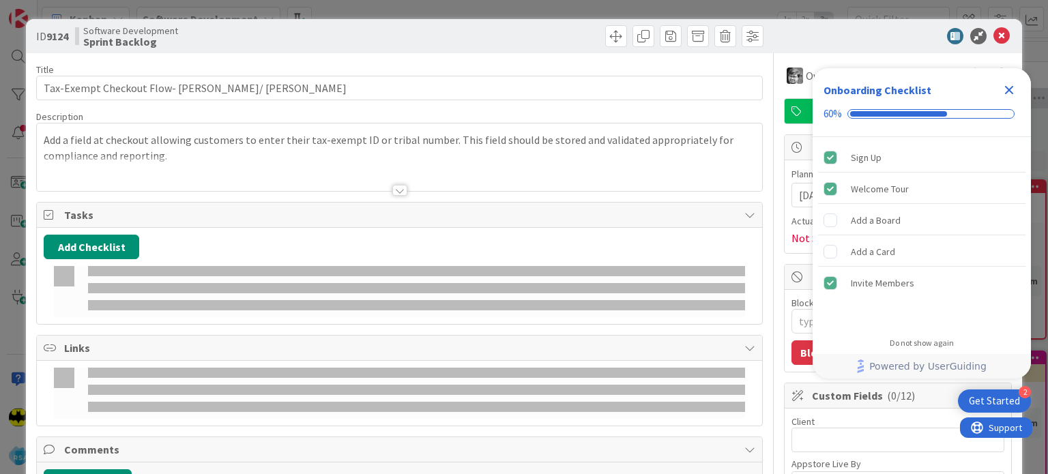
type textarea "x"
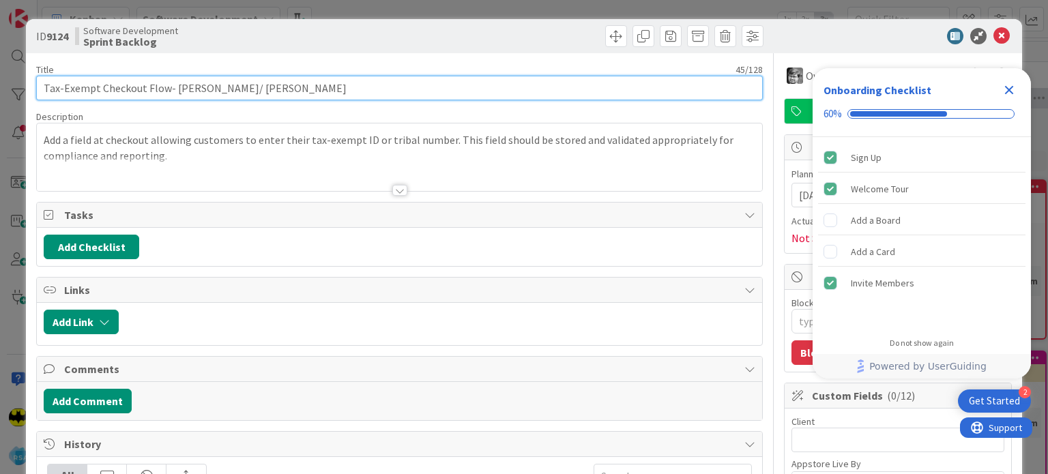
click at [216, 84] on input "Tax-Exempt Checkout Flow- [PERSON_NAME]/ [PERSON_NAME]" at bounding box center [399, 88] width 726 height 25
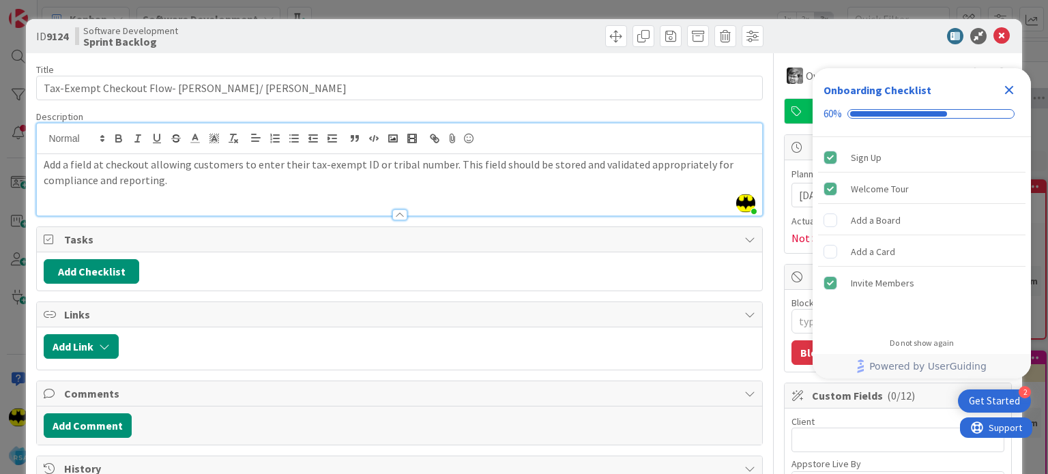
click at [181, 152] on div "[PERSON_NAME] just joined Add a field at checkout allowing customers to enter t…" at bounding box center [399, 169] width 724 height 92
drag, startPoint x: 181, startPoint y: 152, endPoint x: 96, endPoint y: 160, distance: 85.6
click at [96, 160] on div "[PERSON_NAME] just joined Add a field at checkout allowing customers to enter t…" at bounding box center [399, 169] width 724 height 92
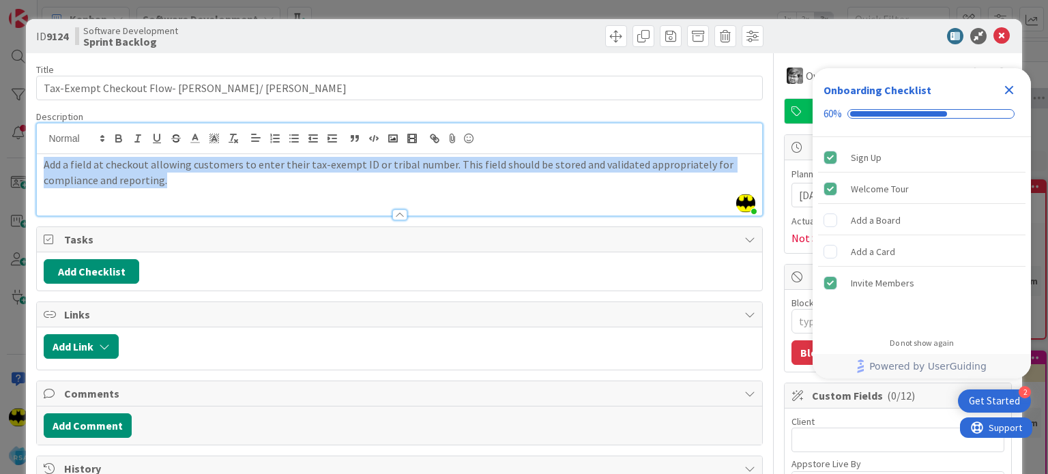
drag, startPoint x: 44, startPoint y: 166, endPoint x: 208, endPoint y: 197, distance: 167.2
click at [208, 197] on div "Add a field at checkout allowing customers to enter their tax-exempt ID or trib…" at bounding box center [399, 184] width 724 height 61
copy p "Add a field at checkout allowing customers to enter their tax-exempt ID or trib…"
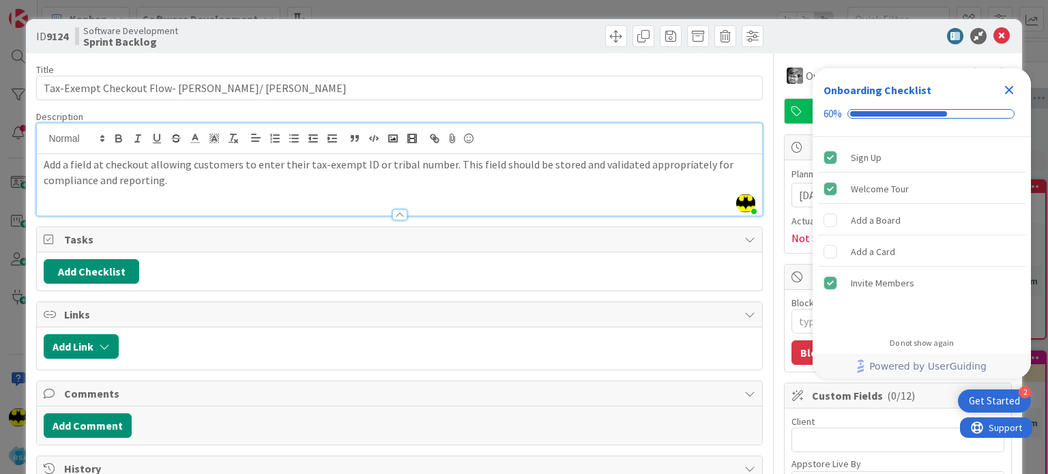
click at [630, 280] on div "Add Checklist" at bounding box center [399, 271] width 711 height 25
click at [1007, 90] on icon "Close Checklist" at bounding box center [1009, 90] width 9 height 9
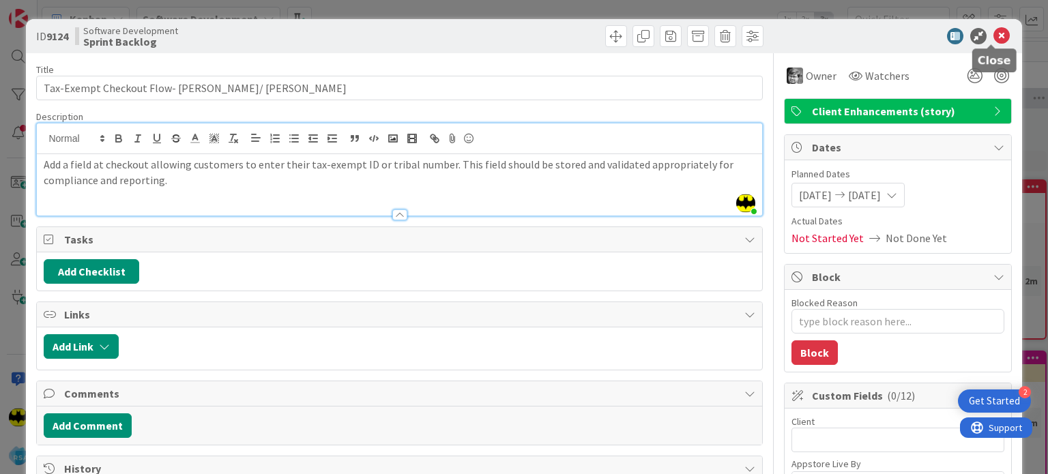
click at [993, 40] on icon at bounding box center [1001, 36] width 16 height 16
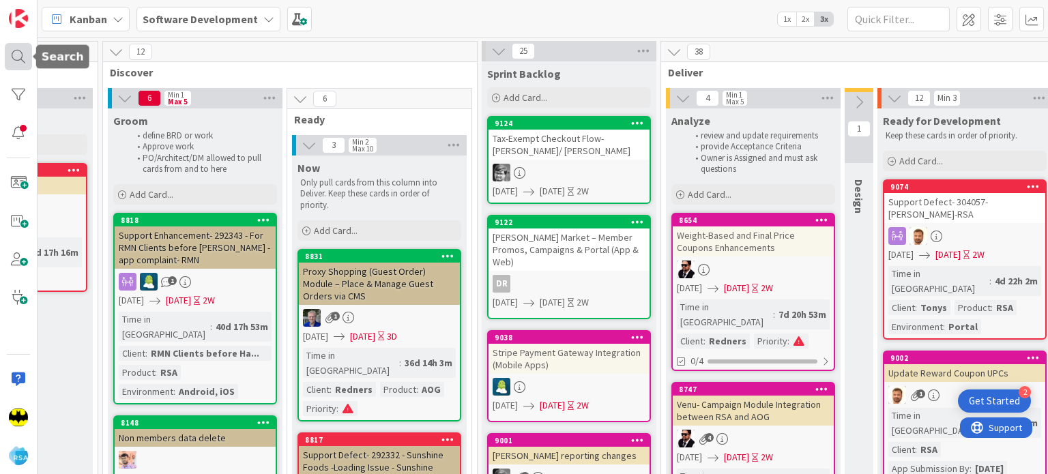
click at [21, 44] on div at bounding box center [18, 56] width 27 height 27
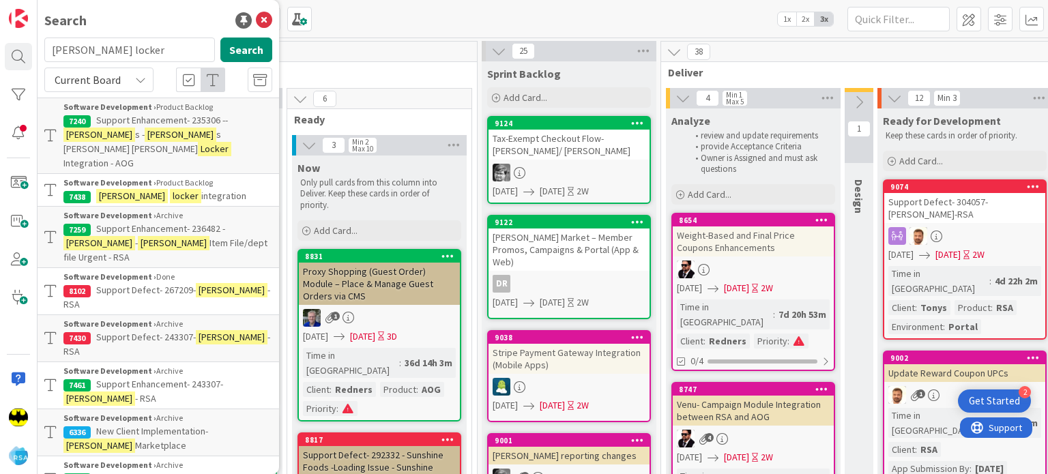
click at [110, 57] on input "[PERSON_NAME] locker" at bounding box center [129, 50] width 171 height 25
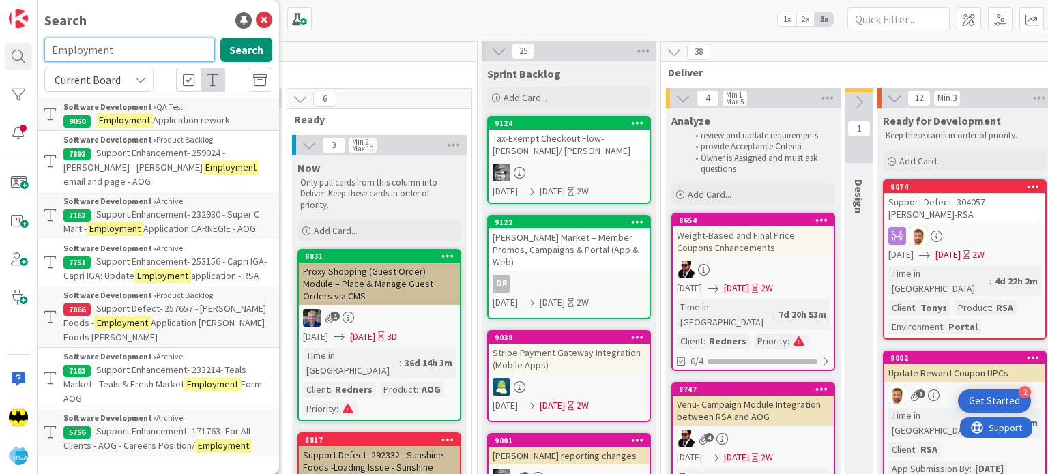
click at [120, 46] on input "Employment" at bounding box center [129, 50] width 171 height 25
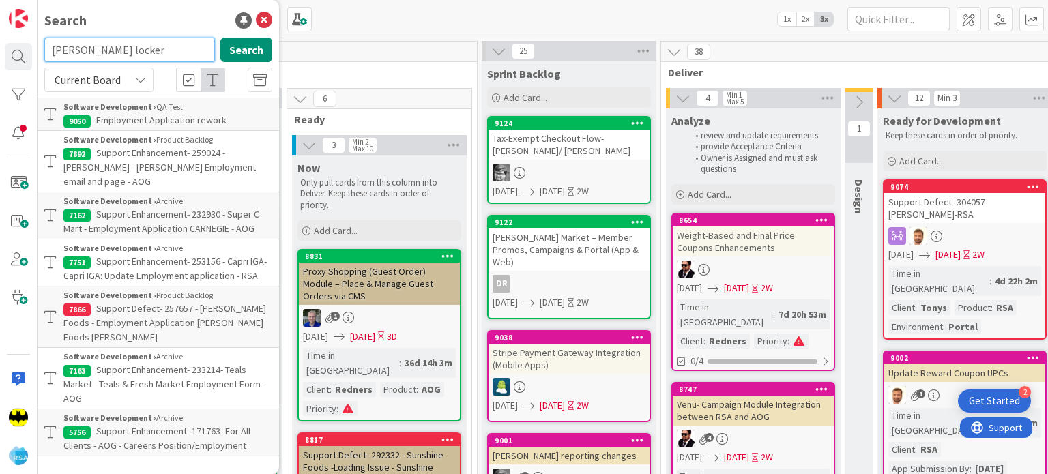
type input "[PERSON_NAME] locker"
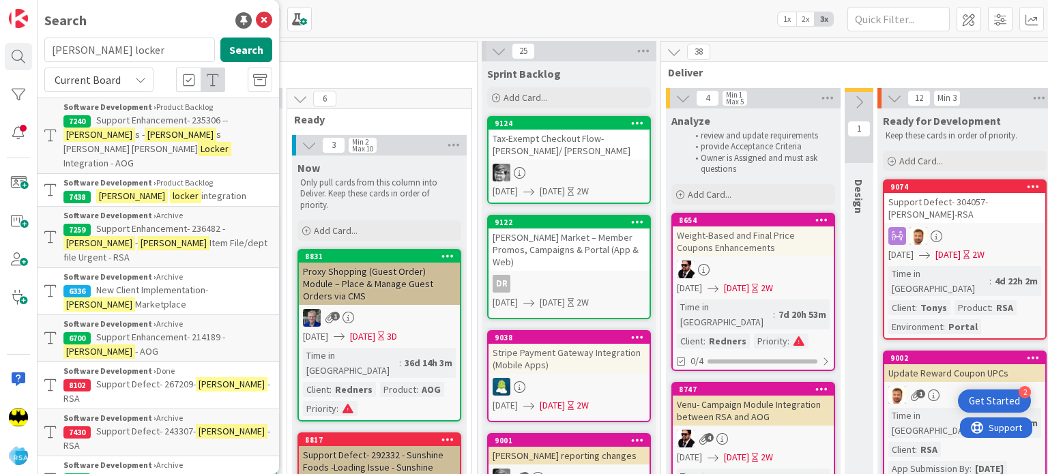
click at [179, 132] on span "s [PERSON_NAME] [PERSON_NAME]" at bounding box center [142, 141] width 158 height 27
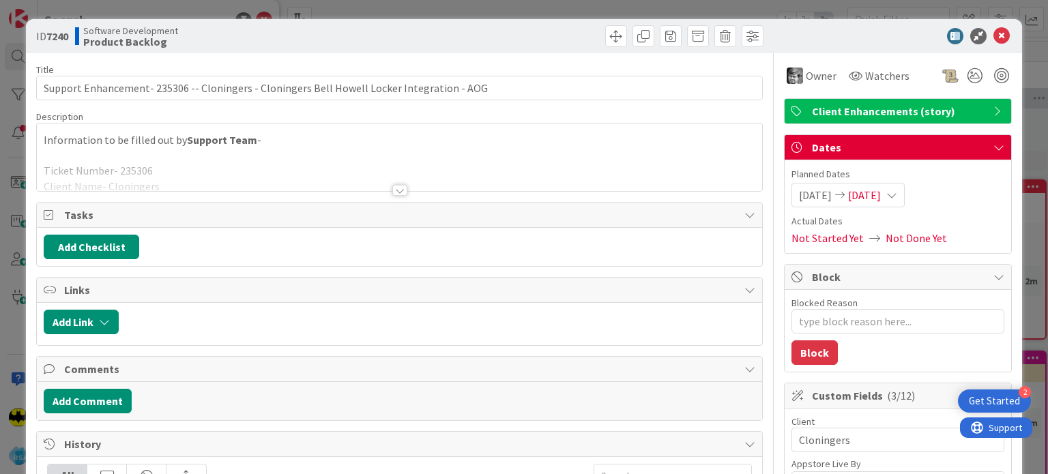
type textarea "x"
click at [406, 186] on div at bounding box center [399, 173] width 724 height 35
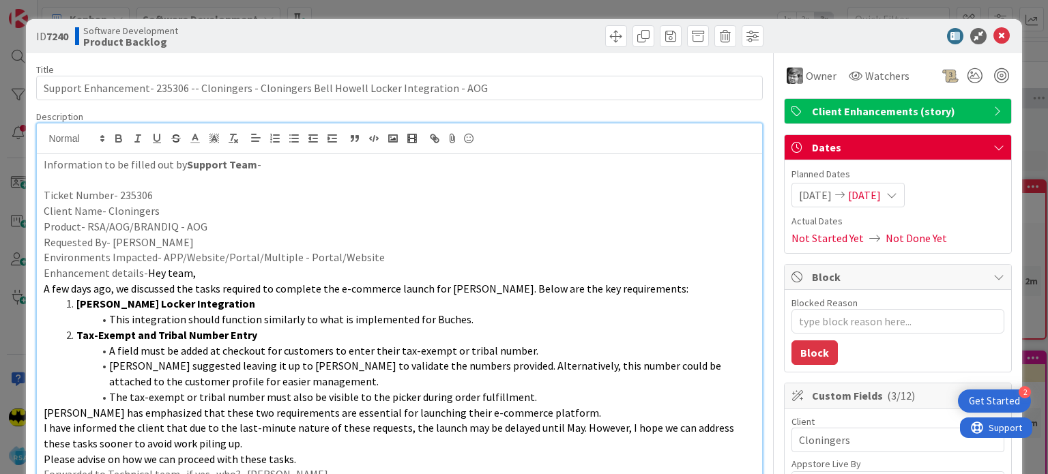
click at [172, 312] on span "This integration should function similarly to what is implemented for Buches." at bounding box center [291, 319] width 364 height 14
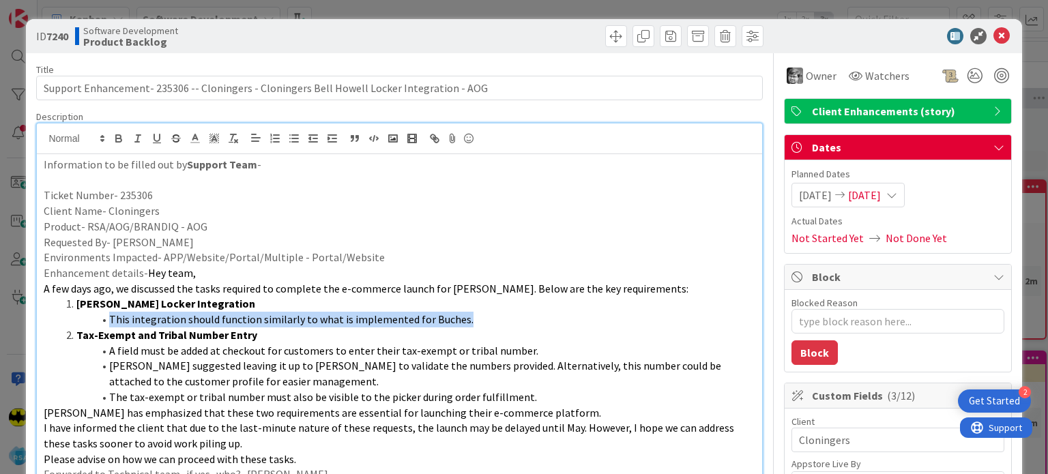
click at [172, 312] on span "This integration should function similarly to what is implemented for Buches." at bounding box center [291, 319] width 364 height 14
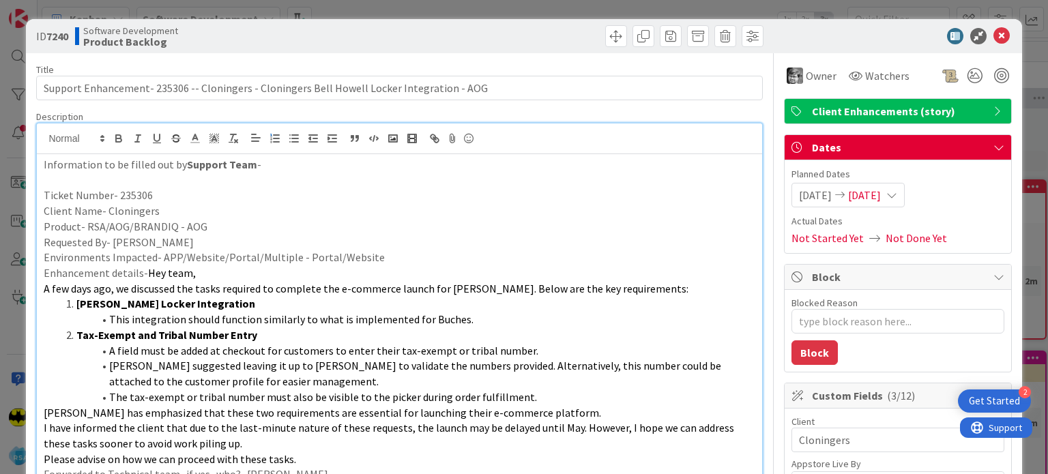
click at [434, 332] on li "Tax-Exempt and Tribal Number Entry" at bounding box center [407, 335] width 694 height 16
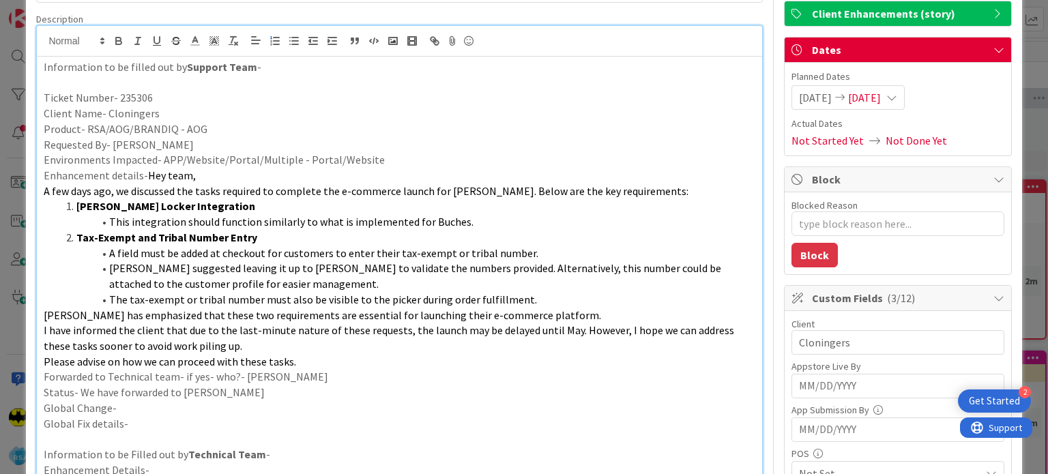
scroll to position [104, 0]
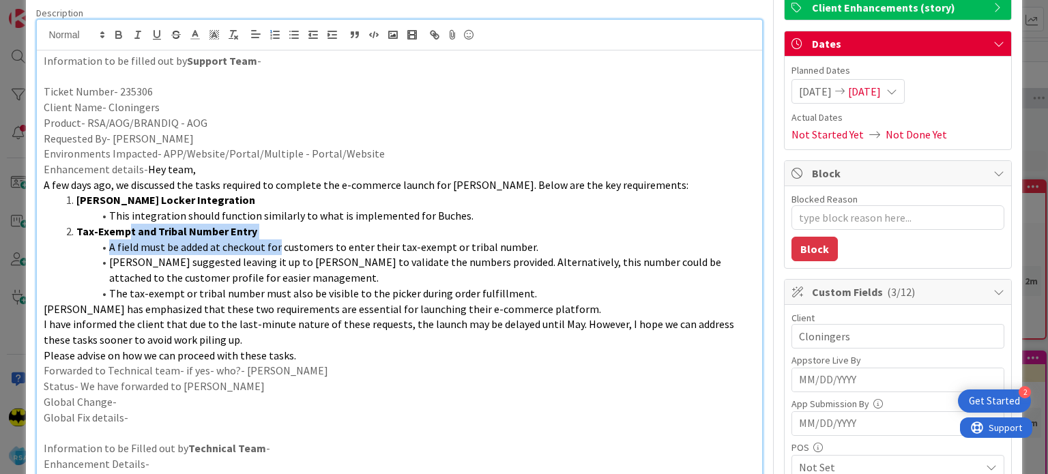
drag, startPoint x: 125, startPoint y: 233, endPoint x: 276, endPoint y: 239, distance: 150.8
click at [276, 239] on ol "Bell Howell Locker Integration This integration should function similarly to wh…" at bounding box center [399, 246] width 711 height 108
click at [416, 245] on span "A field must be added at checkout for customers to enter their tax-exempt or tr…" at bounding box center [323, 247] width 429 height 14
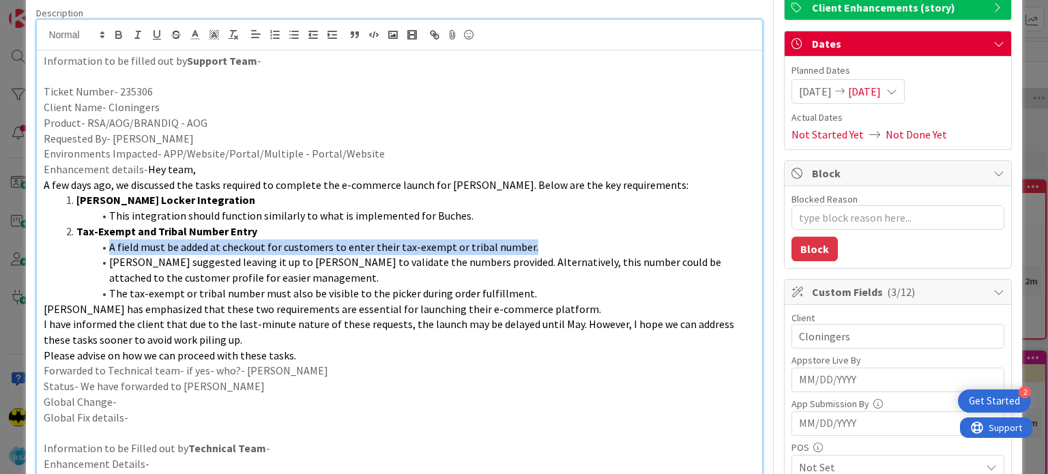
drag, startPoint x: 535, startPoint y: 246, endPoint x: 411, endPoint y: 226, distance: 125.7
click at [411, 226] on ol "Bell Howell Locker Integration This integration should function similarly to wh…" at bounding box center [399, 246] width 711 height 108
click at [209, 251] on span "A field must be added at checkout for customers to enter their tax-exempt or tr…" at bounding box center [323, 247] width 429 height 14
drag, startPoint x: 209, startPoint y: 251, endPoint x: 471, endPoint y: 243, distance: 262.7
click at [471, 243] on span "A field must be added at checkout for customers to enter their tax-exempt or tr…" at bounding box center [323, 247] width 429 height 14
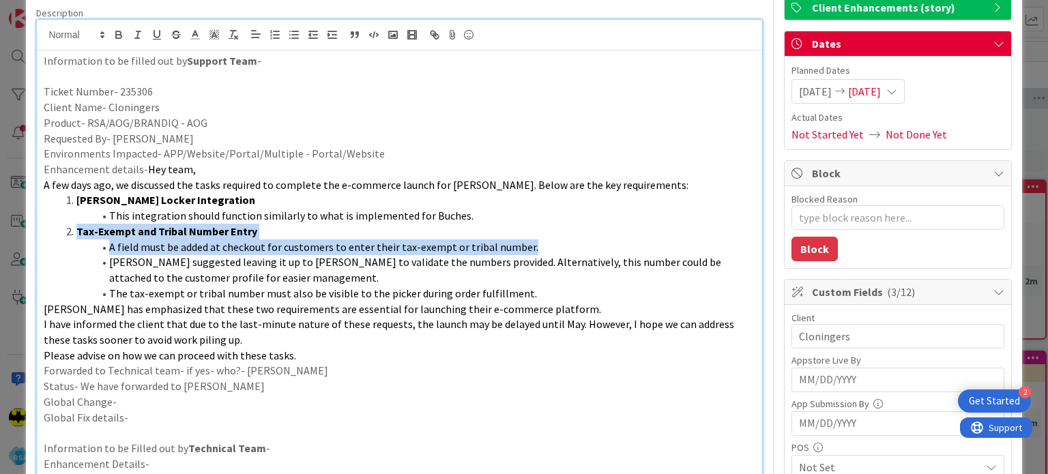
drag, startPoint x: 524, startPoint y: 250, endPoint x: 518, endPoint y: 220, distance: 30.0
click at [518, 220] on ol "Bell Howell Locker Integration This integration should function similarly to wh…" at bounding box center [399, 246] width 711 height 108
click at [537, 225] on li "Tax-Exempt and Tribal Number Entry" at bounding box center [407, 232] width 694 height 16
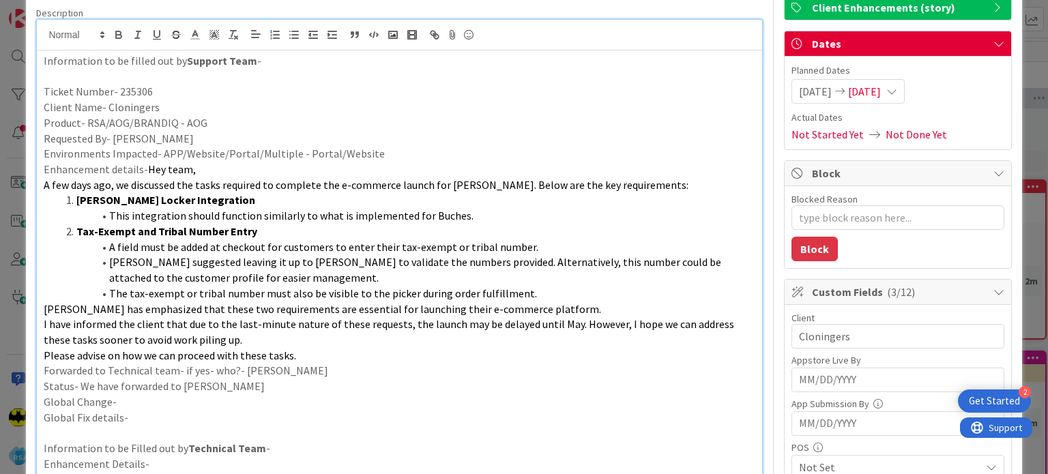
scroll to position [0, 0]
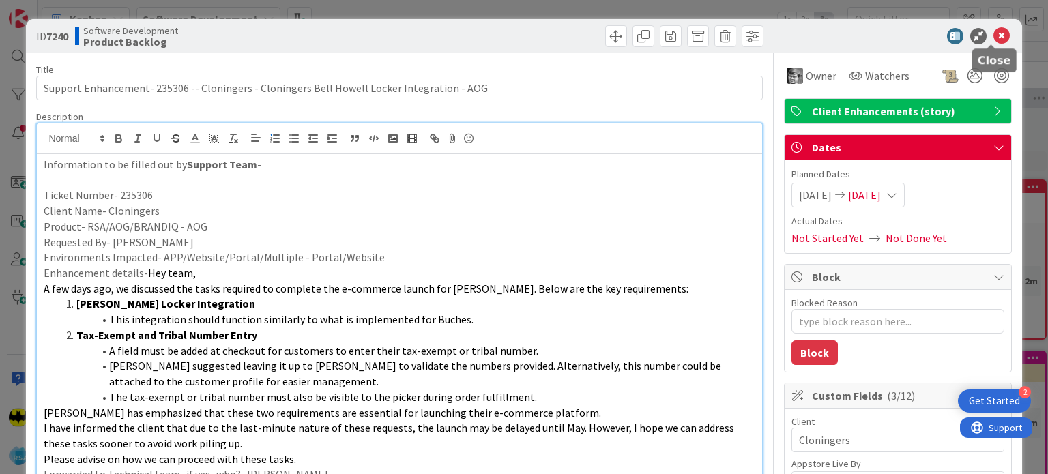
click at [993, 30] on icon at bounding box center [1001, 36] width 16 height 16
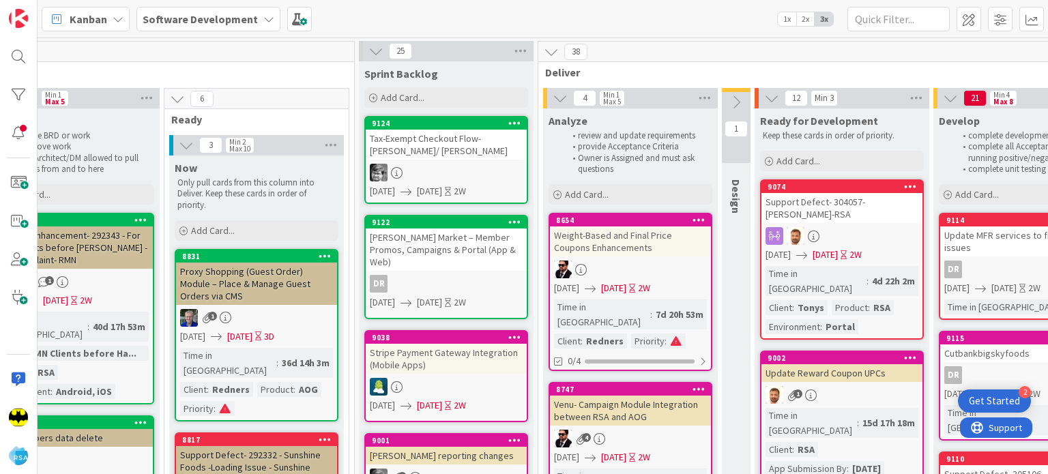
scroll to position [0, 970]
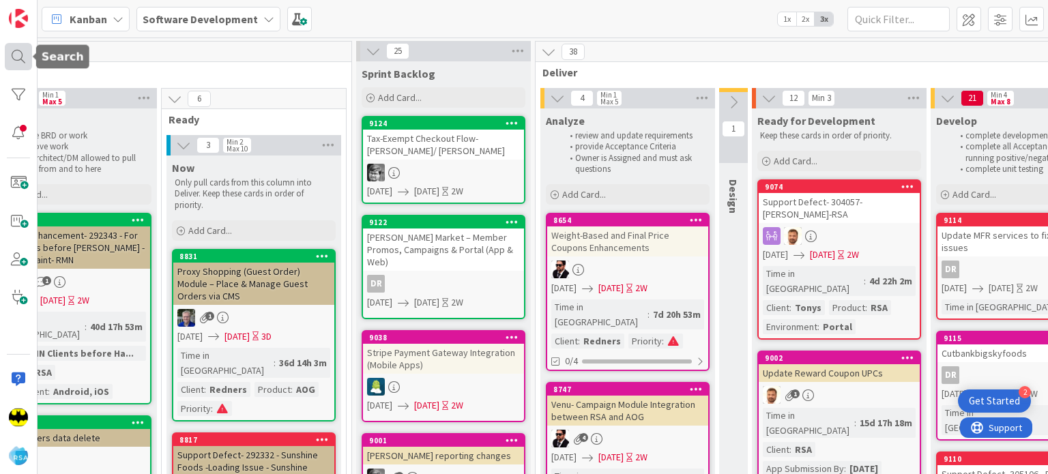
click at [5, 48] on div at bounding box center [18, 56] width 27 height 27
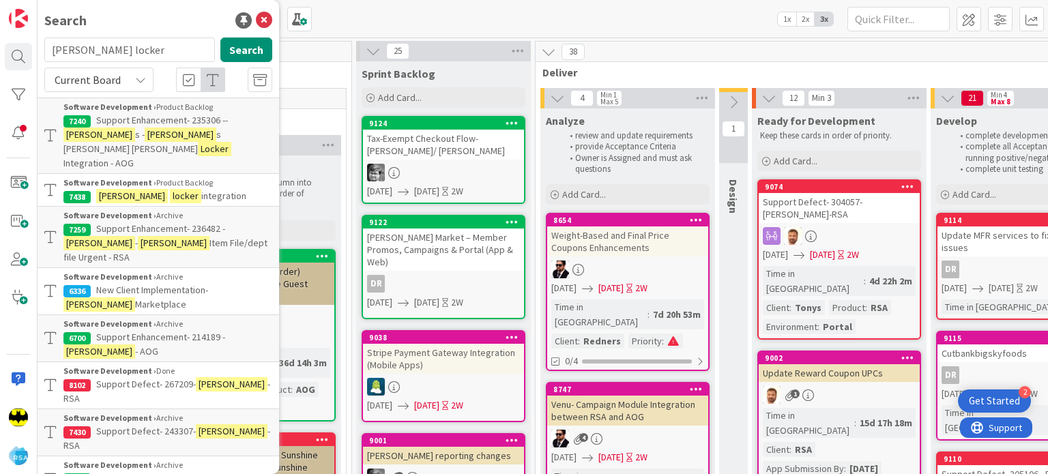
click at [114, 47] on input "[PERSON_NAME] locker" at bounding box center [129, 50] width 171 height 25
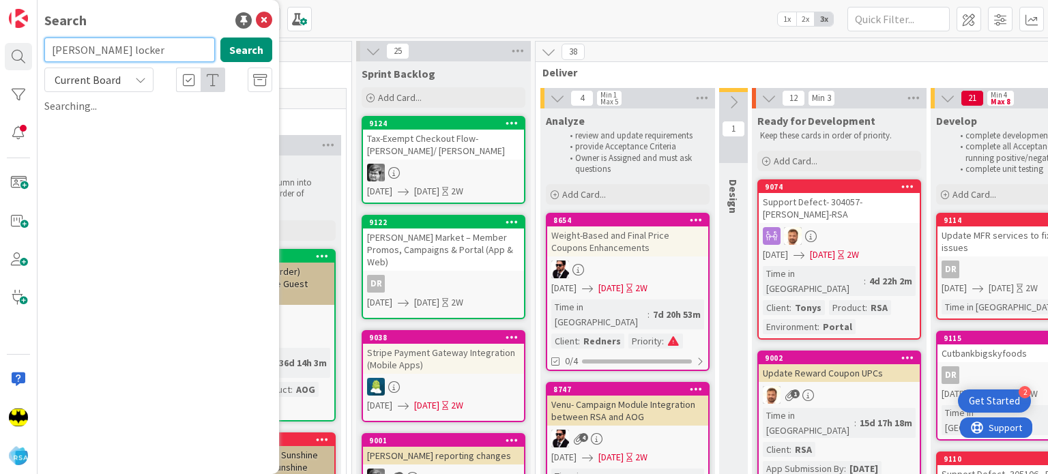
click at [114, 47] on input "[PERSON_NAME] locker" at bounding box center [129, 50] width 171 height 25
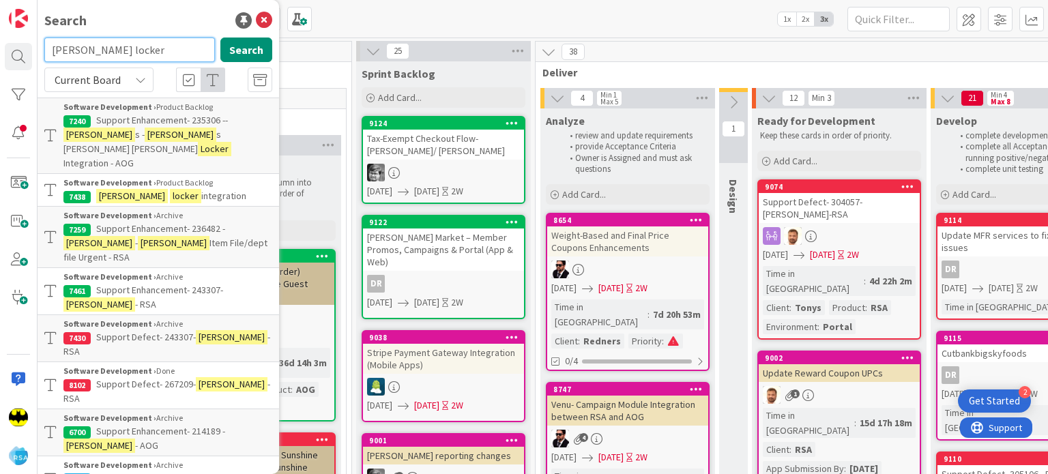
click at [114, 47] on input "[PERSON_NAME] locker" at bounding box center [129, 50] width 171 height 25
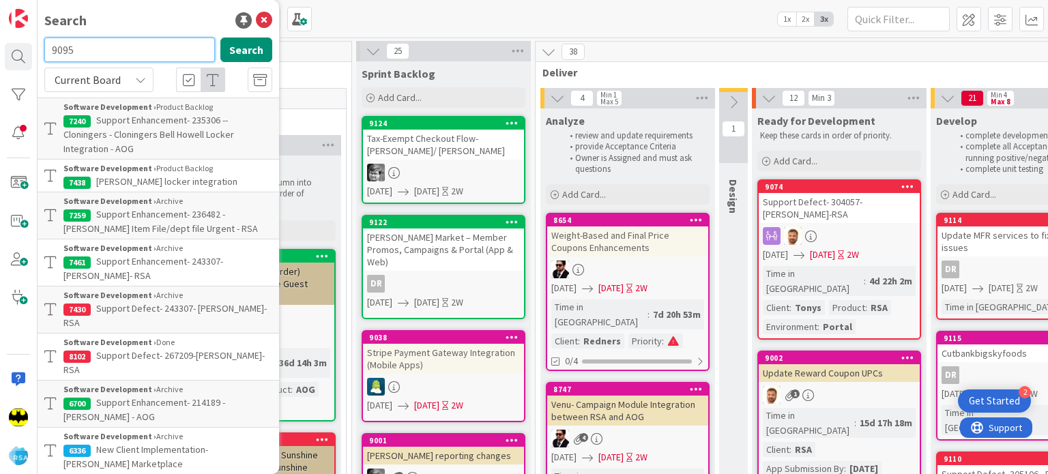
type input "9095"
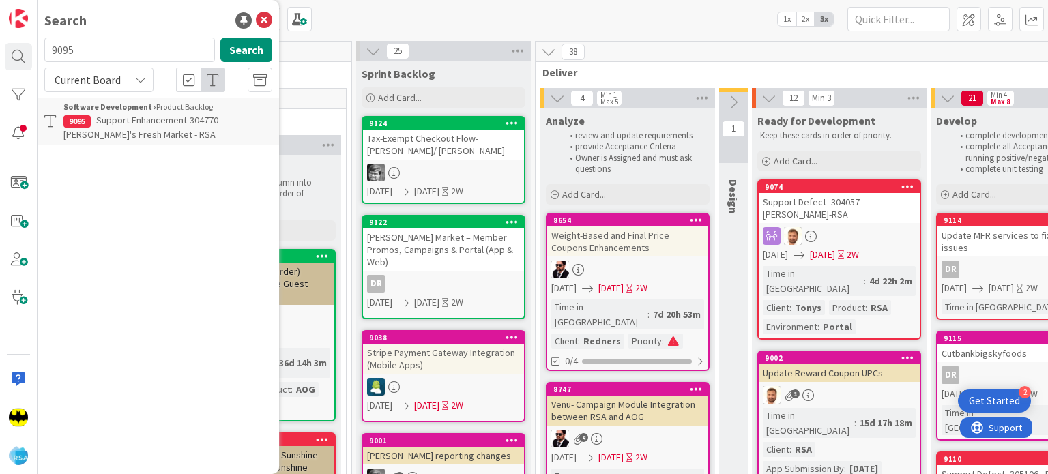
click at [170, 116] on span "Support Enhancement-304770- [PERSON_NAME]'s Fresh Market - RSA" at bounding box center [142, 127] width 158 height 27
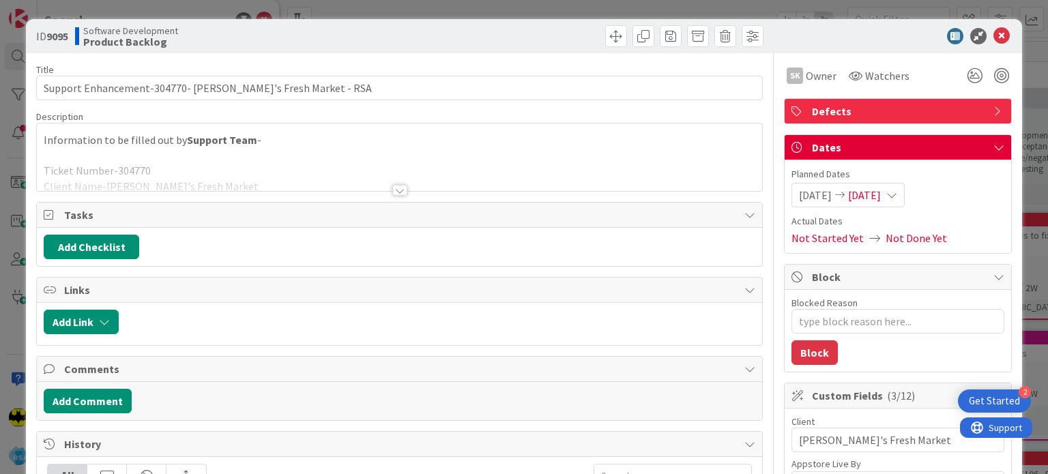
type textarea "x"
click at [357, 186] on div at bounding box center [399, 173] width 724 height 35
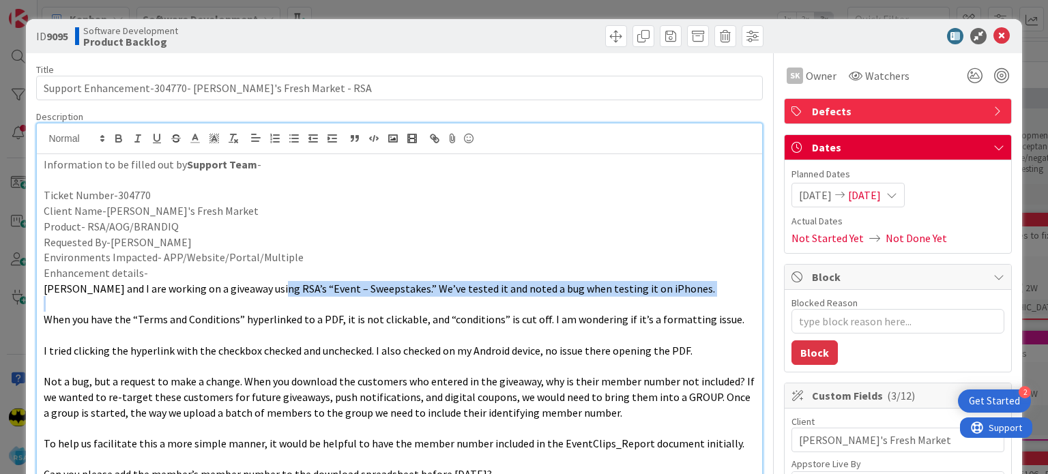
drag, startPoint x: 266, startPoint y: 289, endPoint x: 389, endPoint y: 301, distance: 124.0
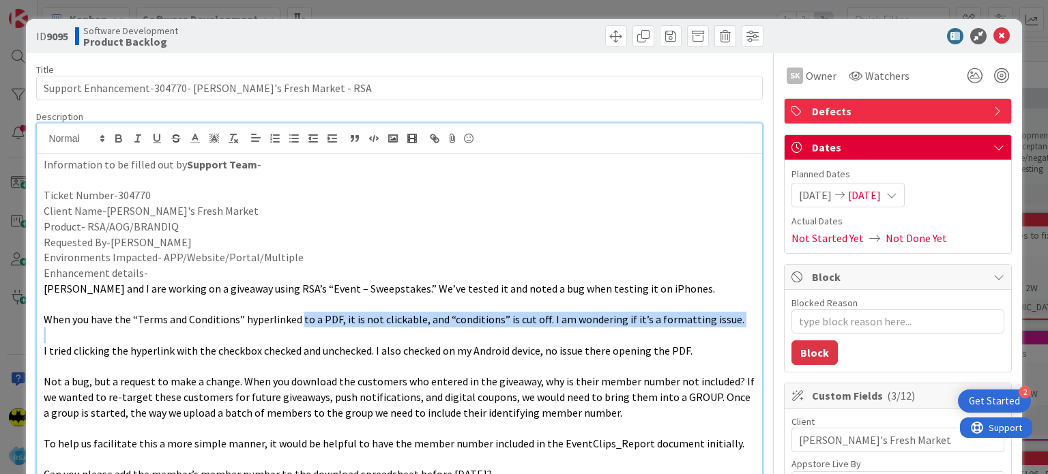
drag, startPoint x: 301, startPoint y: 317, endPoint x: 440, endPoint y: 331, distance: 139.9
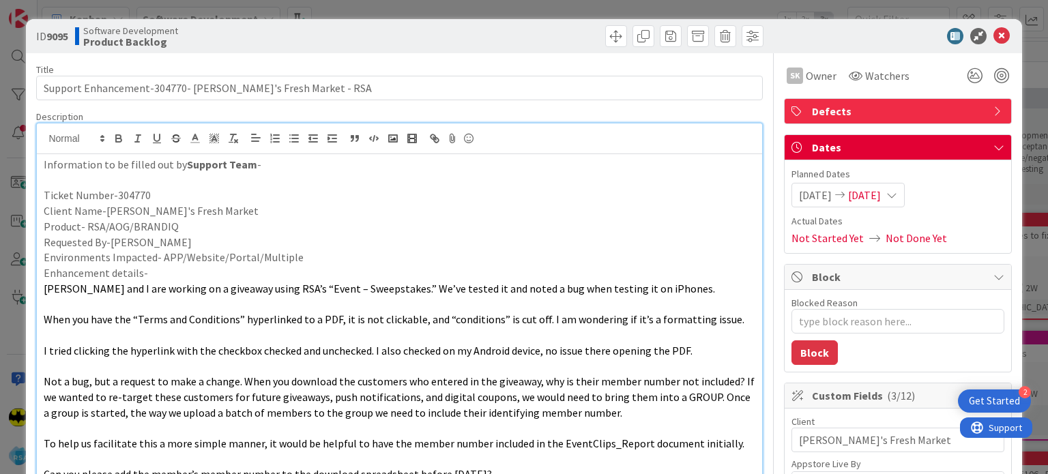
click at [469, 346] on span "I tried clicking the hyperlink with the checkbox checked and unchecked. I also …" at bounding box center [368, 351] width 649 height 14
click at [993, 28] on icon at bounding box center [1001, 36] width 16 height 16
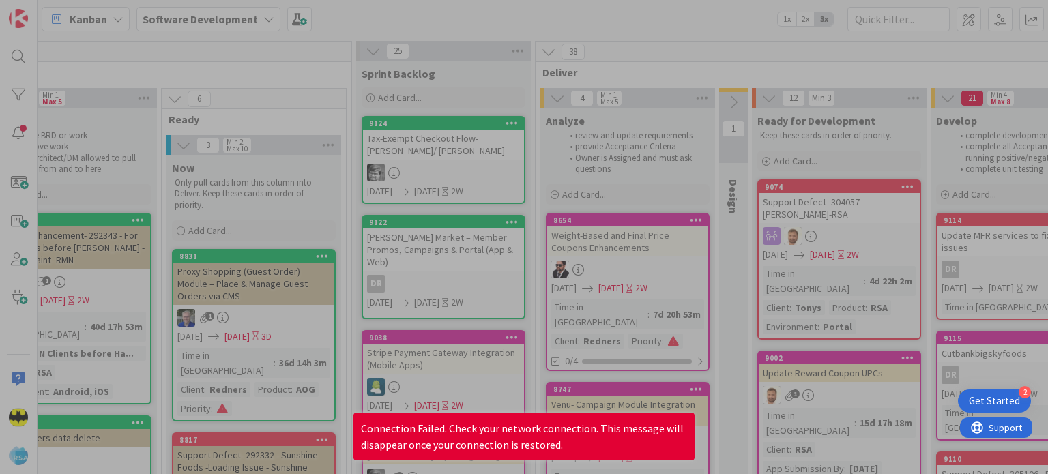
click at [587, 10] on div at bounding box center [524, 237] width 1048 height 474
click at [657, 186] on div at bounding box center [524, 237] width 1048 height 474
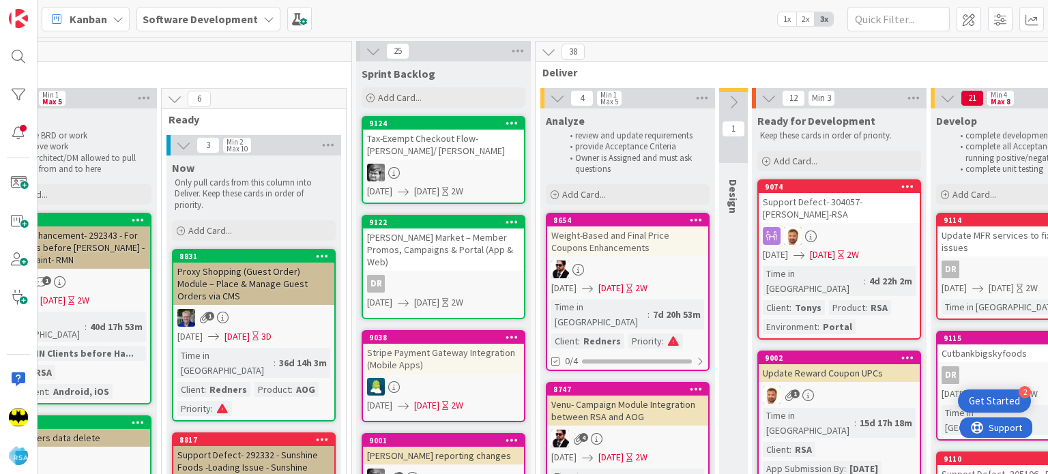
click at [710, 55] on div "38" at bounding box center [822, 52] width 574 height 20
